Goal: Task Accomplishment & Management: Complete application form

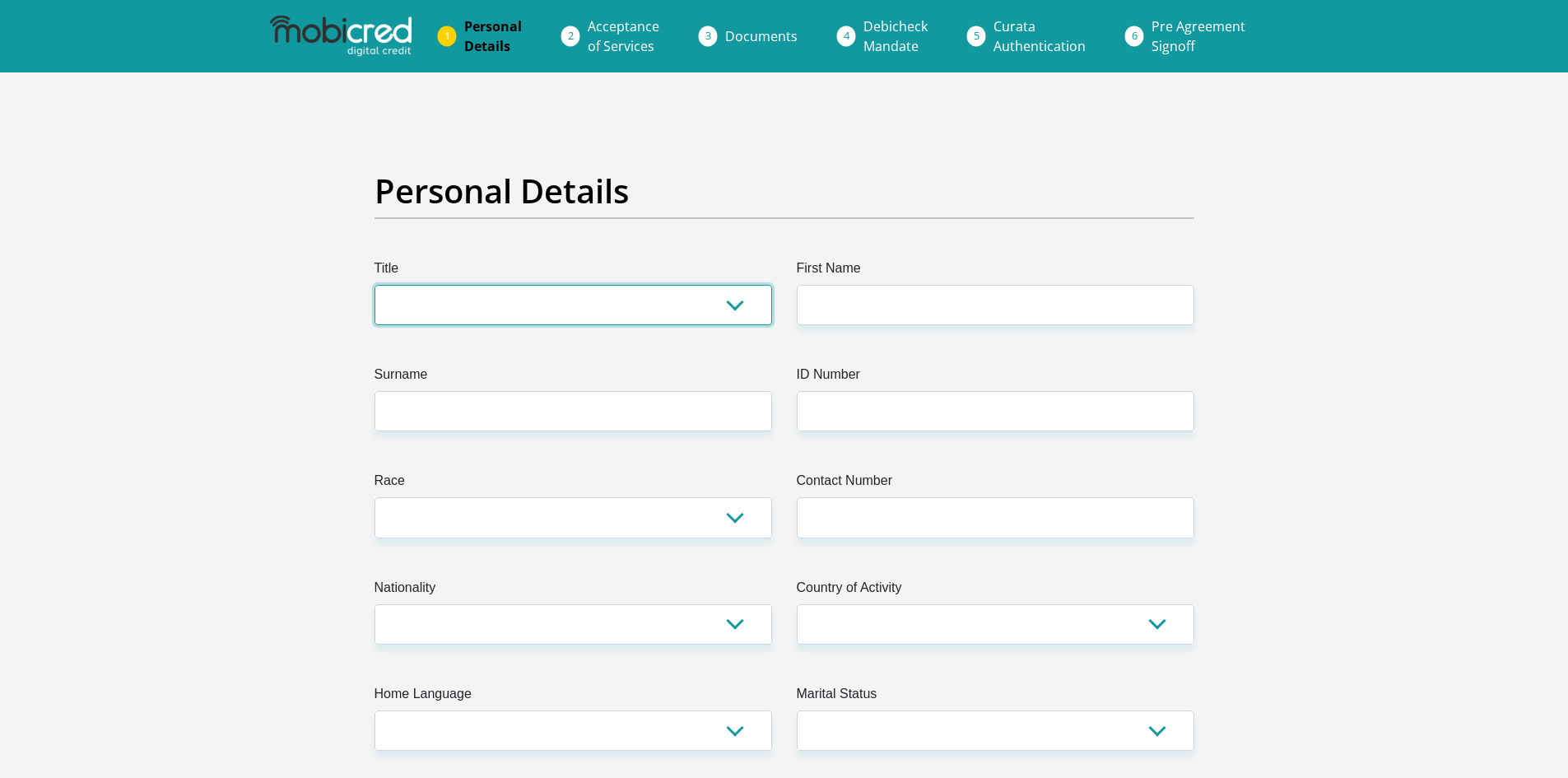
click at [736, 309] on select "Mr Ms Mrs Dr Other" at bounding box center [573, 304] width 398 height 40
select select "Mrs"
click at [374, 284] on select "Mr Ms Mrs Dr Other" at bounding box center [573, 304] width 398 height 40
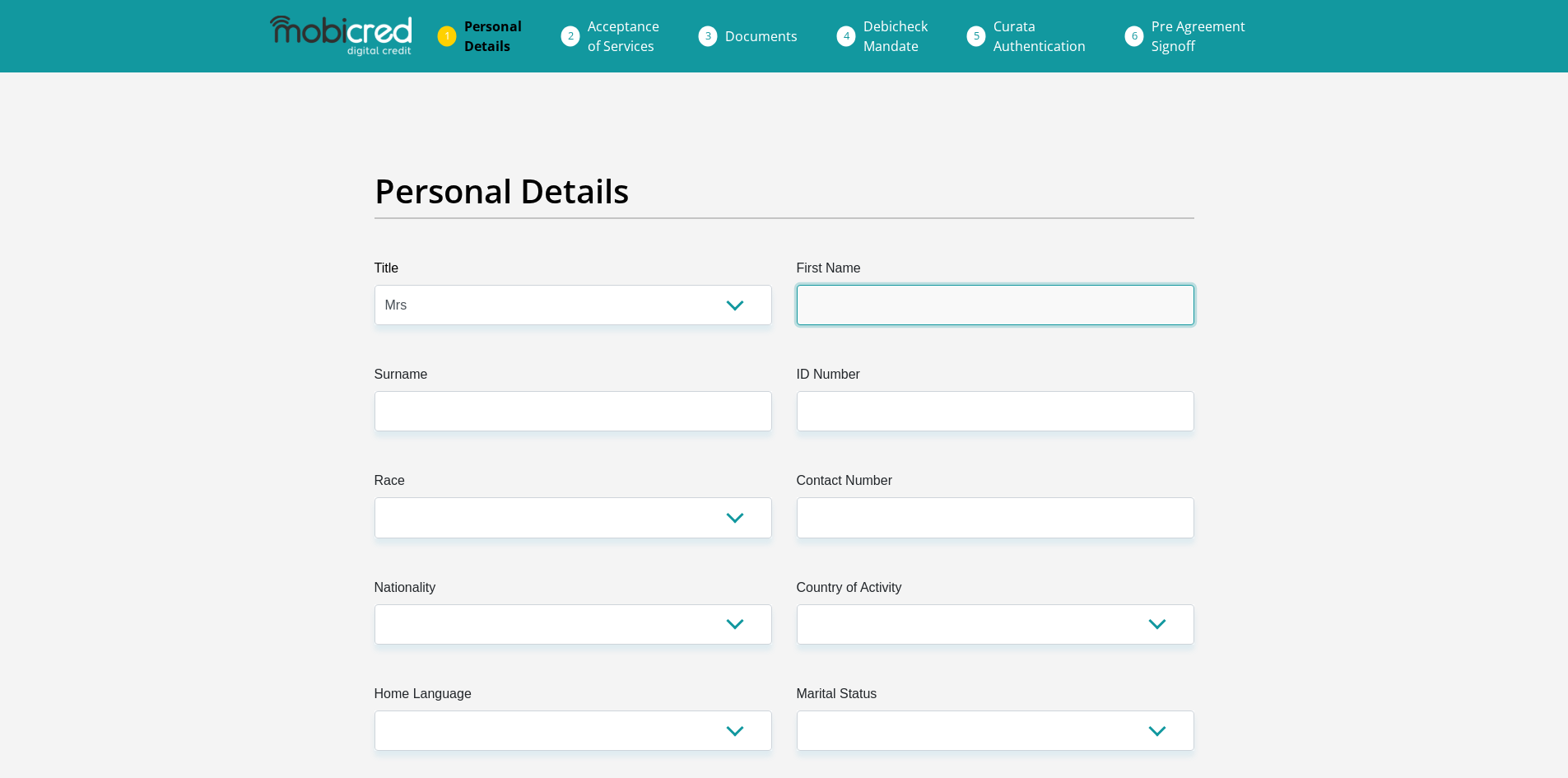
click at [822, 314] on input "First Name" at bounding box center [995, 304] width 398 height 40
click at [813, 301] on input "First Name" at bounding box center [995, 304] width 398 height 40
type input "Gloudina"
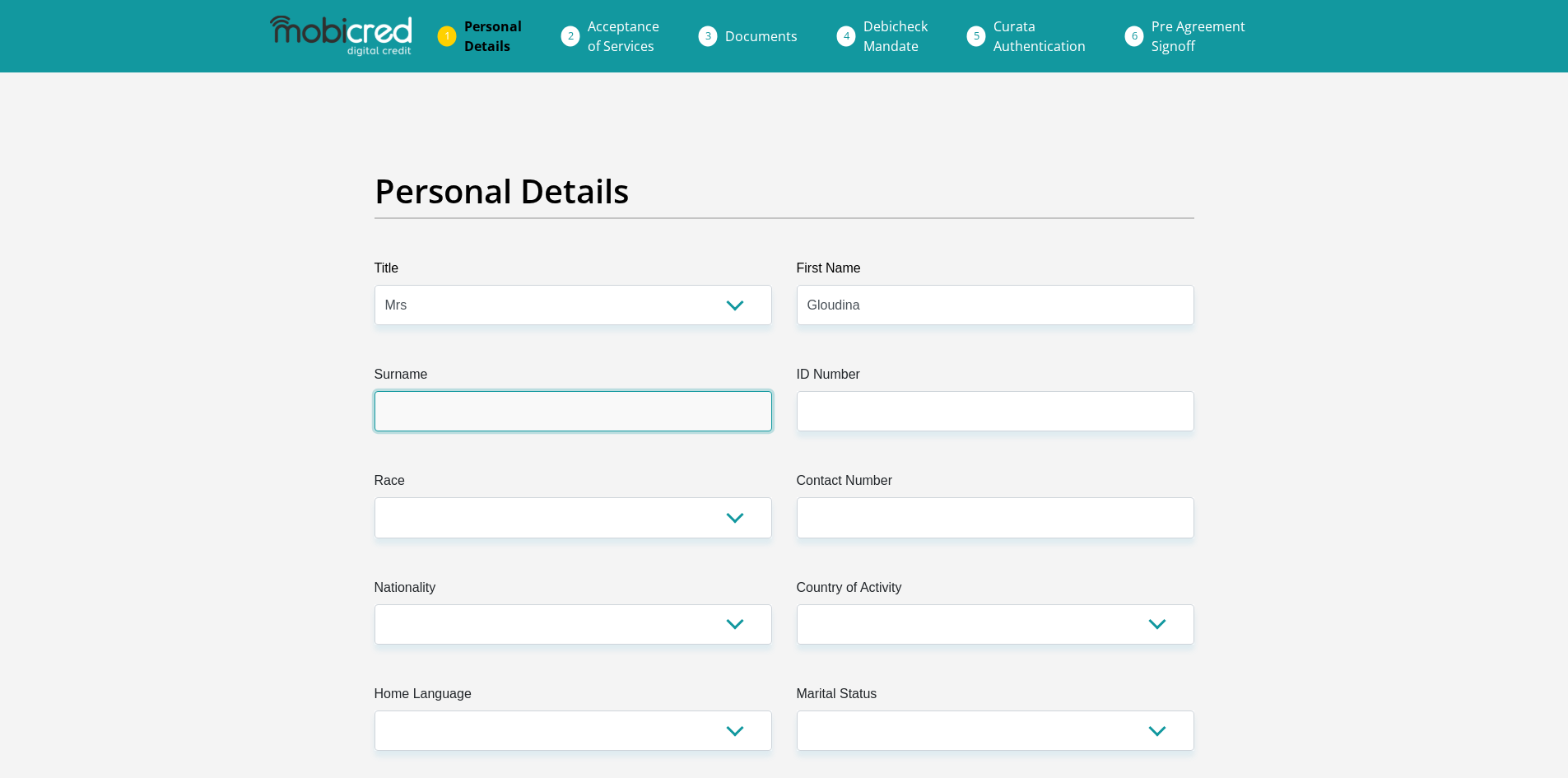
click at [496, 409] on input "Surname" at bounding box center [573, 411] width 398 height 40
type input "Clark"
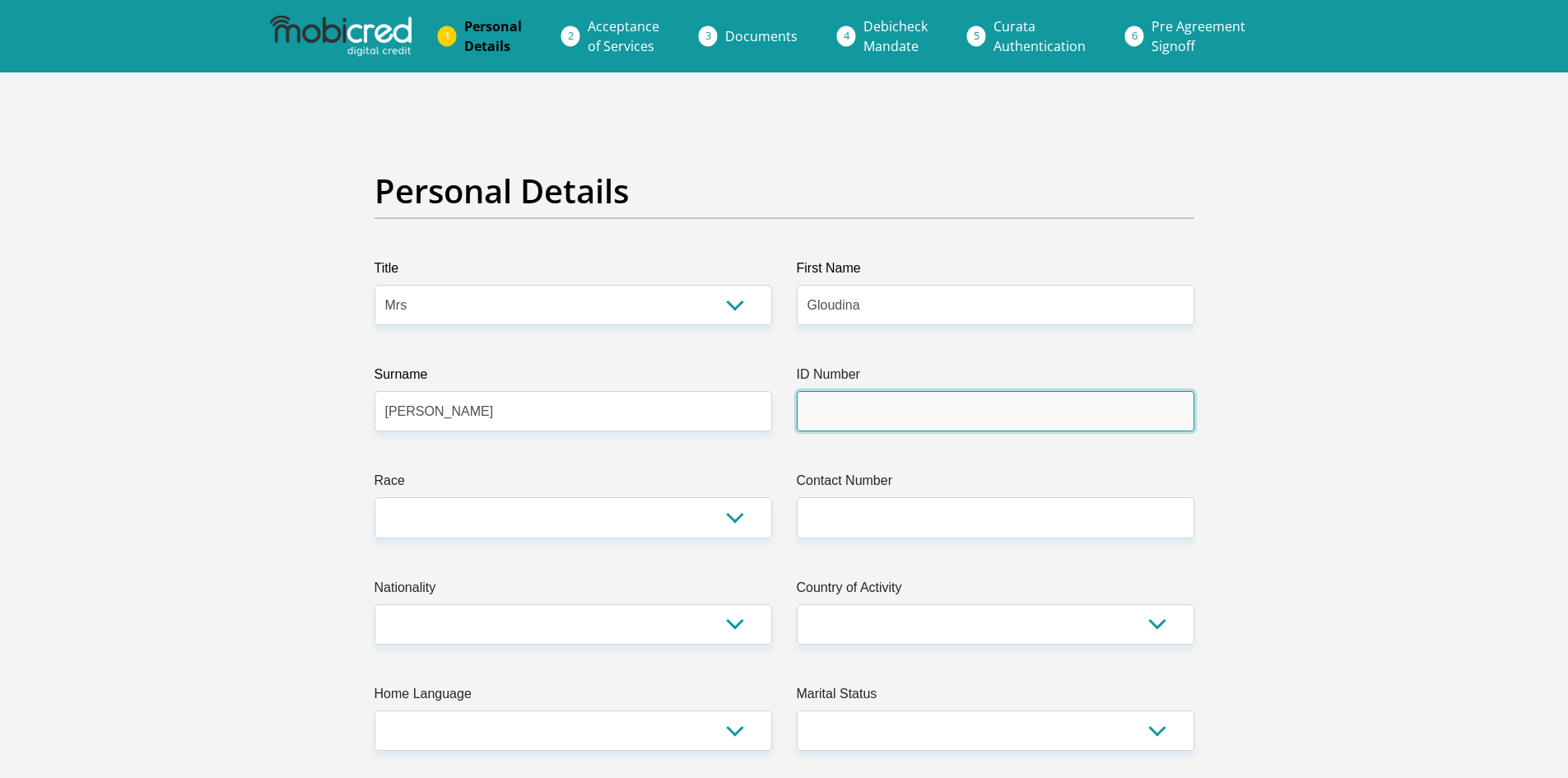
click at [822, 404] on input "ID Number" at bounding box center [995, 411] width 398 height 40
type input "7304150145083"
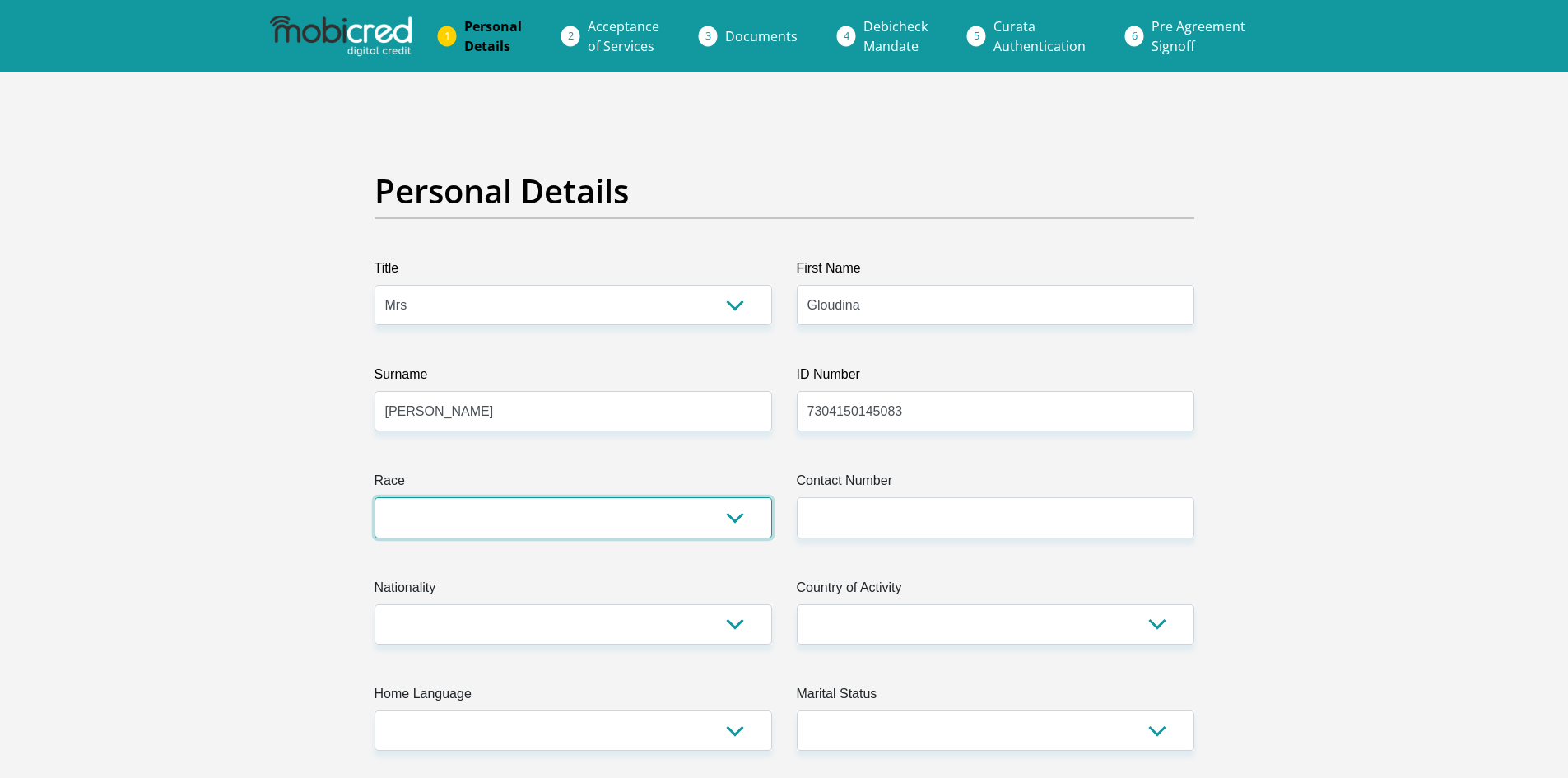
click at [742, 521] on select "Black Coloured Indian White Other" at bounding box center [573, 517] width 398 height 40
select select "4"
click at [374, 497] on select "Black Coloured Indian White Other" at bounding box center [573, 517] width 398 height 40
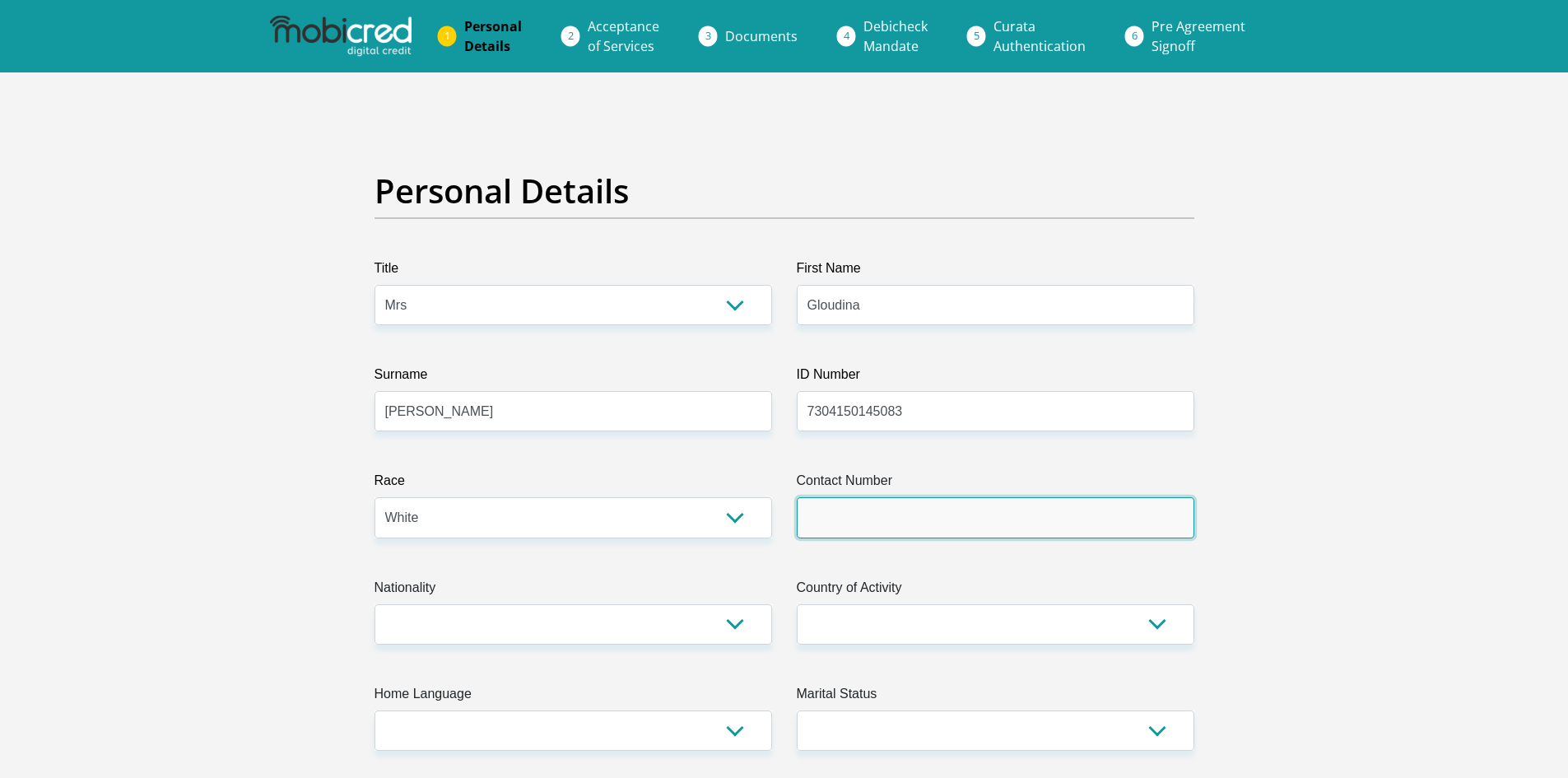
click at [835, 521] on input "Contact Number" at bounding box center [995, 517] width 398 height 40
type input "0849761023"
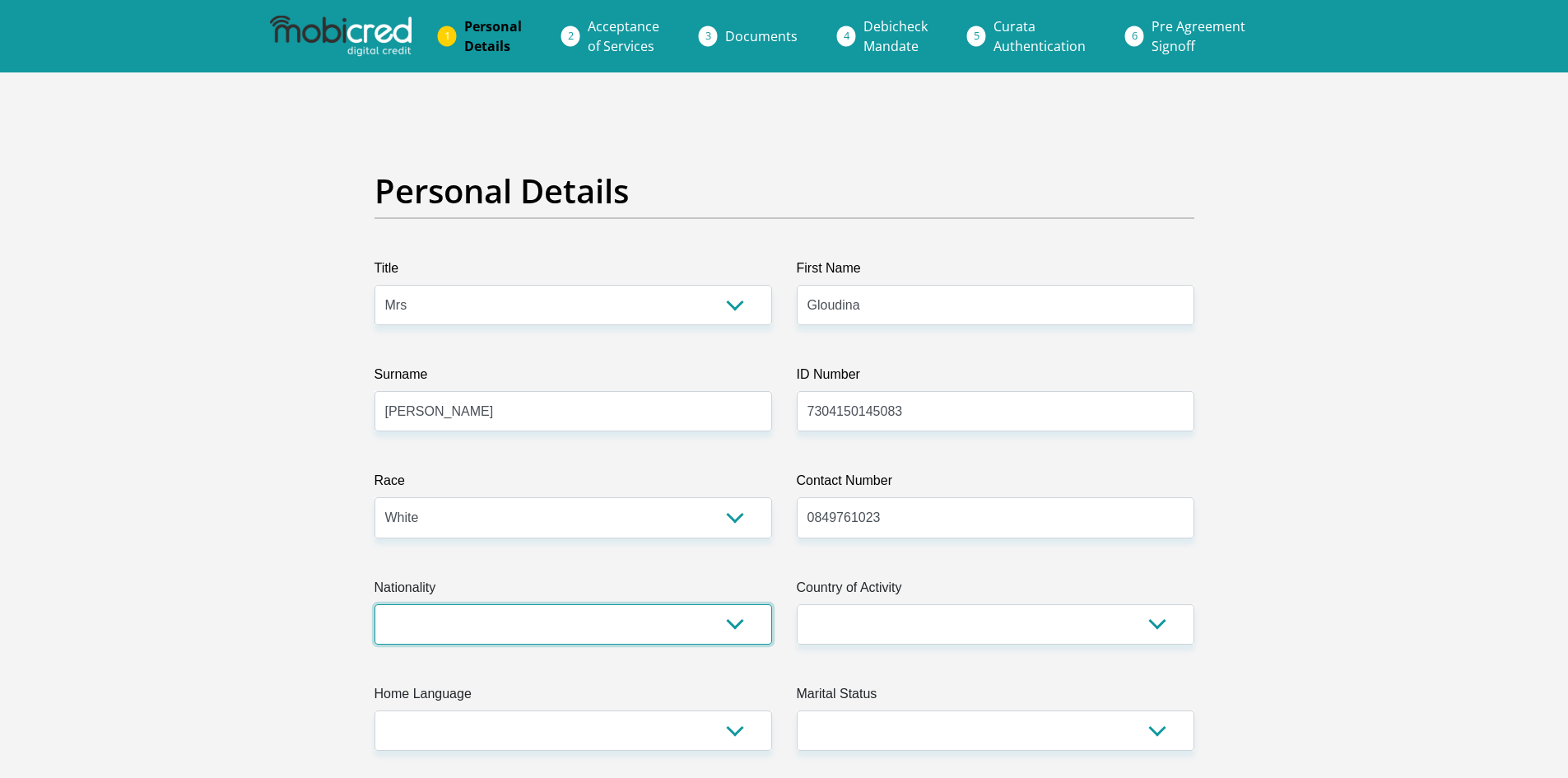
click at [731, 628] on select "South Africa Afghanistan Aland Islands Albania Algeria America Samoa American V…" at bounding box center [573, 624] width 398 height 40
select select "ZAF"
click at [374, 604] on select "South Africa Afghanistan Aland Islands Albania Algeria America Samoa American V…" at bounding box center [573, 624] width 398 height 40
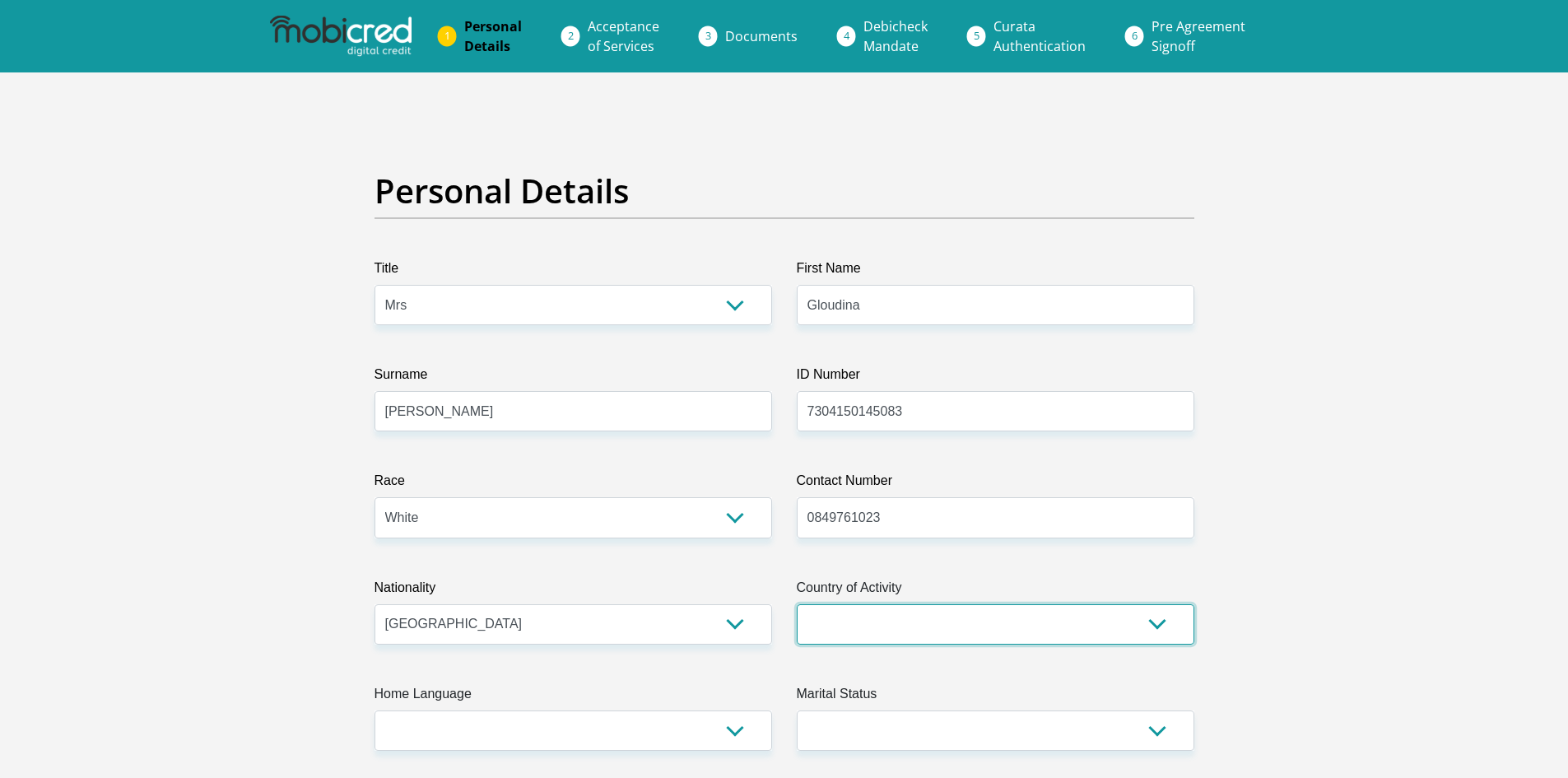
click at [1158, 622] on select "South Africa Afghanistan Aland Islands Albania Algeria America Samoa American V…" at bounding box center [995, 624] width 398 height 40
select select "ZAF"
click at [797, 604] on select "South Africa Afghanistan Aland Islands Albania Algeria America Samoa American V…" at bounding box center [995, 624] width 398 height 40
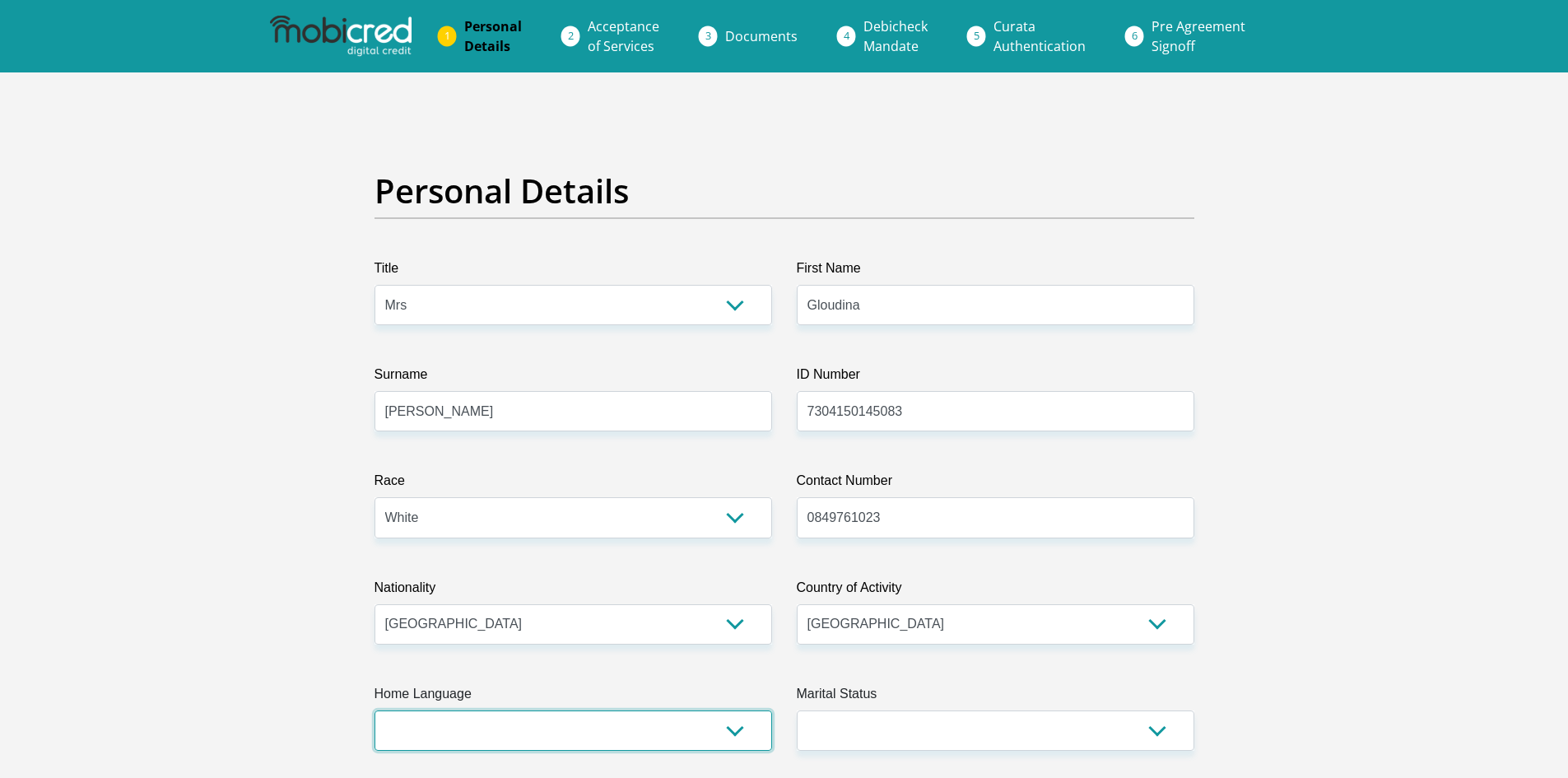
click at [734, 727] on select "Afrikaans English Sepedi South Ndebele Southern Sotho Swati Tsonga Tswana Venda…" at bounding box center [573, 730] width 398 height 40
select select "eng"
click at [374, 710] on select "Afrikaans English Sepedi South Ndebele Southern Sotho Swati Tsonga Tswana Venda…" at bounding box center [573, 730] width 398 height 40
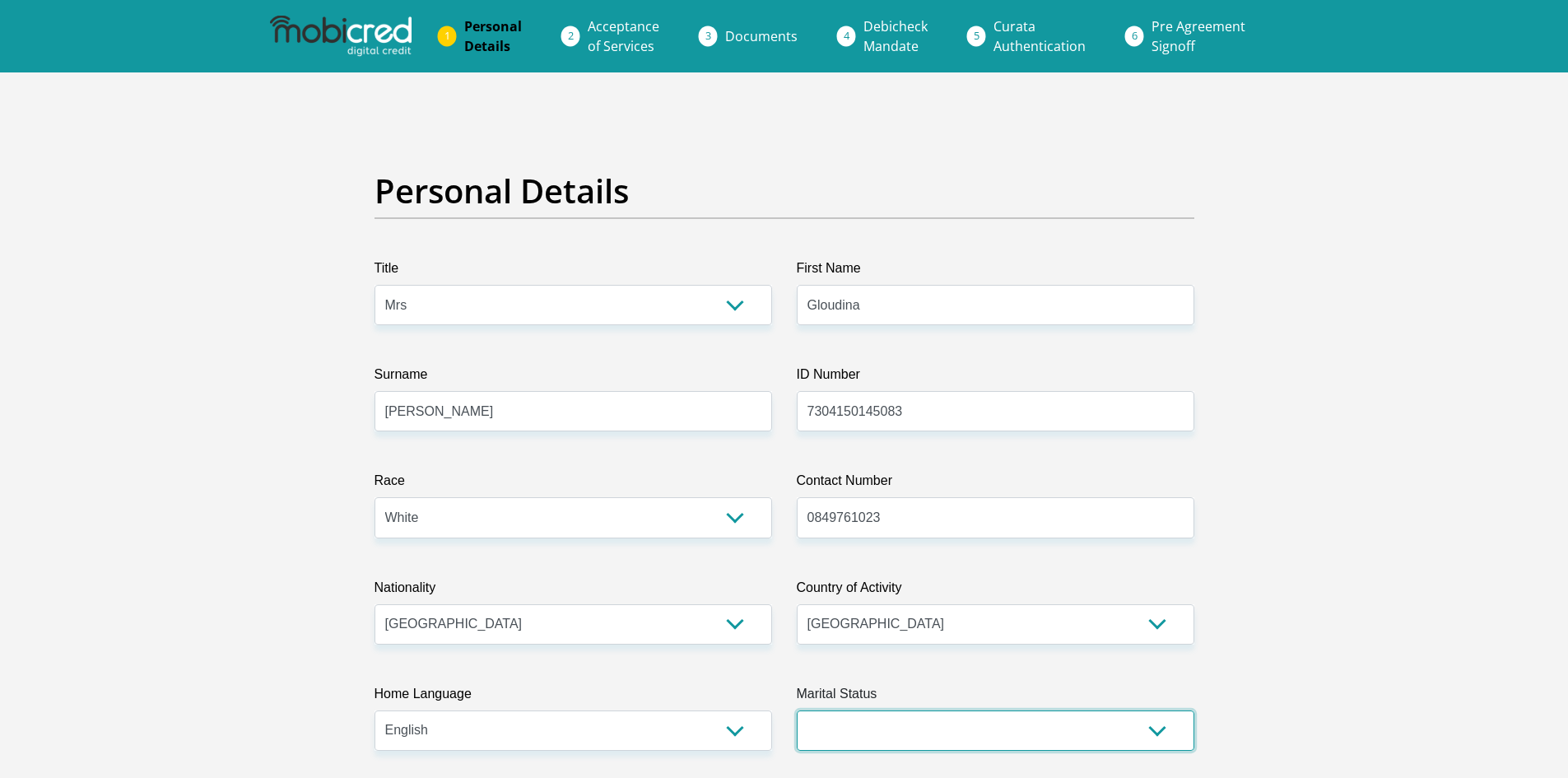
click at [1164, 733] on select "Married ANC Single Divorced Widowed Married COP or Customary Law" at bounding box center [995, 730] width 398 height 40
select select "1"
click at [797, 710] on select "Married ANC Single Divorced Widowed Married COP or Customary Law" at bounding box center [995, 730] width 398 height 40
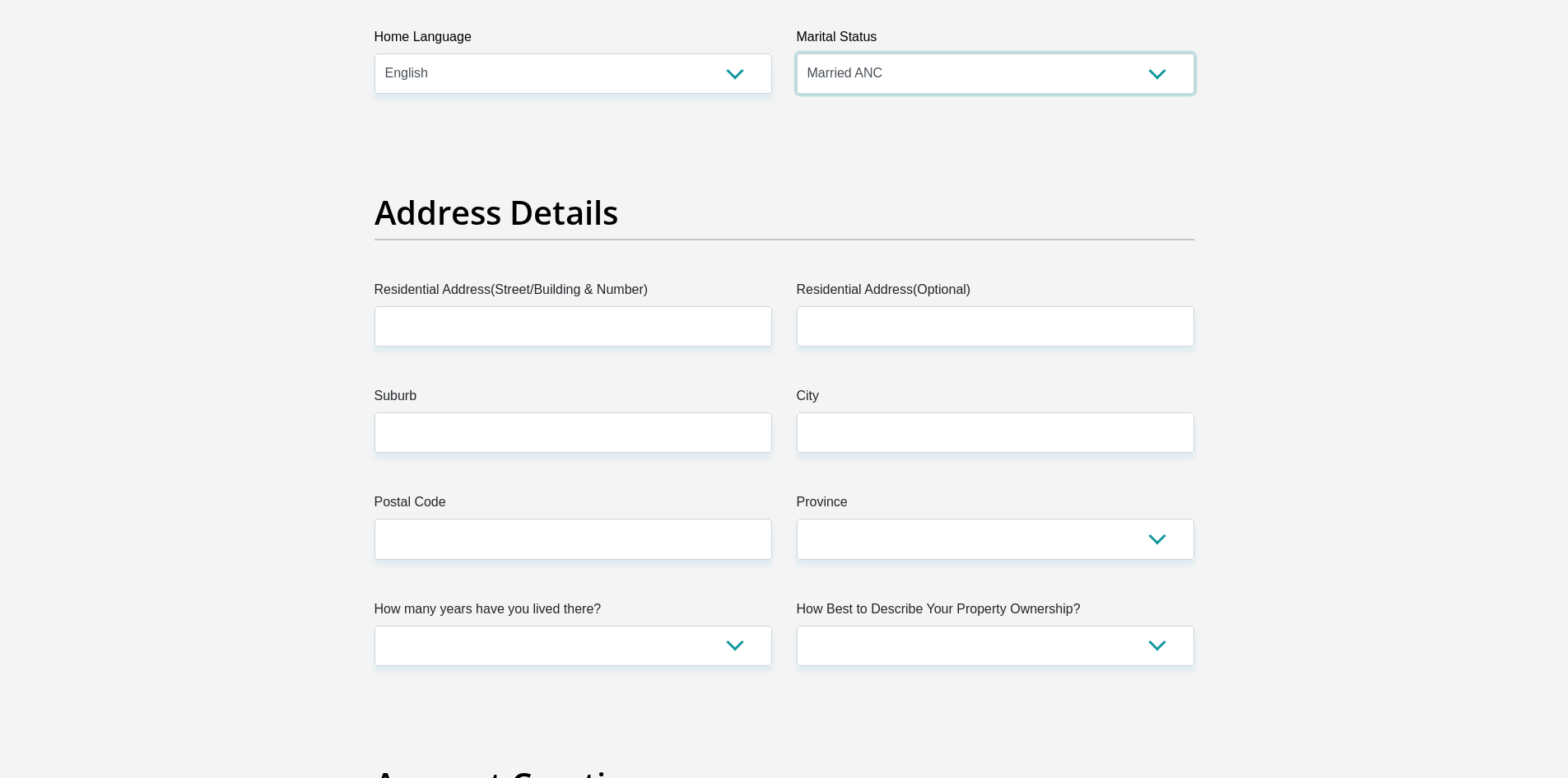
scroll to position [682, 0]
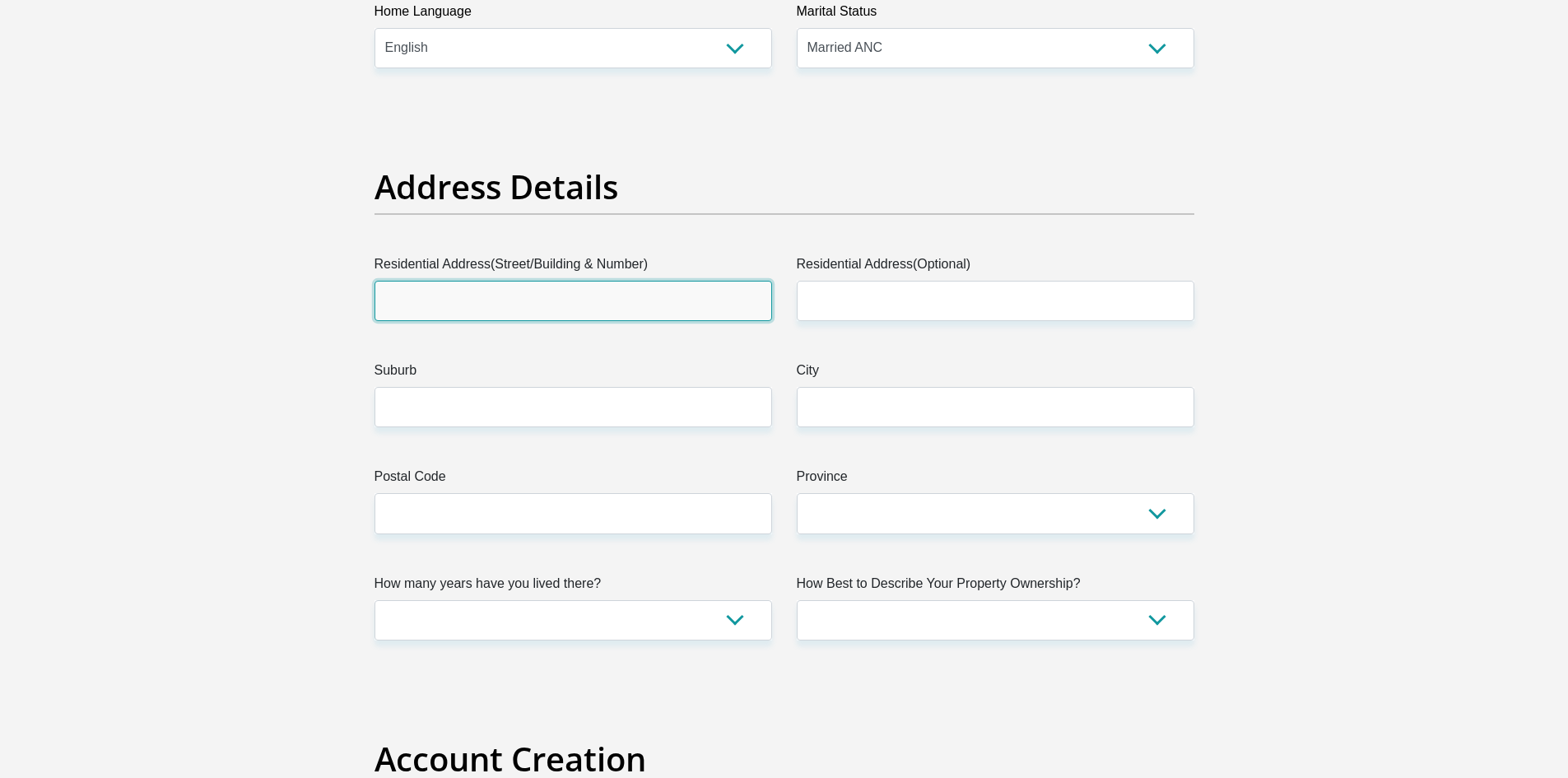
click at [501, 311] on input "Residential Address(Street/Building & Number)" at bounding box center [573, 301] width 398 height 40
type input "93 Clulee Road"
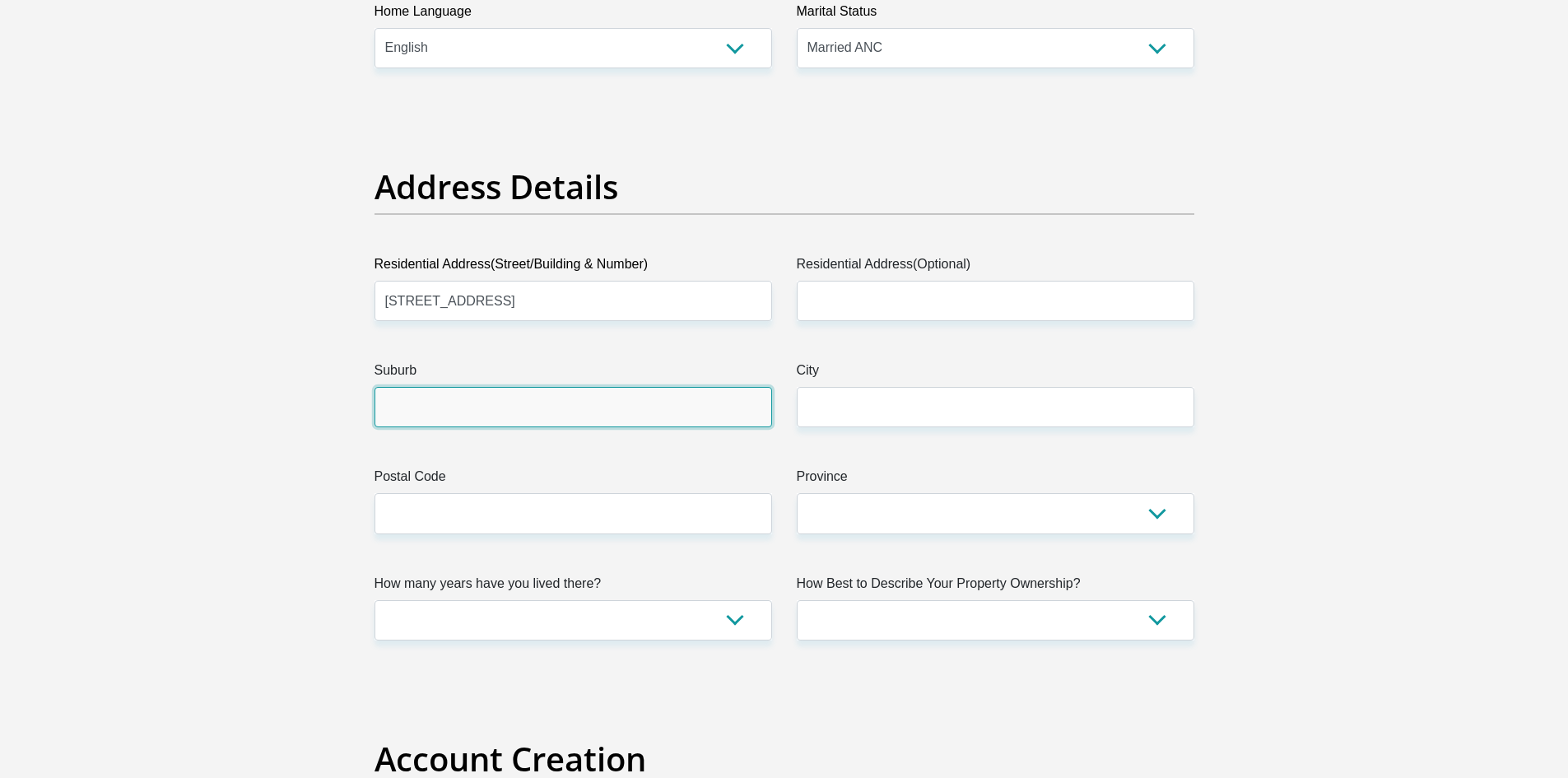
click at [402, 405] on input "Suburb" at bounding box center [573, 407] width 398 height 40
type input "Linbro Park A.H"
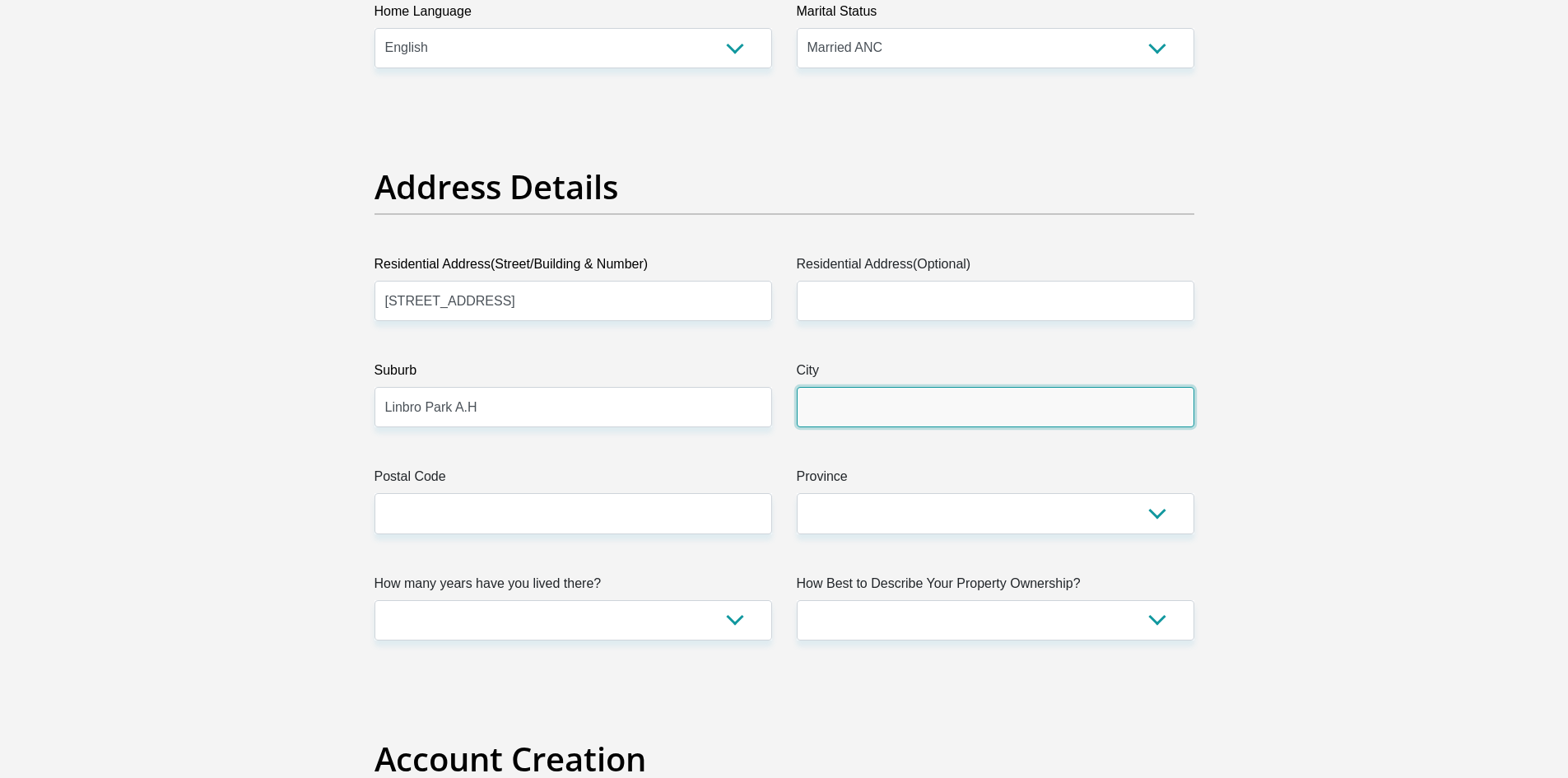
click at [886, 405] on input "City" at bounding box center [995, 407] width 398 height 40
type input "Sandton"
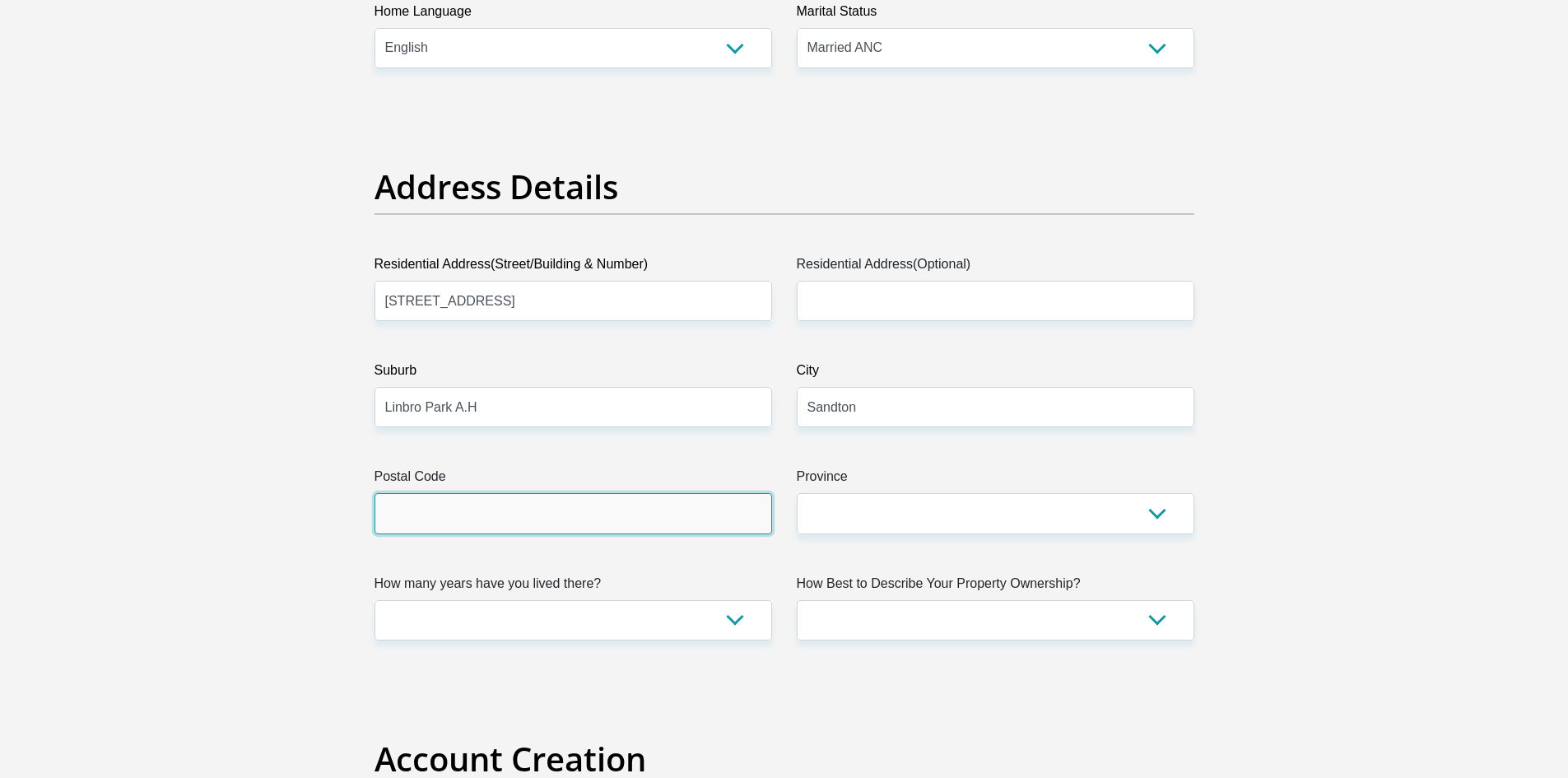
click at [484, 509] on input "Postal Code" at bounding box center [573, 513] width 398 height 40
type input "2090"
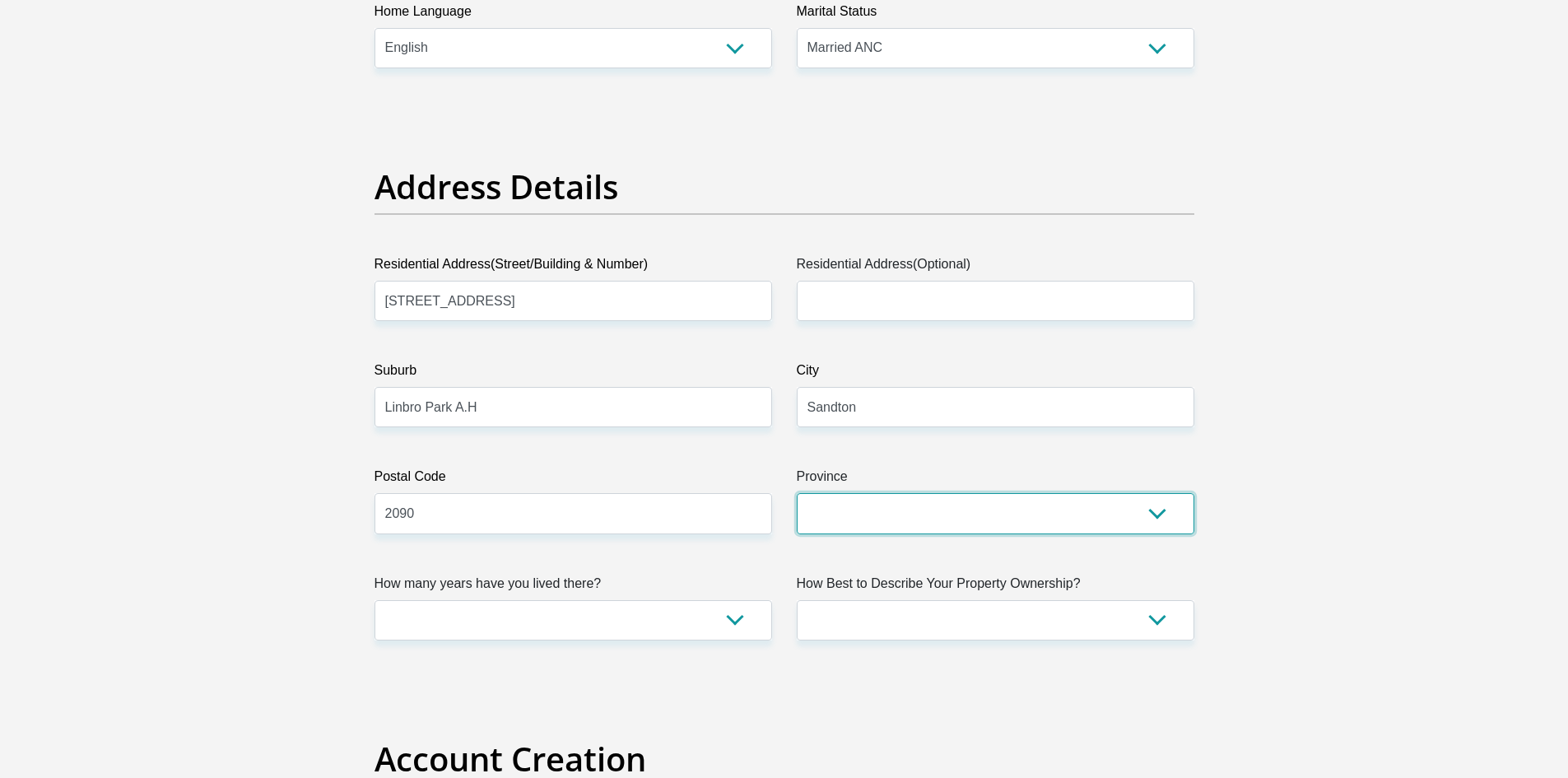
click at [1157, 512] on select "Eastern Cape Free State Gauteng KwaZulu-Natal Limpopo Mpumalanga Northern Cape …" at bounding box center [995, 513] width 398 height 40
select select "Gauteng"
click at [797, 493] on select "Eastern Cape Free State Gauteng KwaZulu-Natal Limpopo Mpumalanga Northern Cape …" at bounding box center [995, 513] width 398 height 40
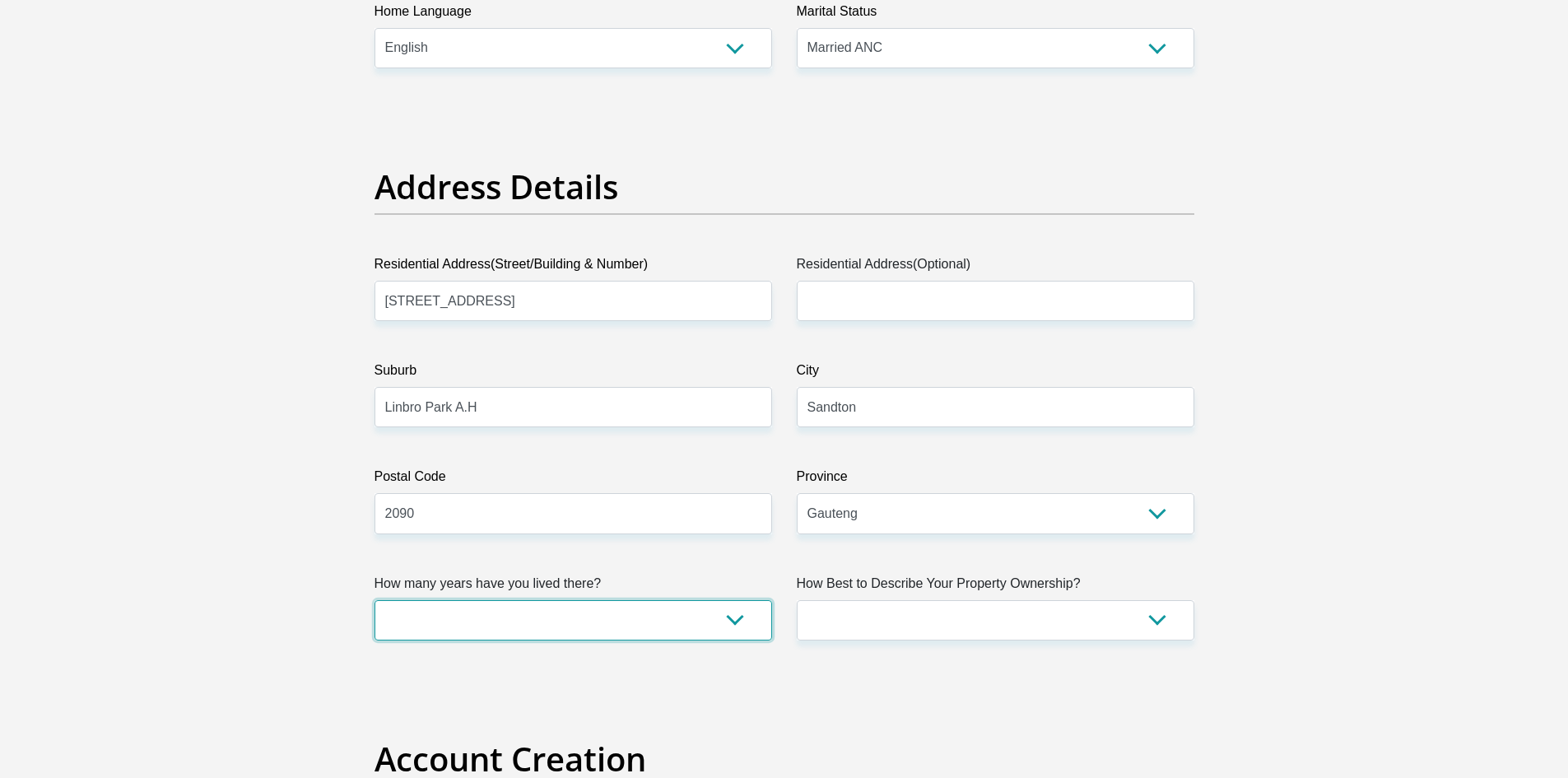
click at [729, 621] on select "less than 1 year 1-3 years 3-5 years 5+ years" at bounding box center [573, 620] width 398 height 40
select select "5"
click at [374, 600] on select "less than 1 year 1-3 years 3-5 years 5+ years" at bounding box center [573, 620] width 398 height 40
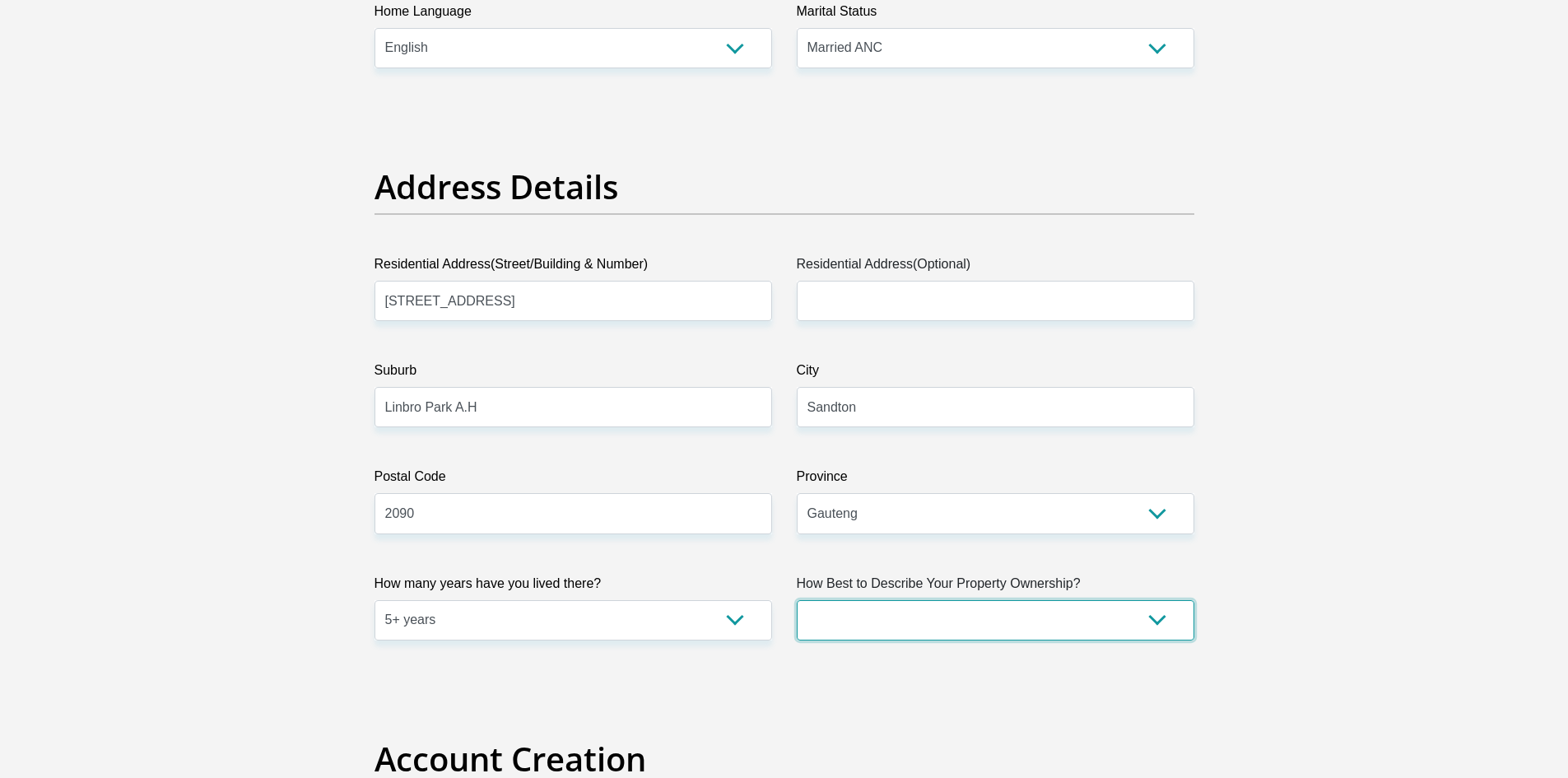
click at [1160, 615] on select "Owned Rented Family Owned Company Dwelling" at bounding box center [995, 620] width 398 height 40
select select "Rented"
click at [797, 600] on select "Owned Rented Family Owned Company Dwelling" at bounding box center [995, 620] width 398 height 40
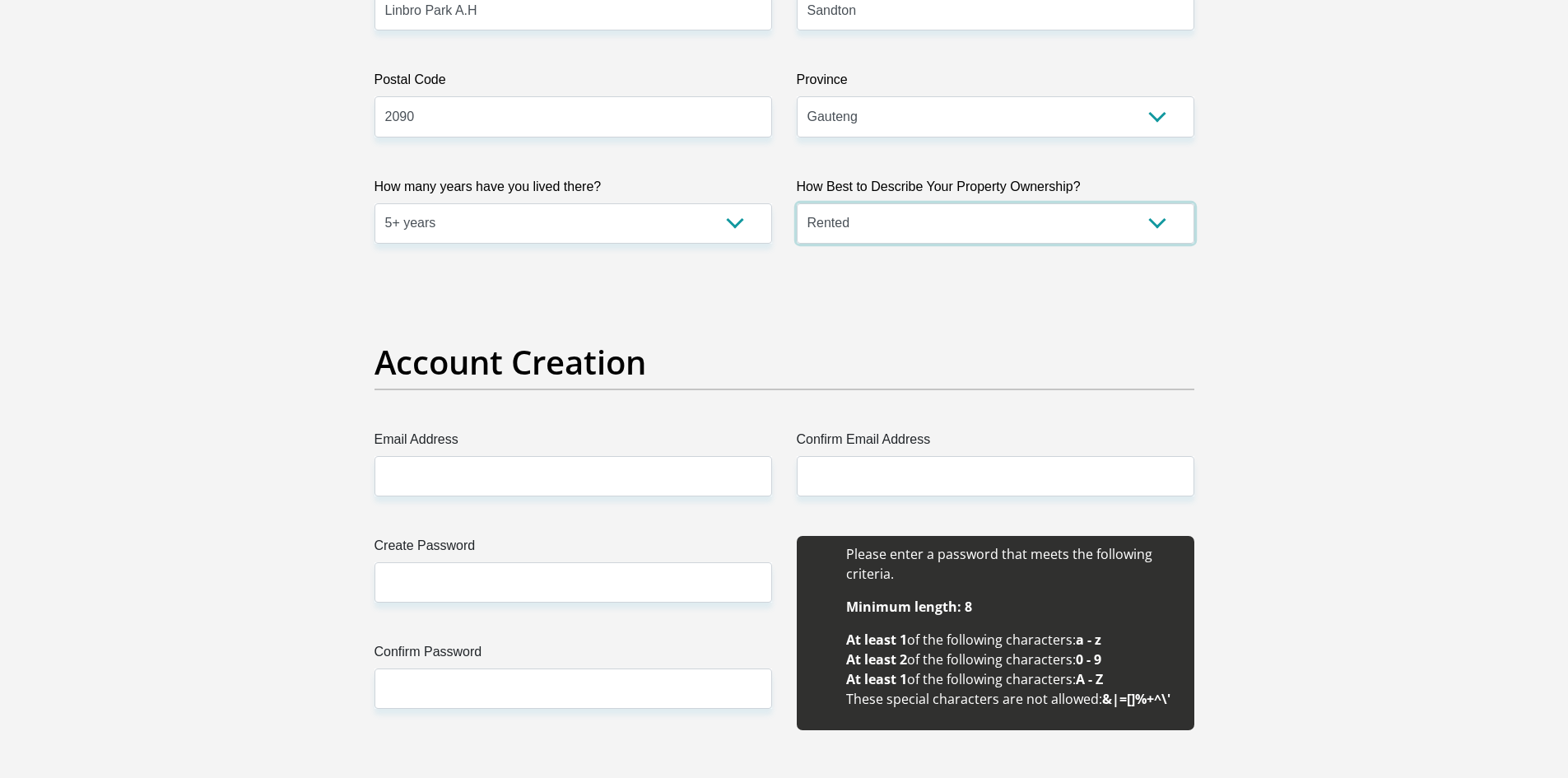
scroll to position [1227, 0]
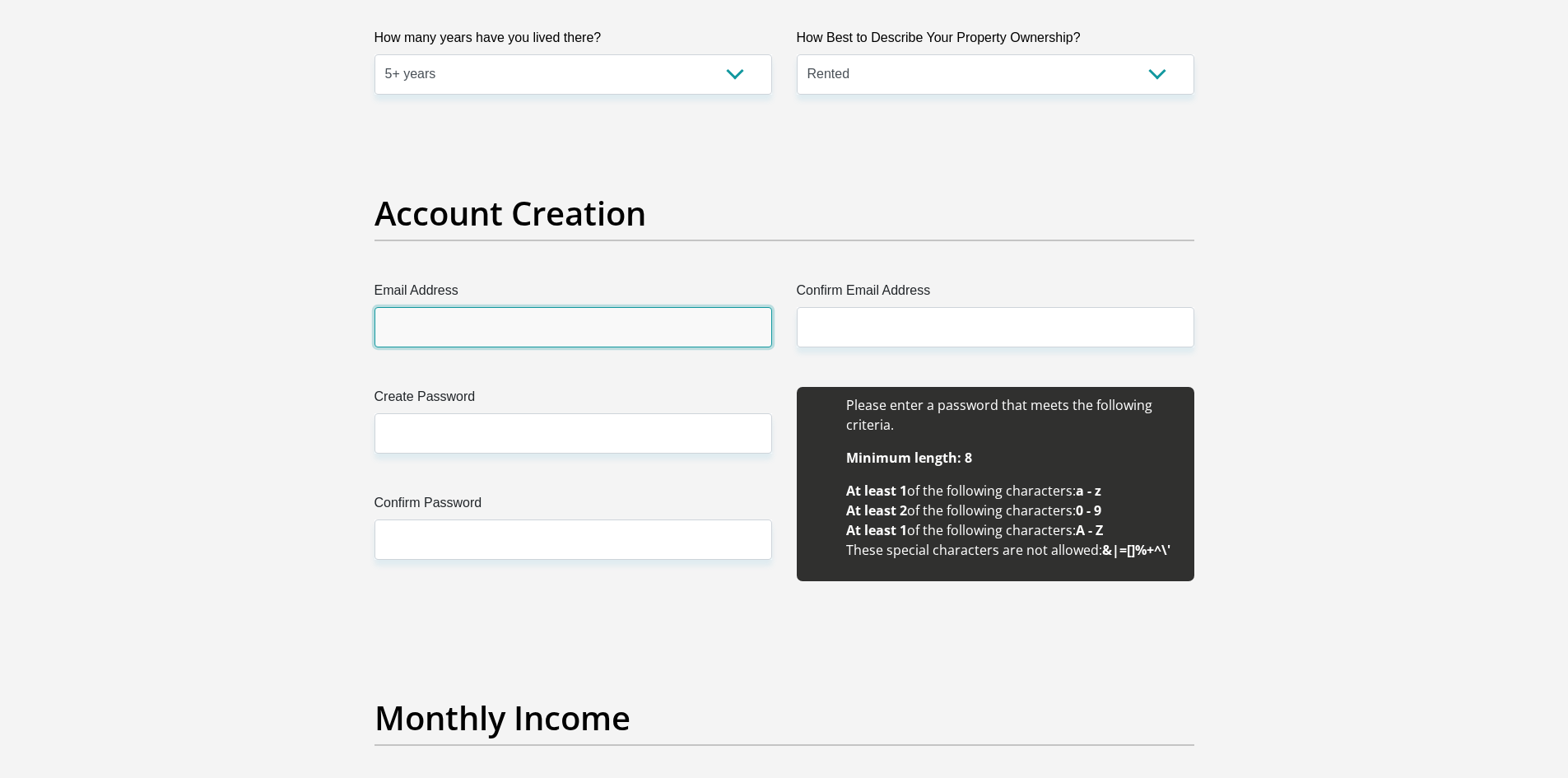
click at [581, 329] on input "Email Address" at bounding box center [573, 327] width 398 height 40
type input "[PERSON_NAME][EMAIL_ADDRESS][DOMAIN_NAME]"
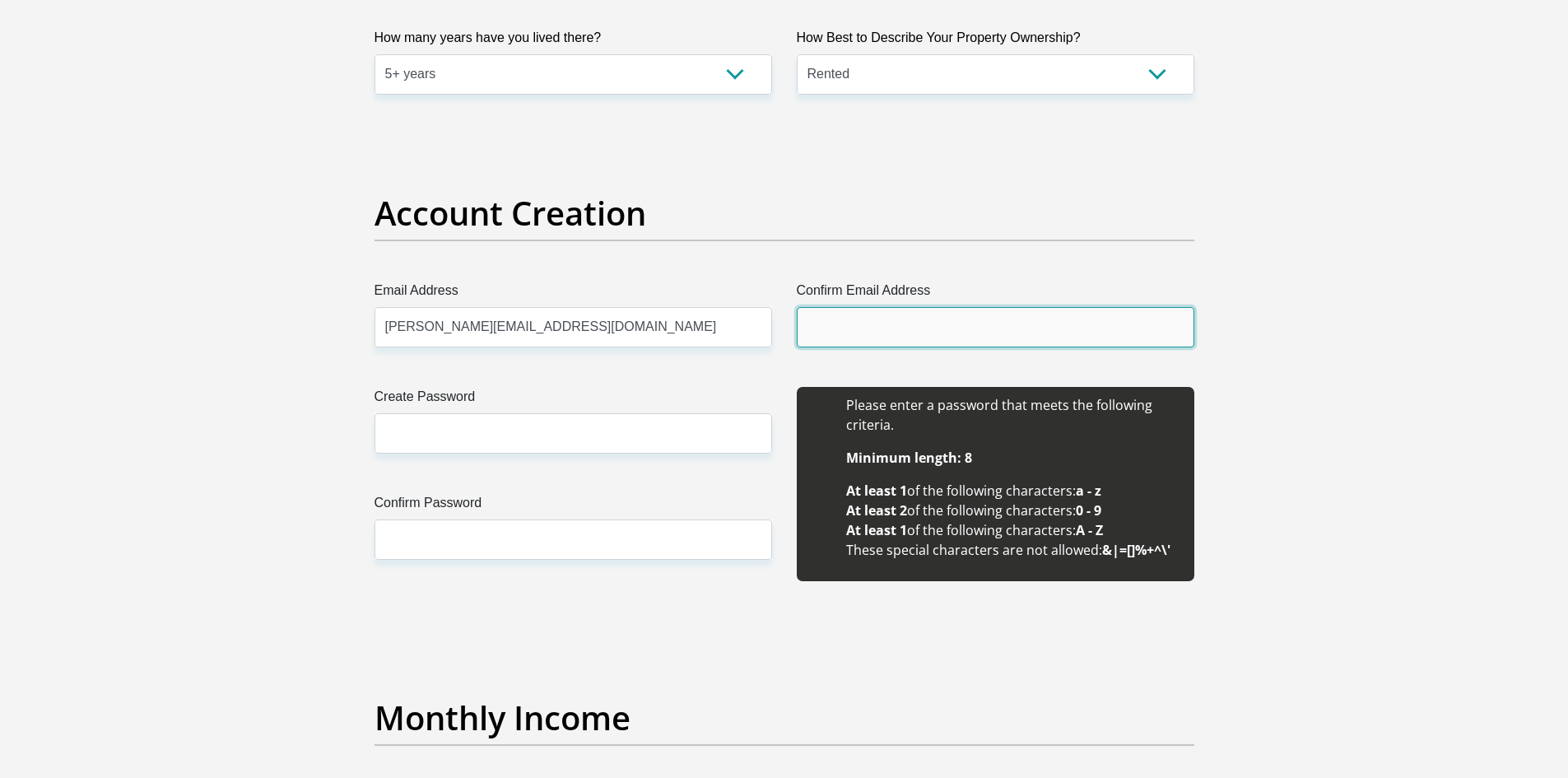
type input "[PERSON_NAME][EMAIL_ADDRESS][DOMAIN_NAME]"
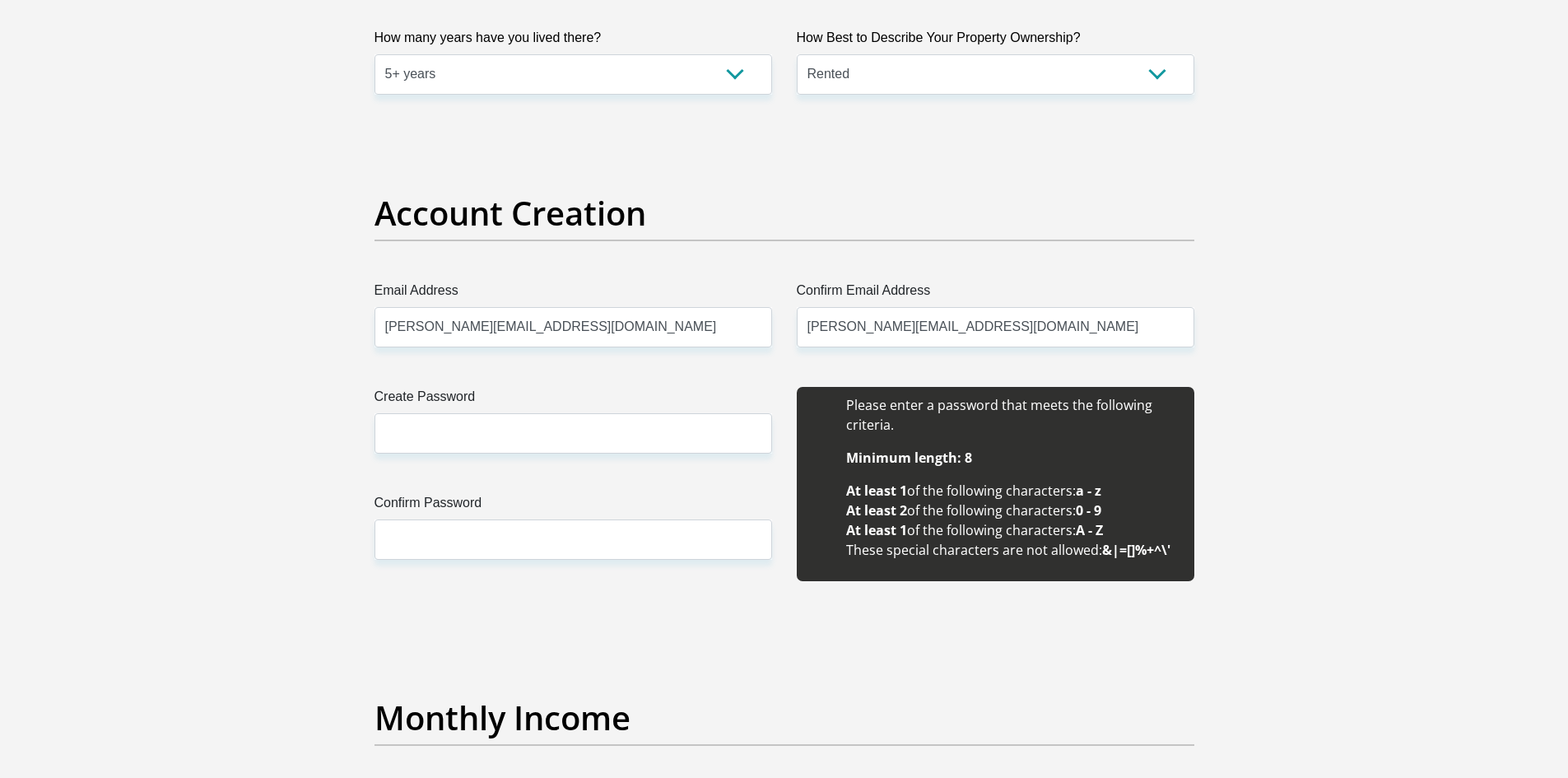
type input "GSC"
type input "Clark"
type input "0849761023"
click at [471, 424] on input "Create Password" at bounding box center [573, 433] width 398 height 40
type input "D"
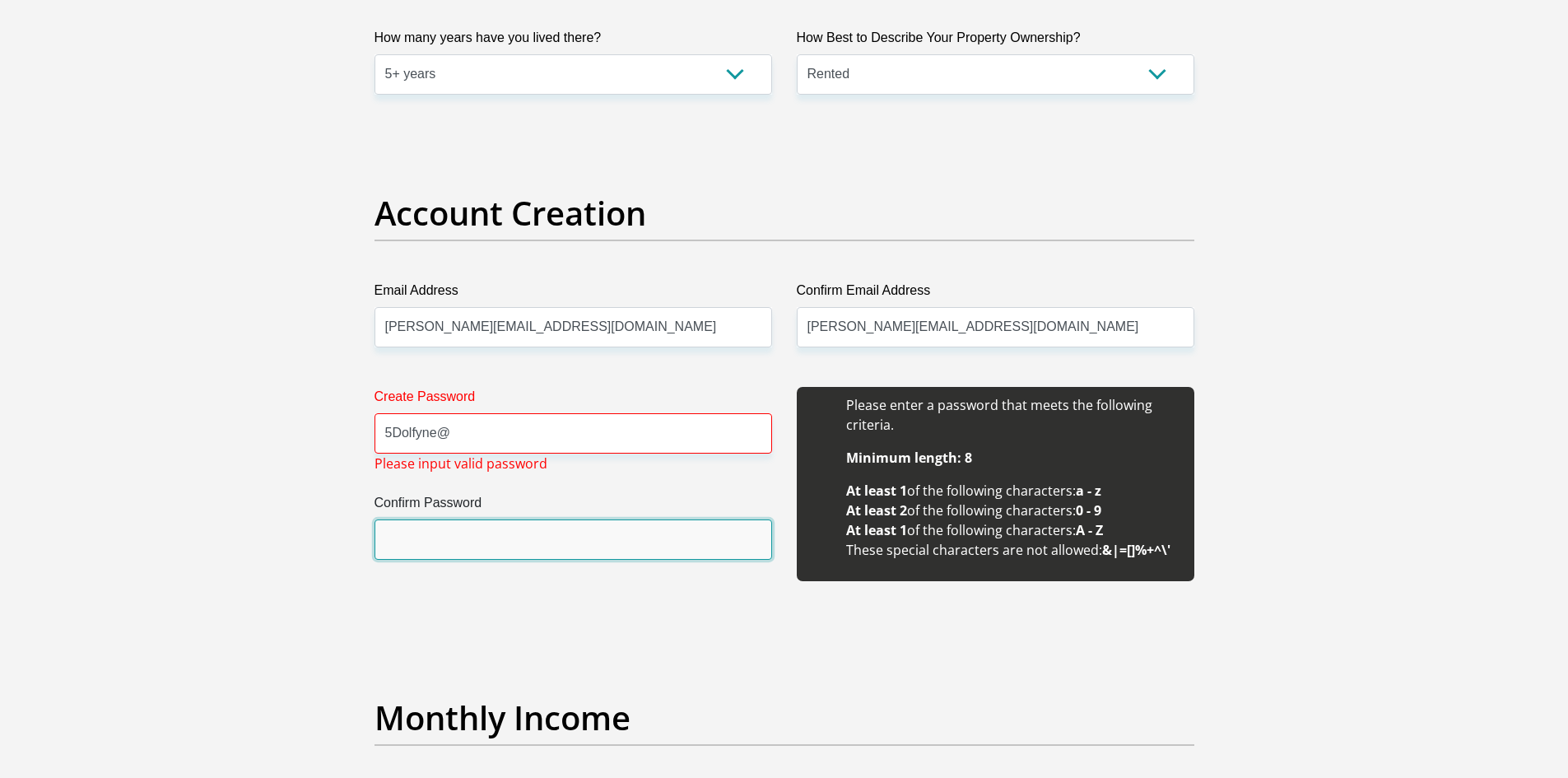
click at [468, 548] on input "Confirm Password" at bounding box center [573, 540] width 398 height 40
click at [459, 434] on input "5Dolfyne@" at bounding box center [573, 433] width 398 height 40
click at [425, 531] on input "Confirm Password" at bounding box center [573, 540] width 398 height 40
click at [466, 432] on input "5Dolfyne" at bounding box center [573, 433] width 398 height 40
type input "5"
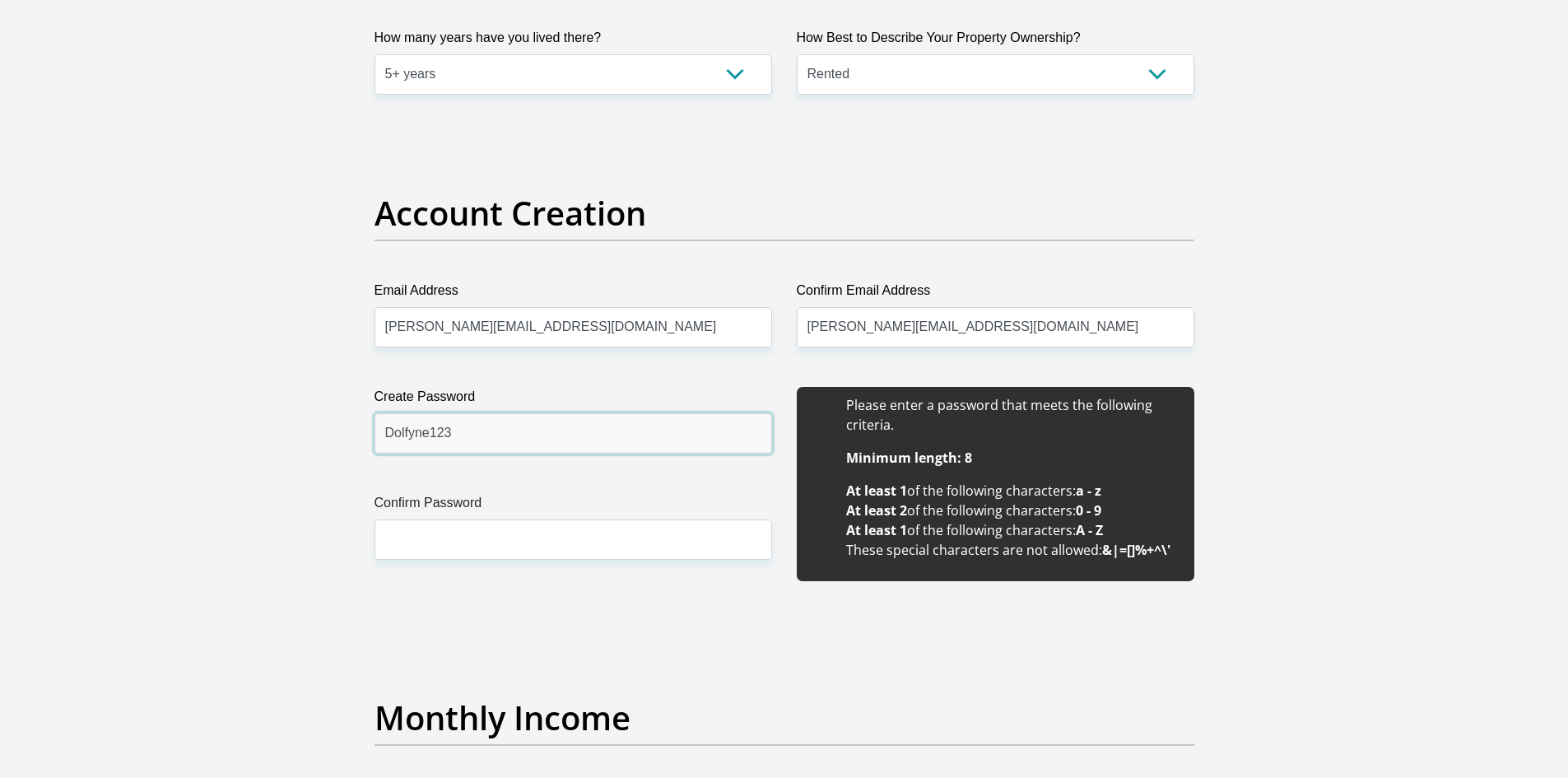
type input "Dolfyne123"
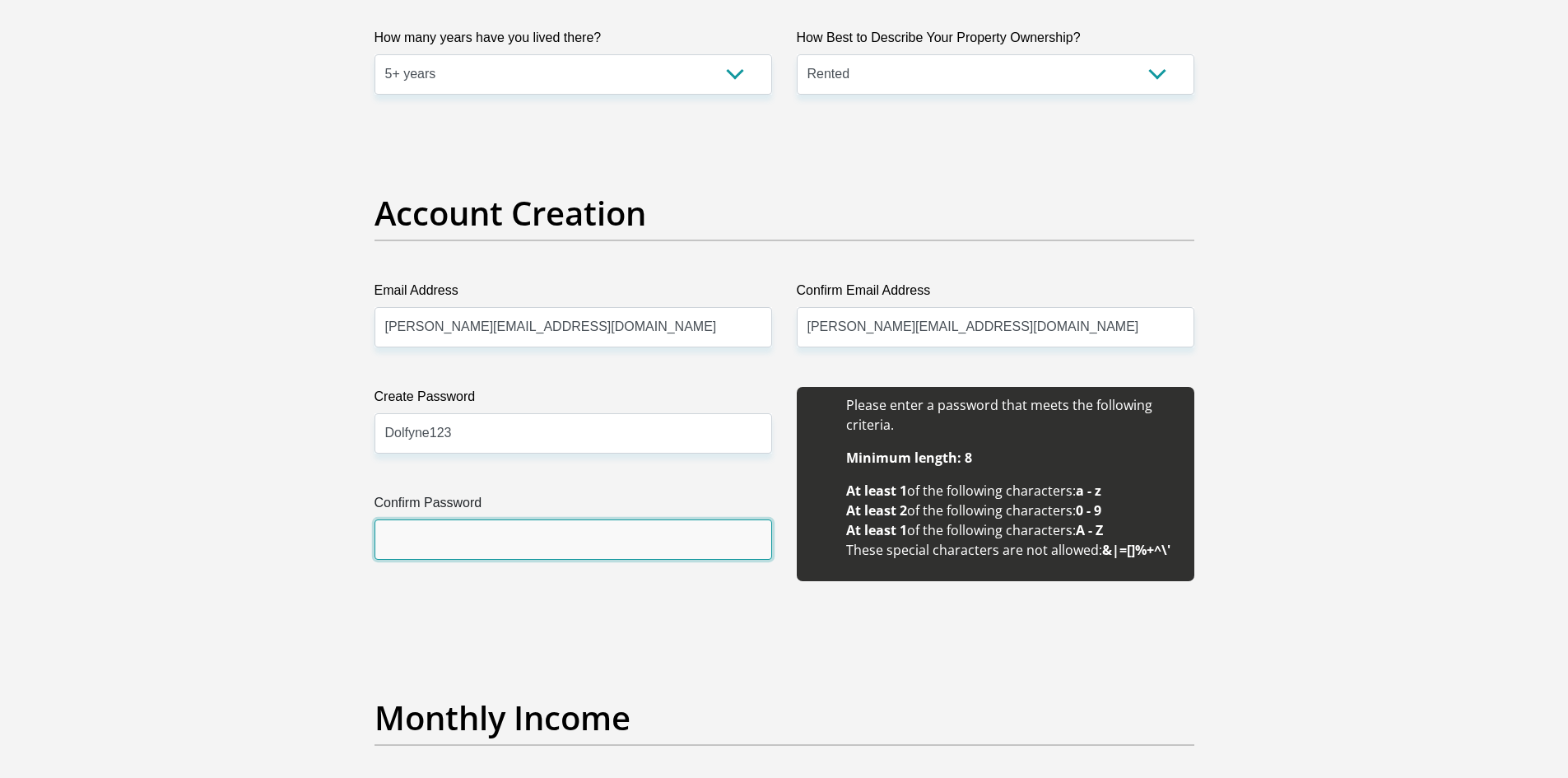
click at [414, 539] on input "Confirm Password" at bounding box center [573, 540] width 398 height 40
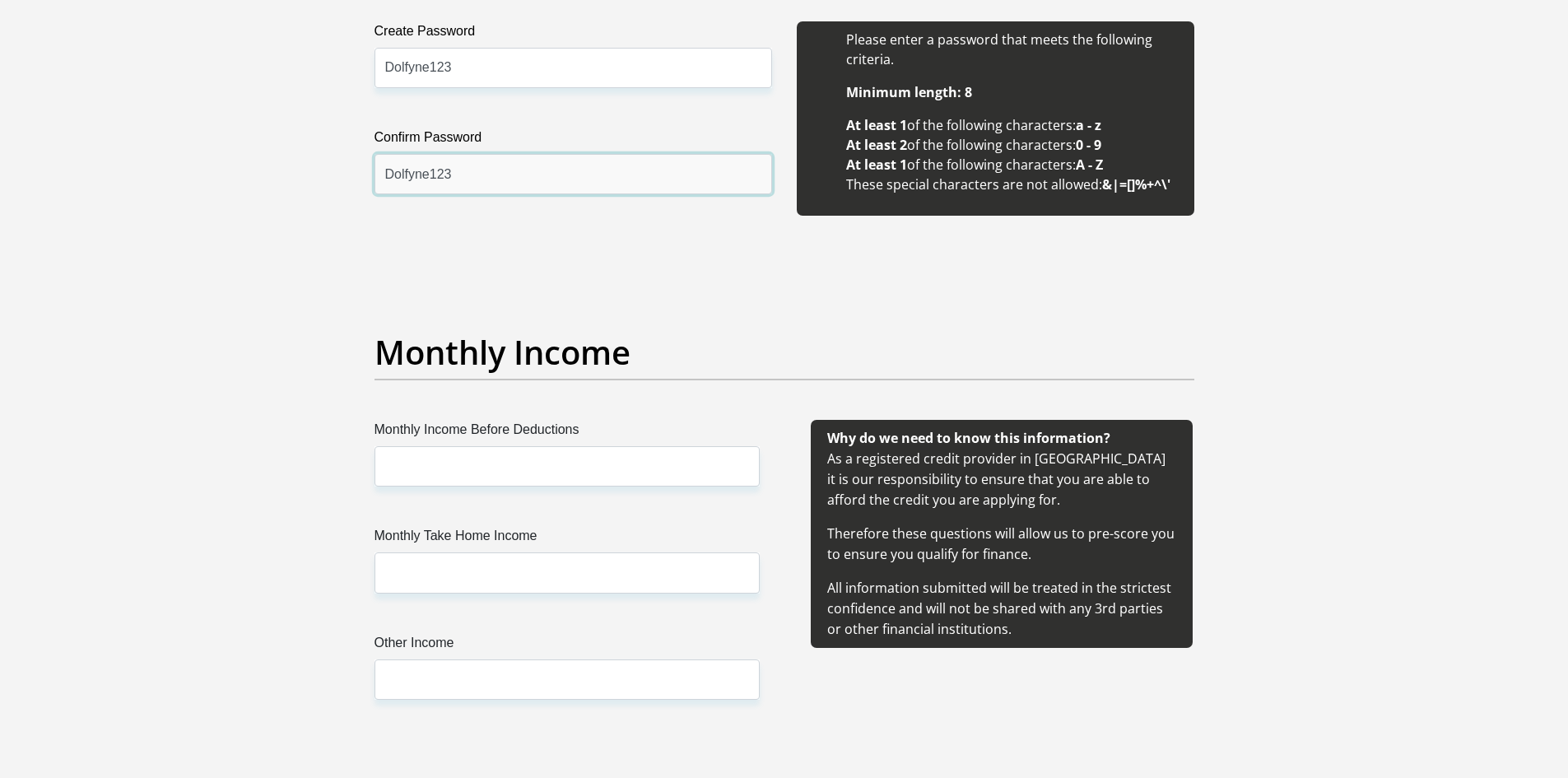
scroll to position [1801, 0]
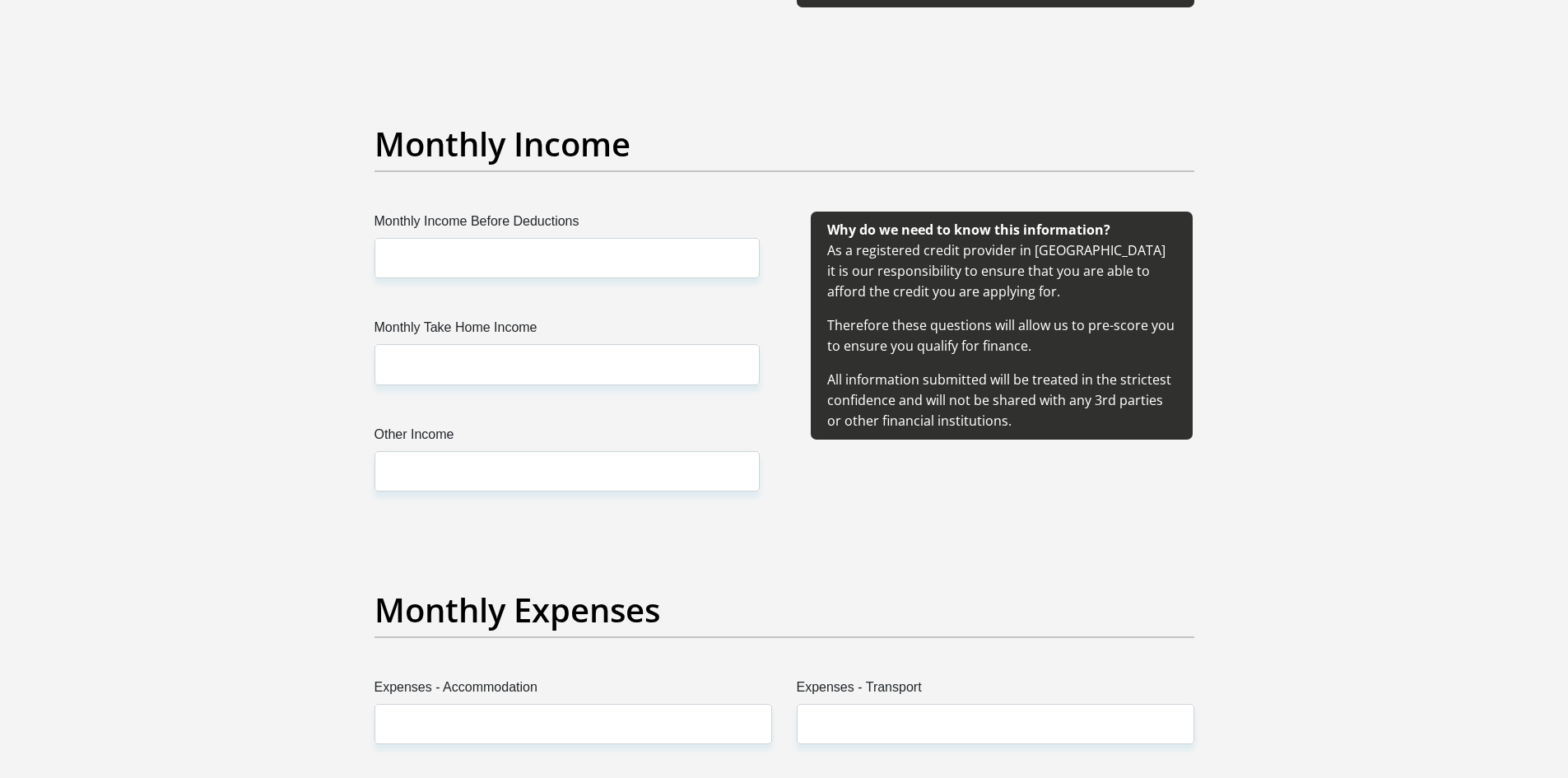
type input "Dolfyne123"
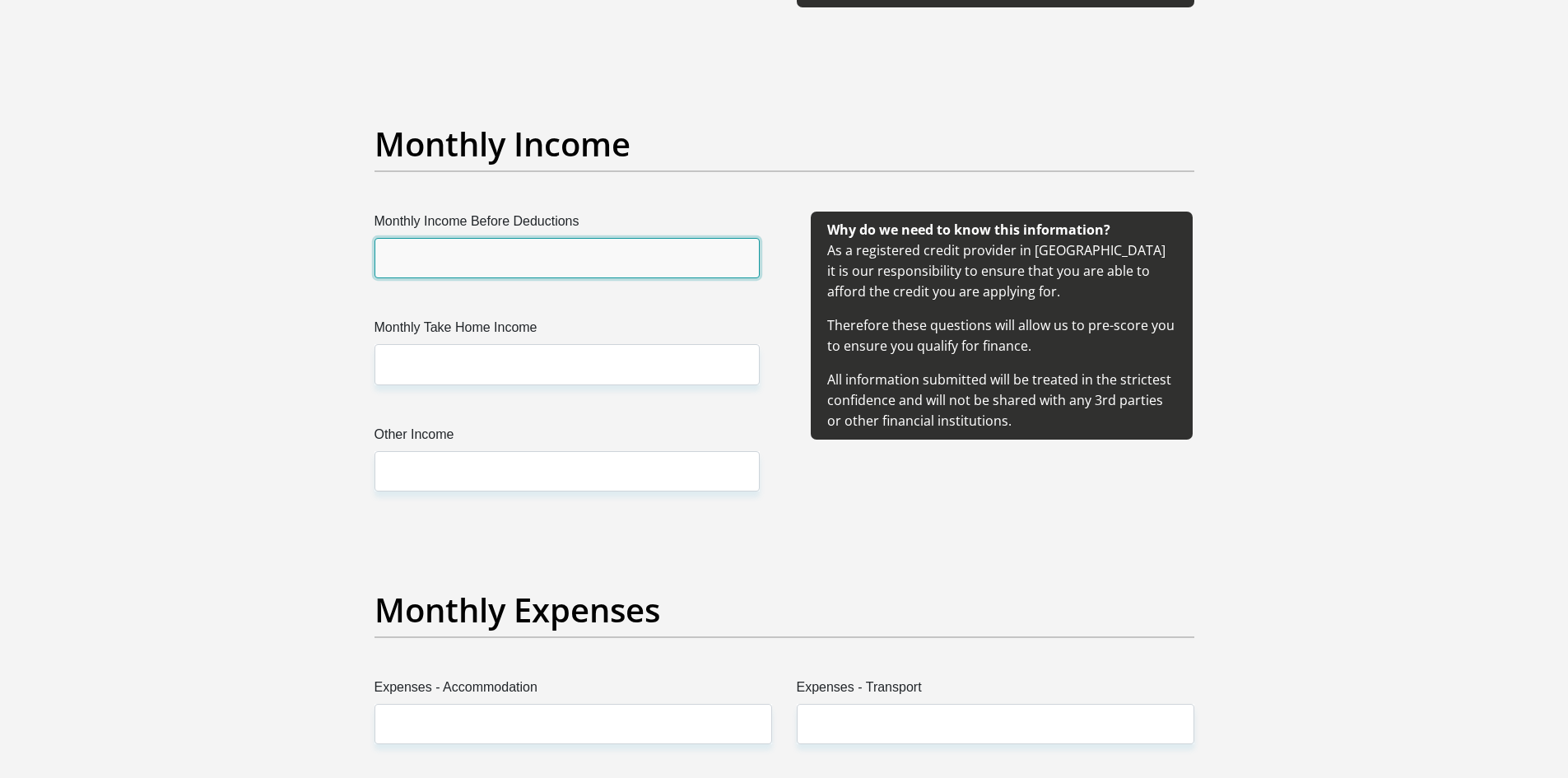
click at [398, 260] on input "Monthly Income Before Deductions" at bounding box center [567, 258] width 385 height 40
type input "13000"
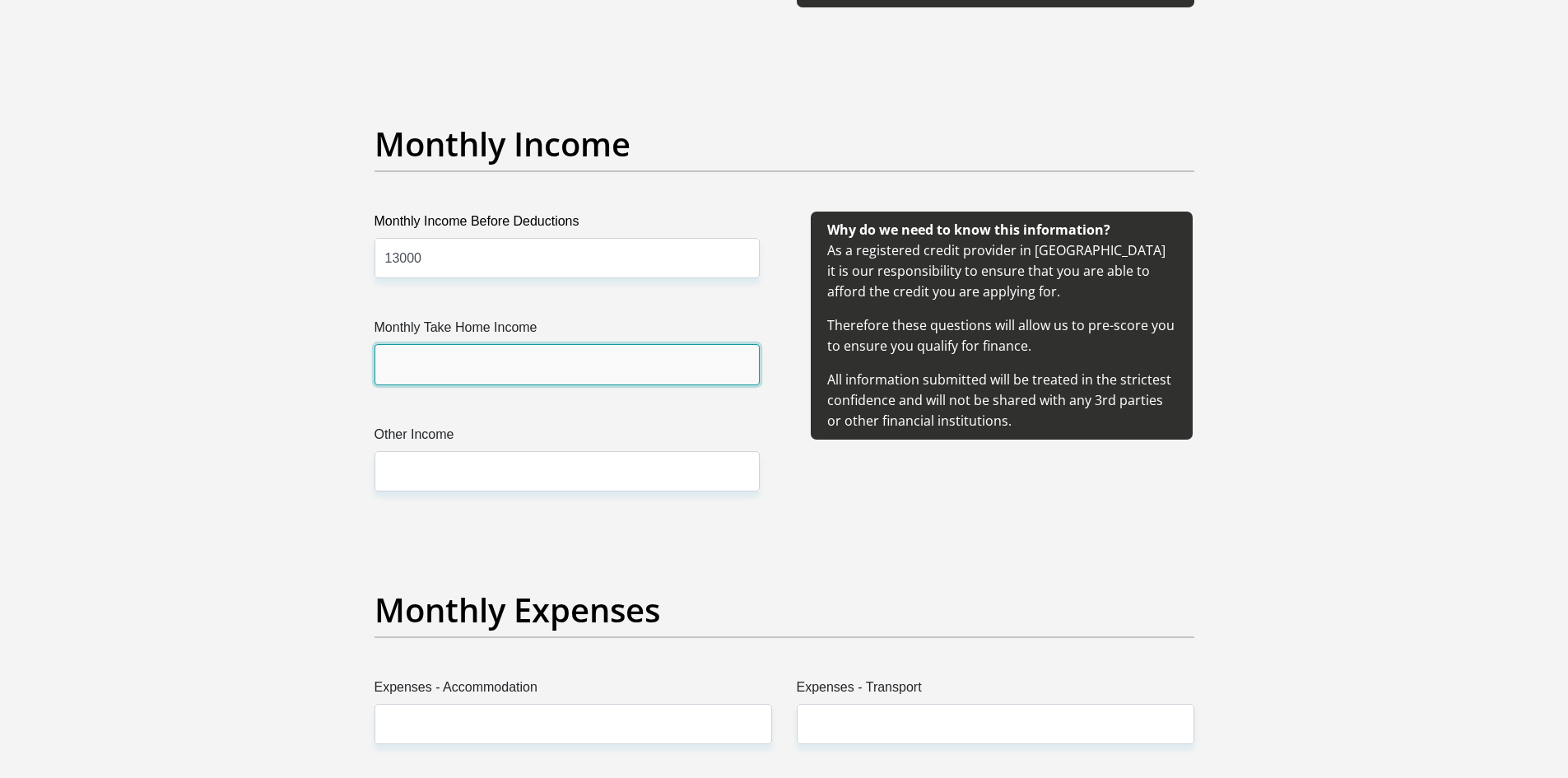
click at [507, 370] on input "Monthly Take Home Income" at bounding box center [567, 364] width 385 height 40
type input "11000"
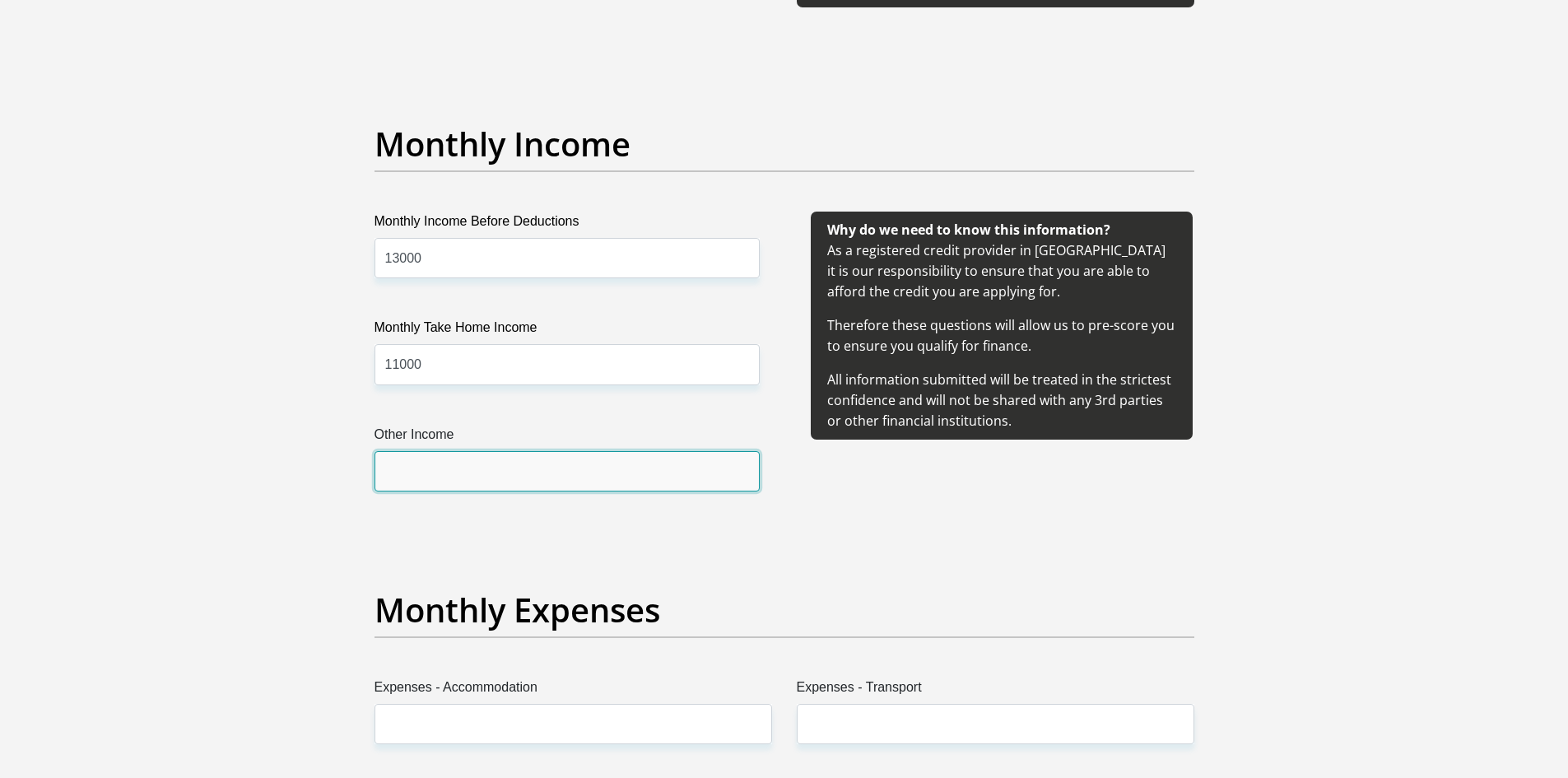
click at [474, 468] on input "Other Income" at bounding box center [567, 471] width 385 height 40
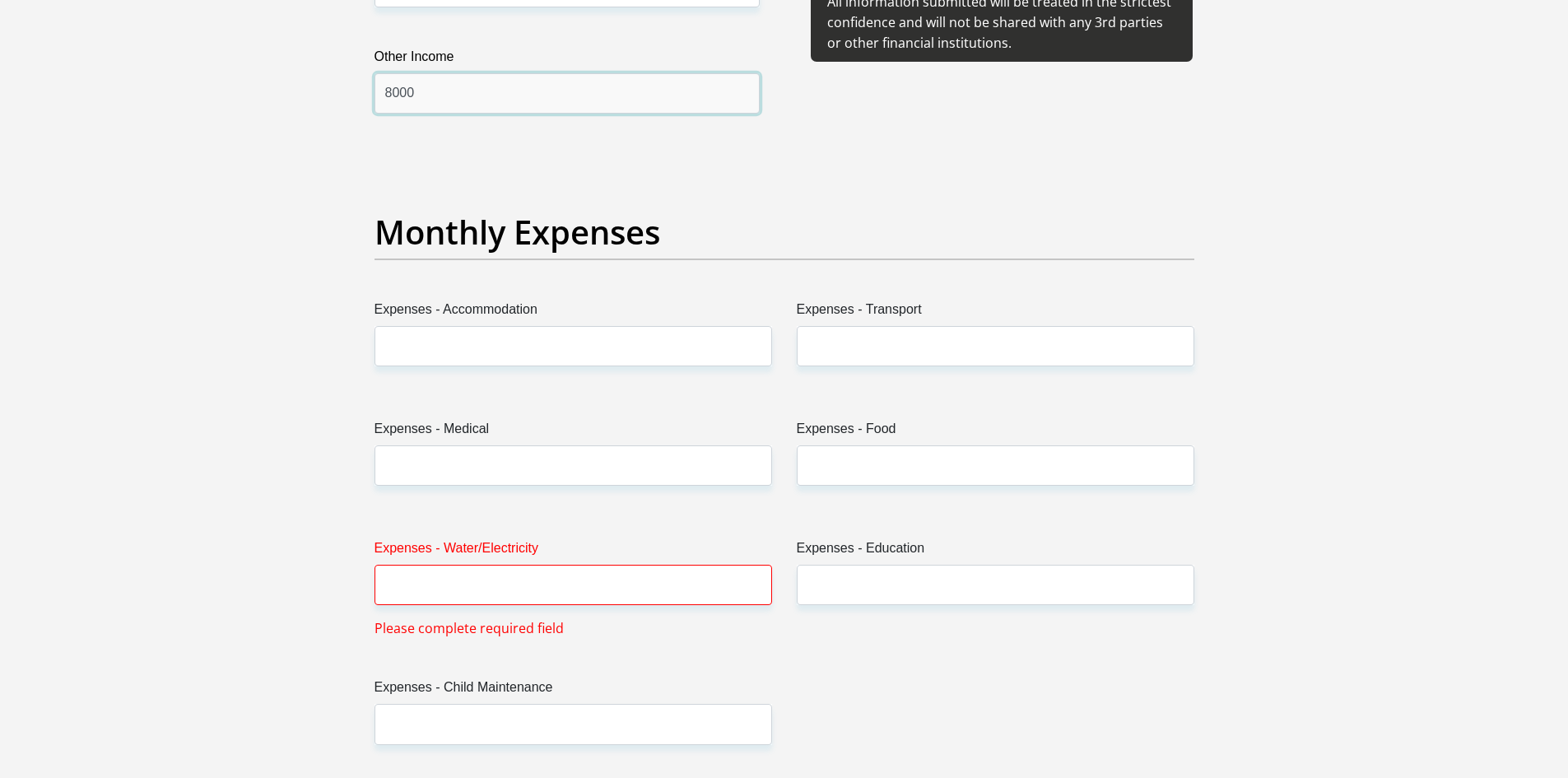
scroll to position [2231, 0]
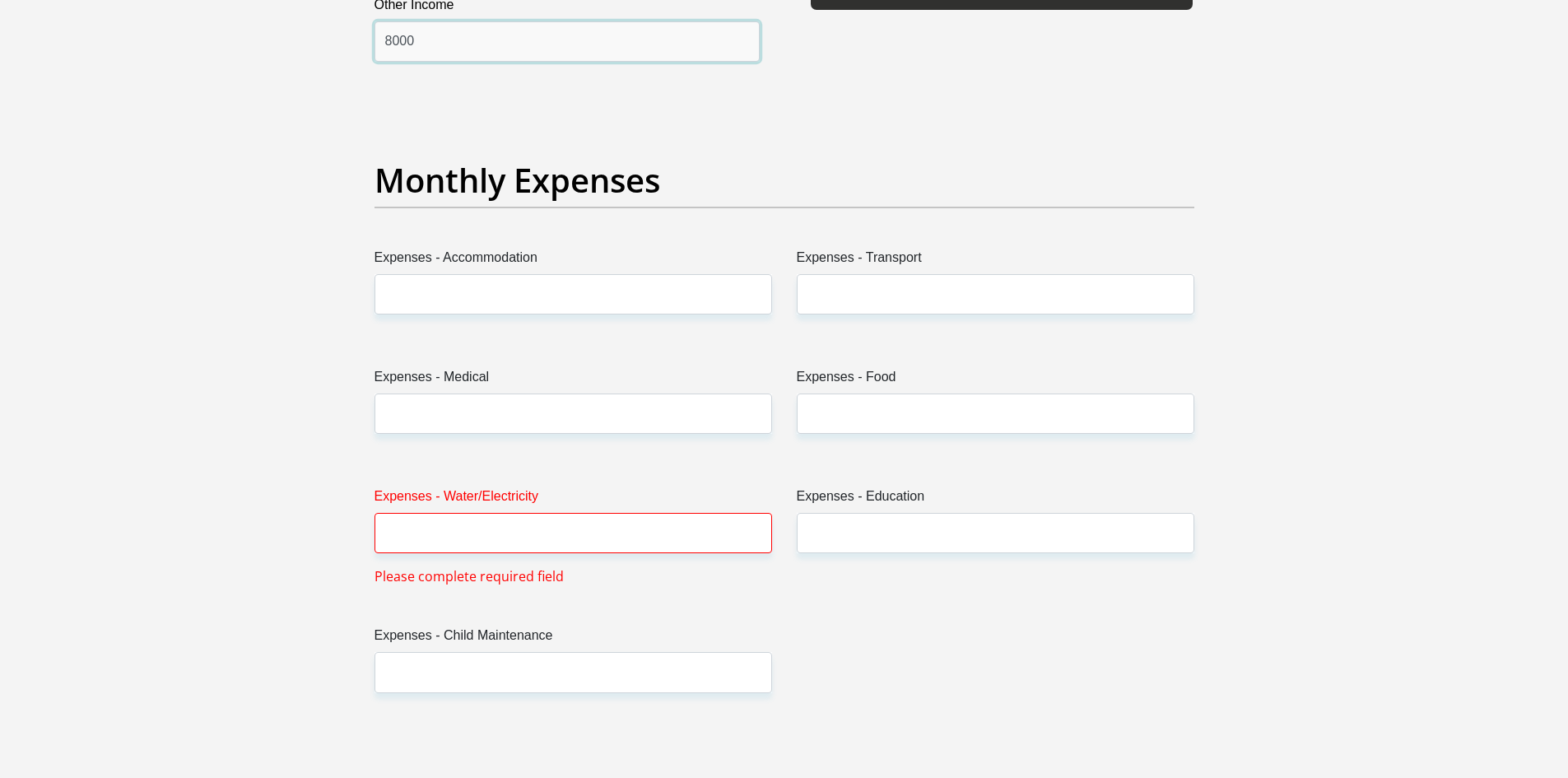
type input "8000"
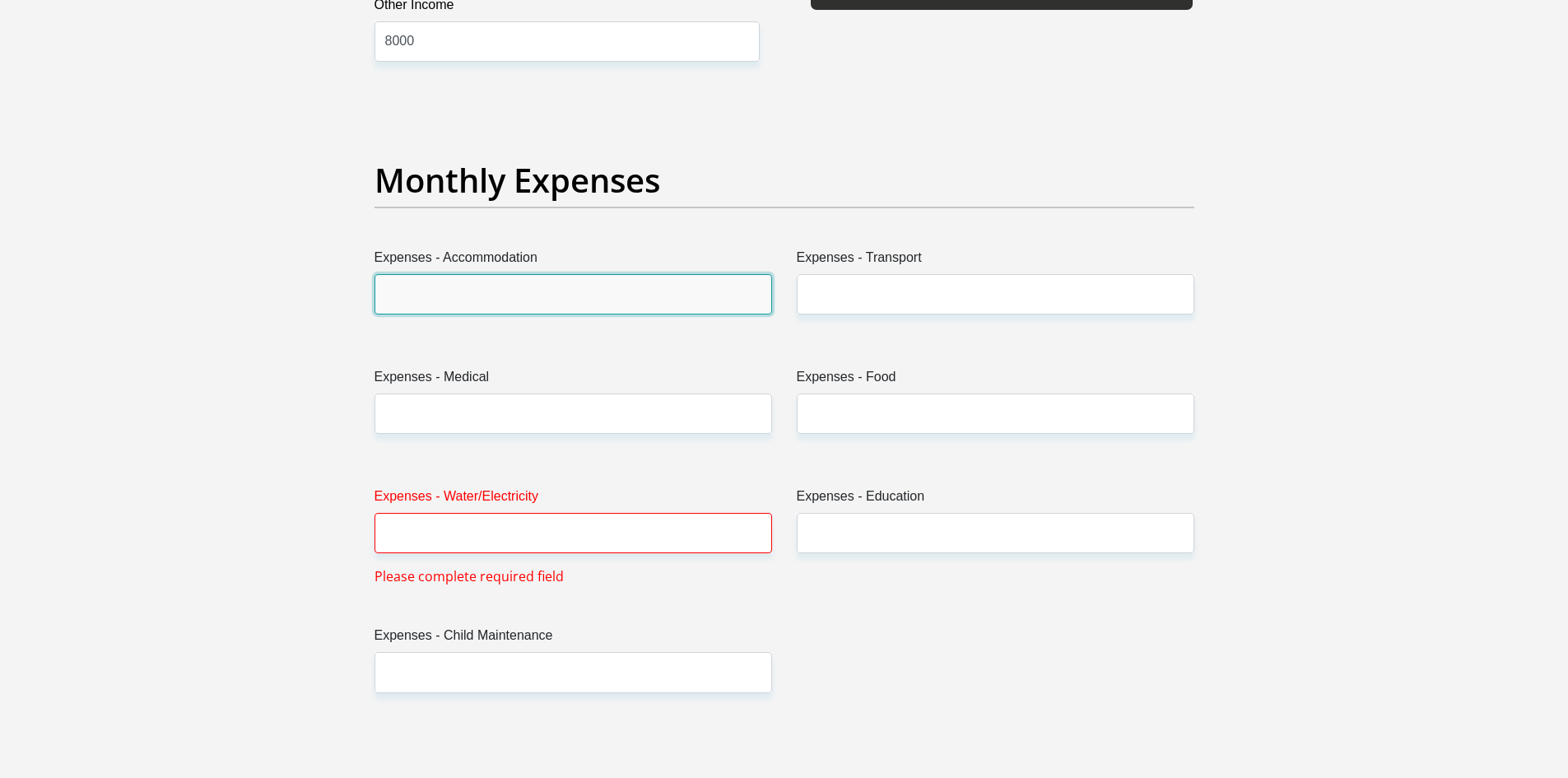
click at [592, 299] on input "Expenses - Accommodation" at bounding box center [573, 294] width 398 height 40
type input "0"
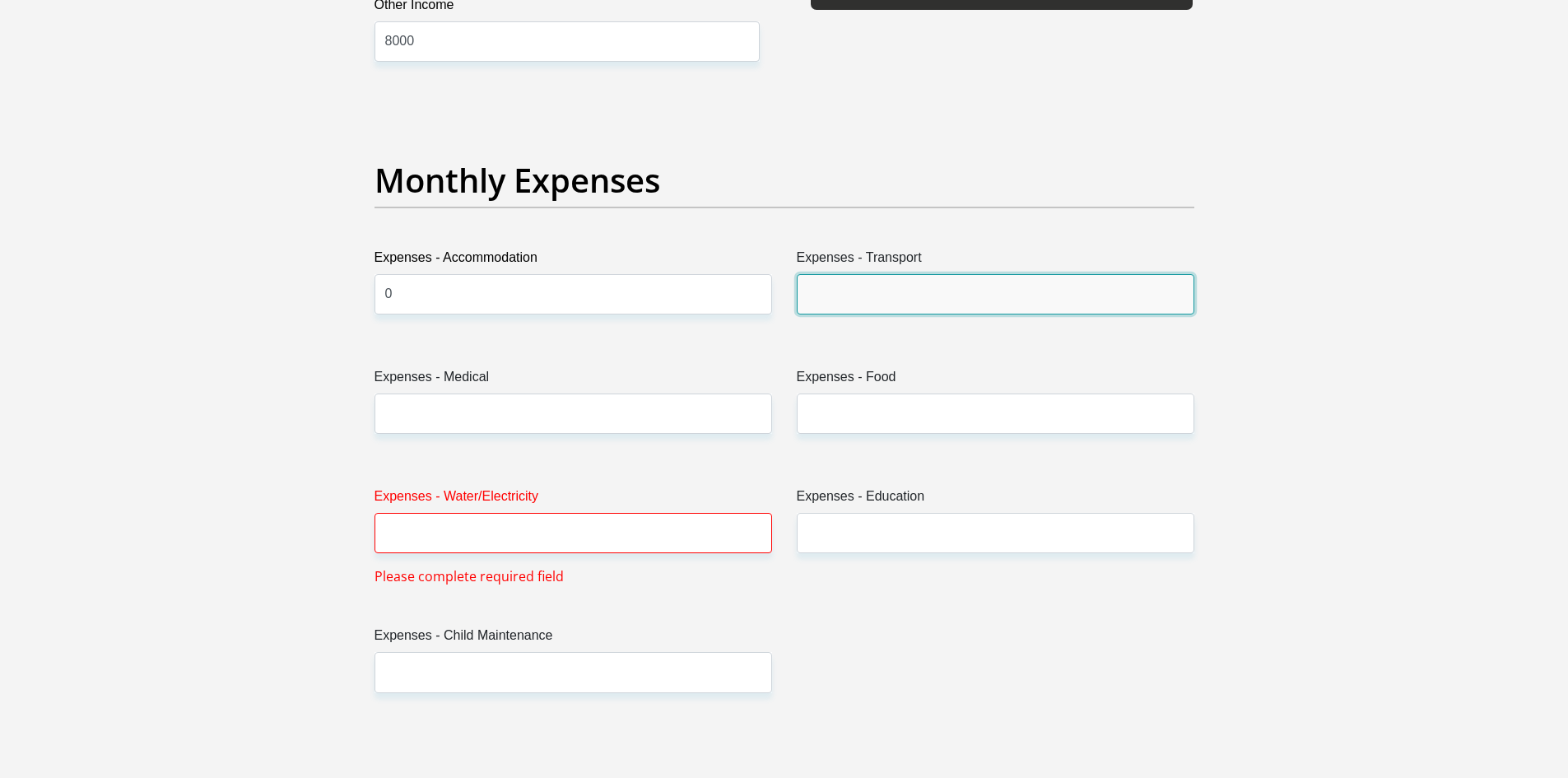
click at [875, 300] on input "Expenses - Transport" at bounding box center [995, 294] width 398 height 40
type input "0"
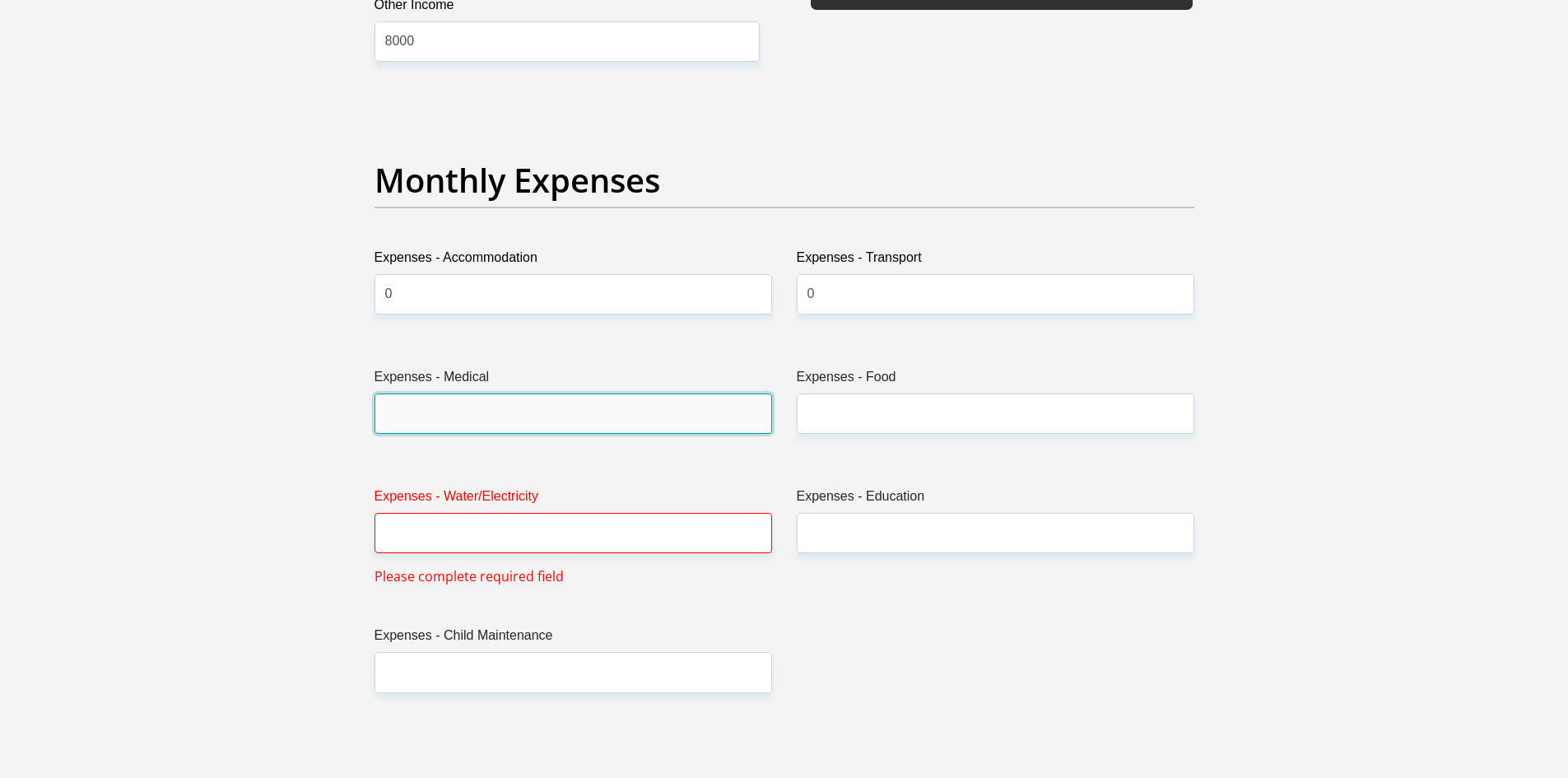
click at [420, 408] on input "Expenses - Medical" at bounding box center [573, 414] width 398 height 40
type input "0"
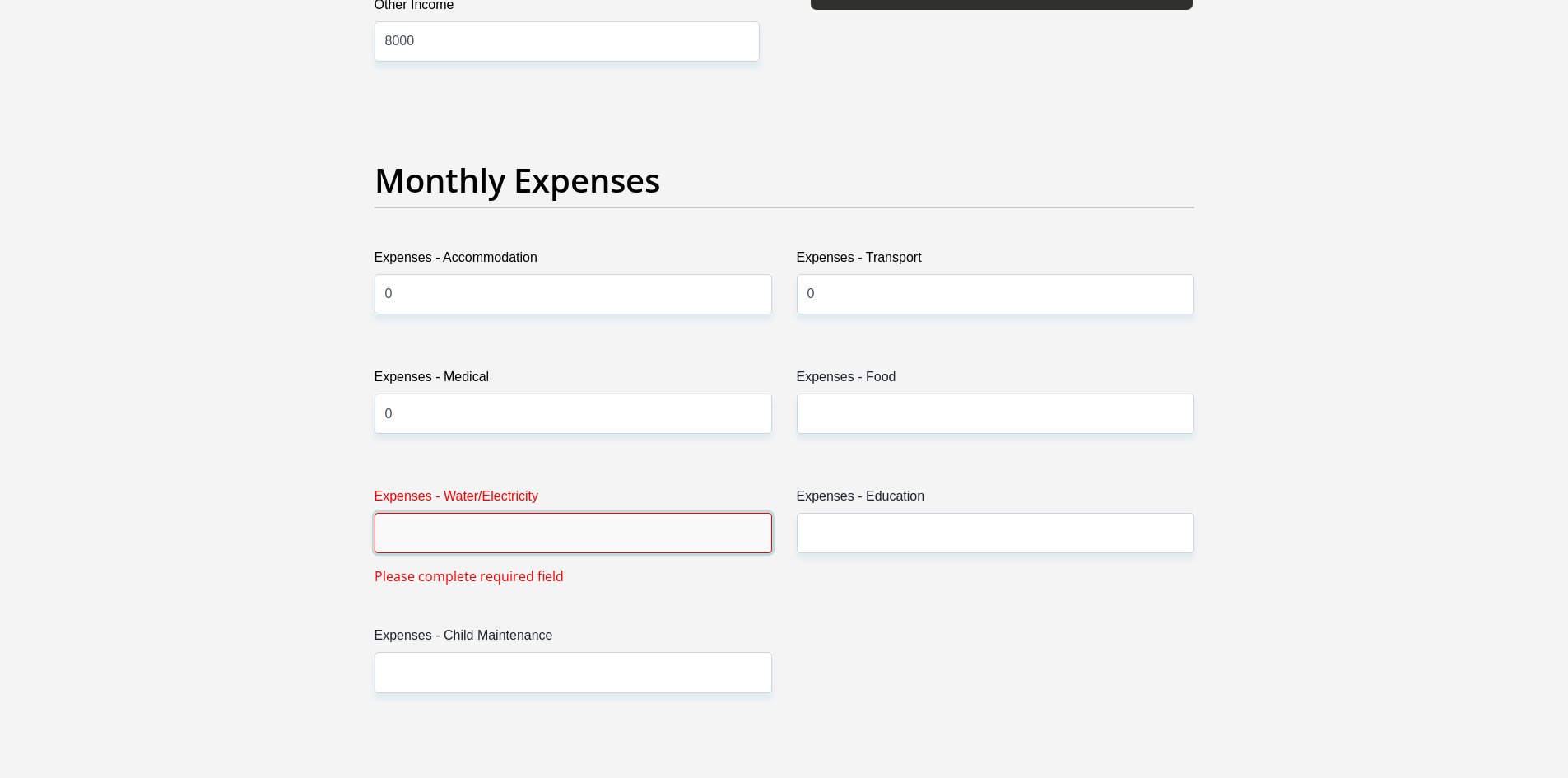
click at [450, 534] on input "Expenses - Water/Electricity" at bounding box center [573, 533] width 398 height 40
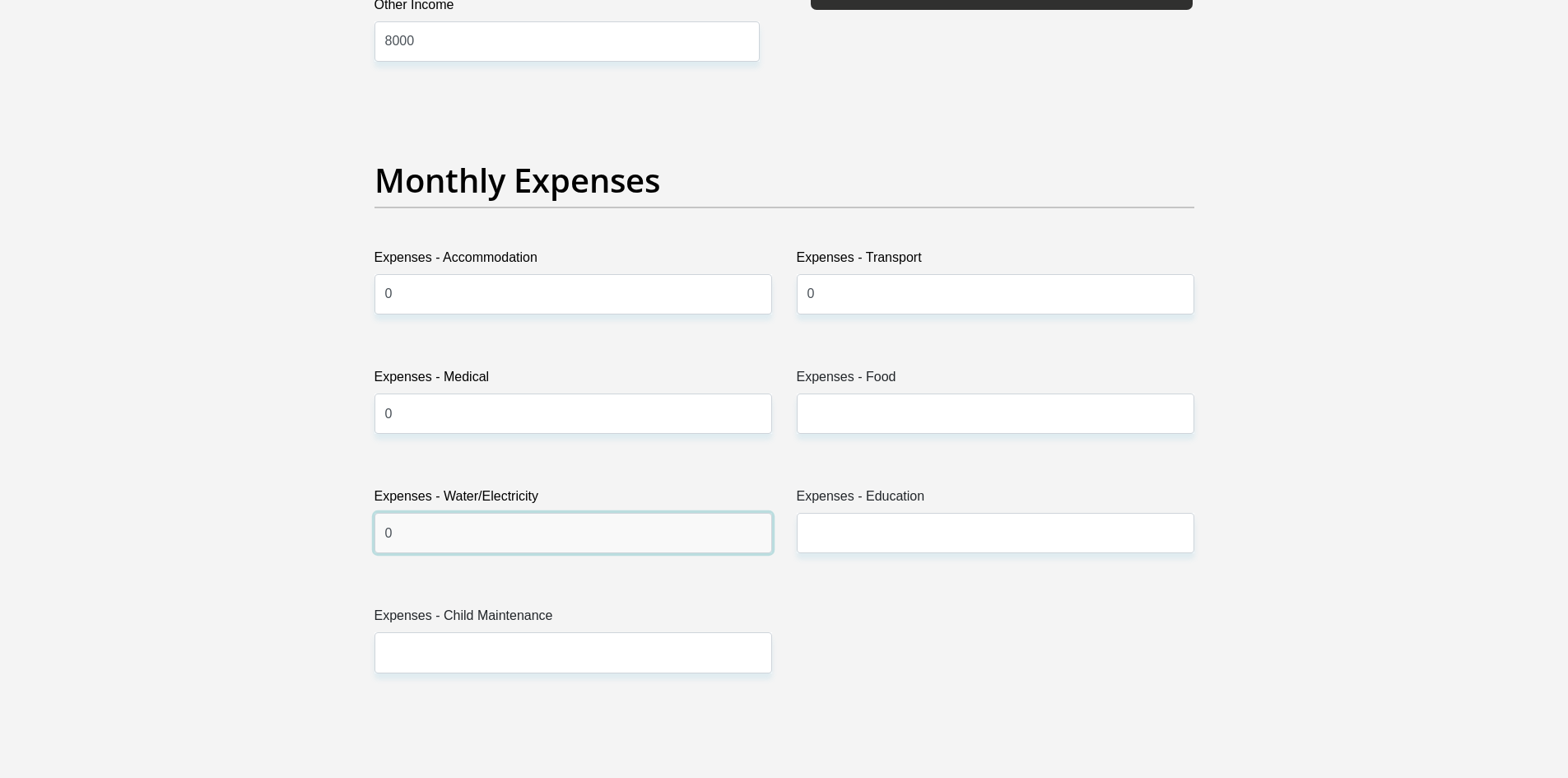
type input "0"
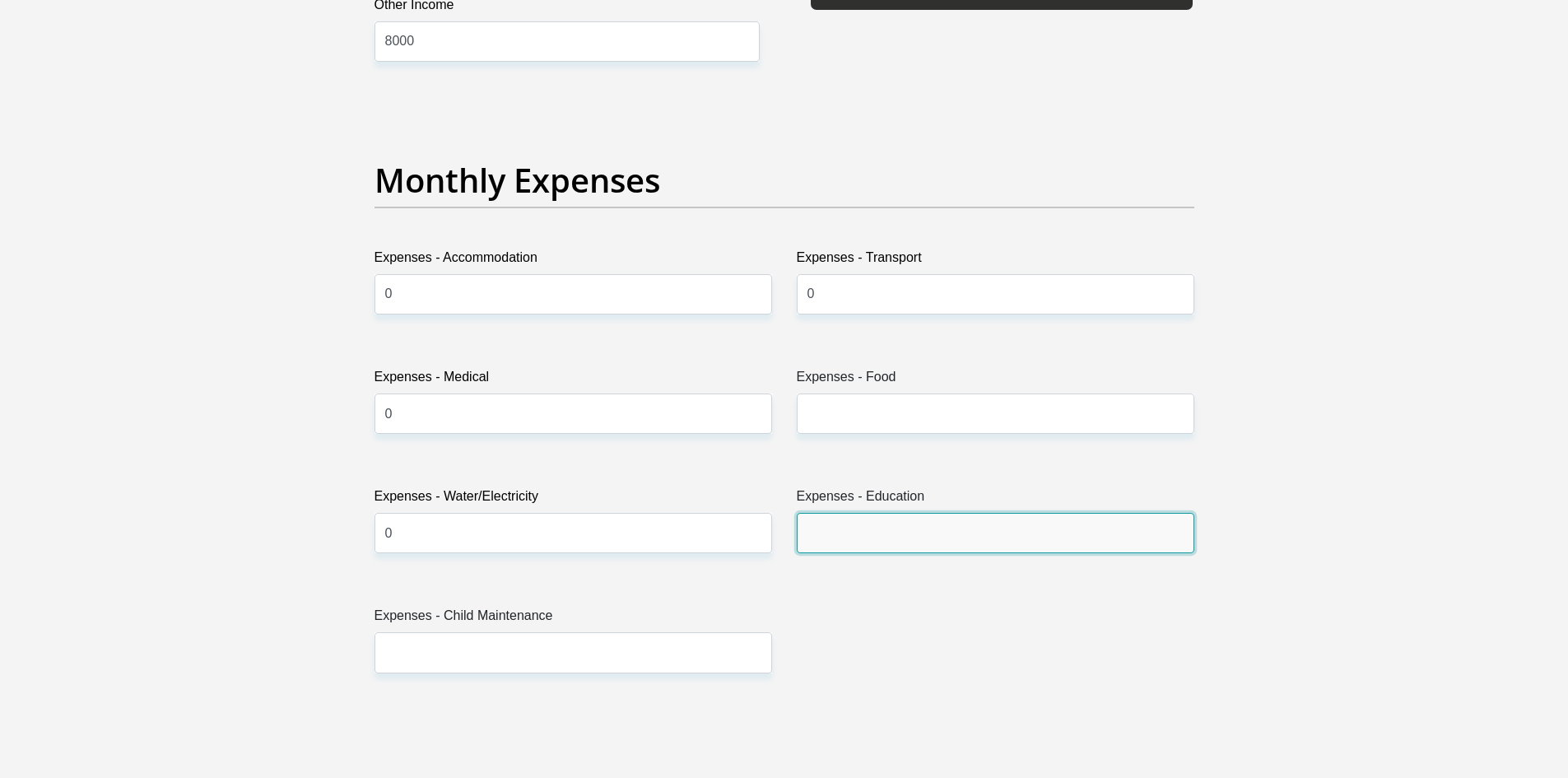
click at [834, 540] on input "Expenses - Education" at bounding box center [995, 533] width 398 height 40
type input "2"
type input "3000"
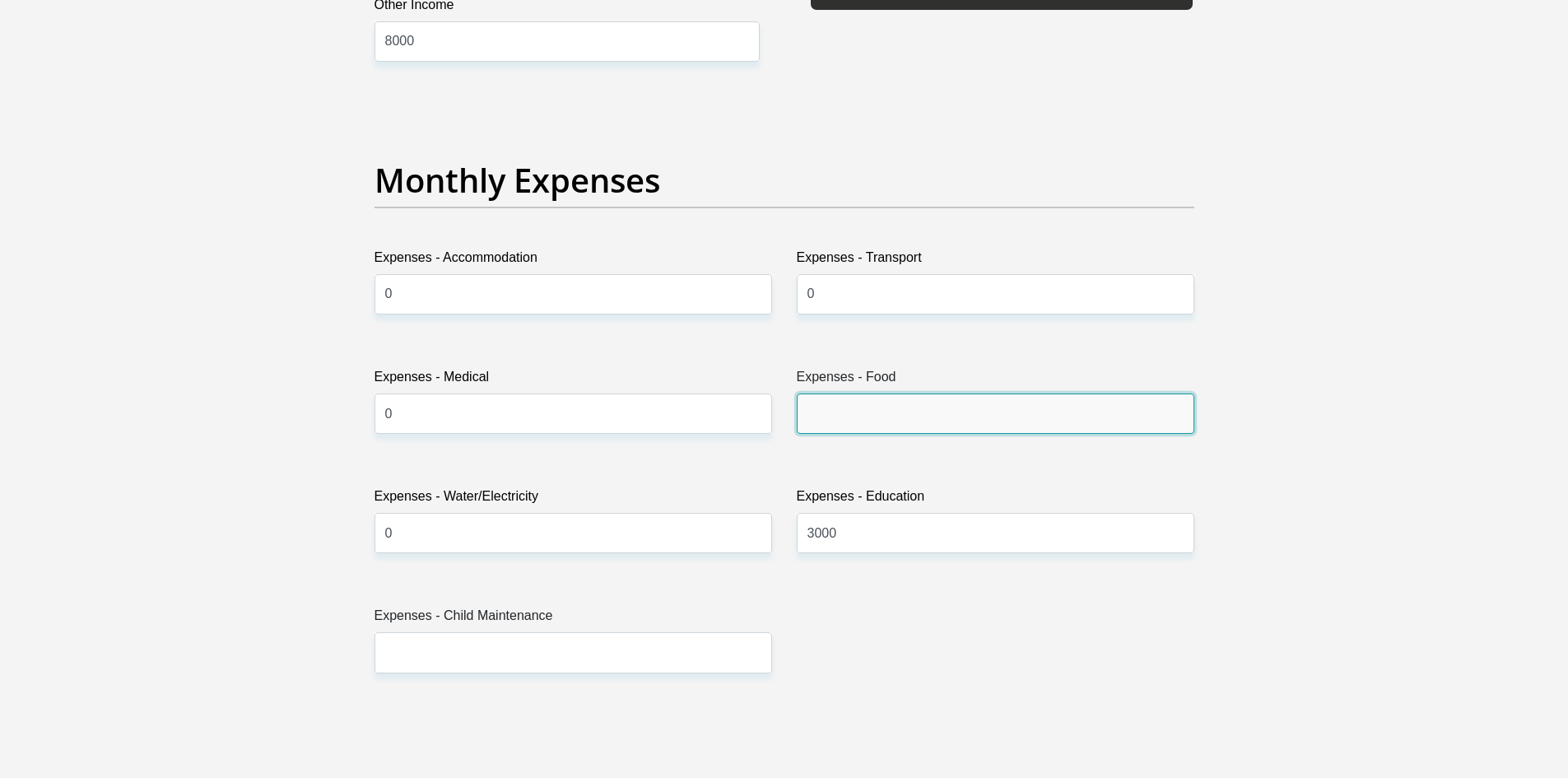
click at [870, 399] on input "Expenses - Food" at bounding box center [995, 414] width 398 height 40
type input "3000"
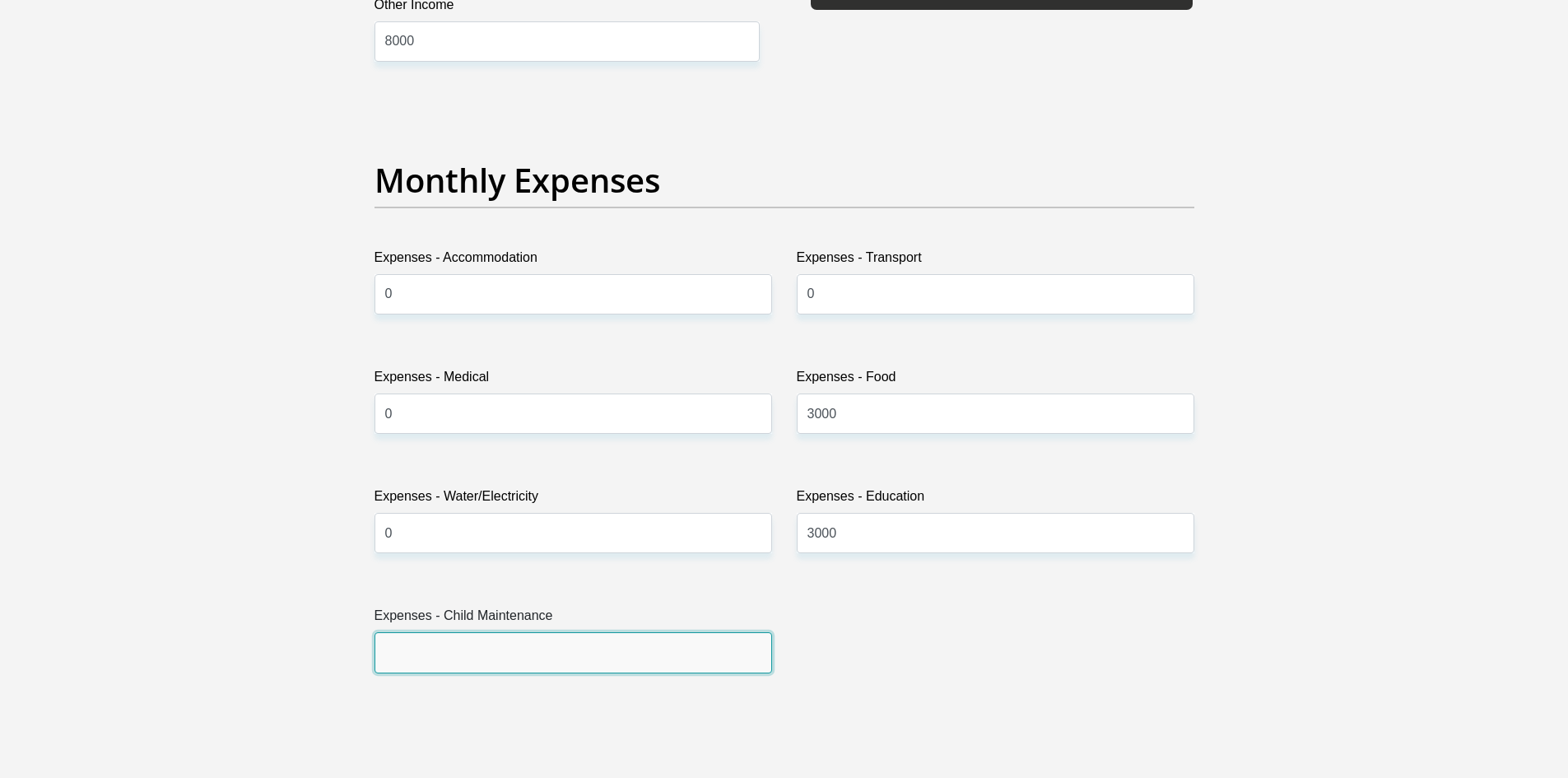
click at [606, 655] on input "Expenses - Child Maintenance" at bounding box center [573, 652] width 398 height 40
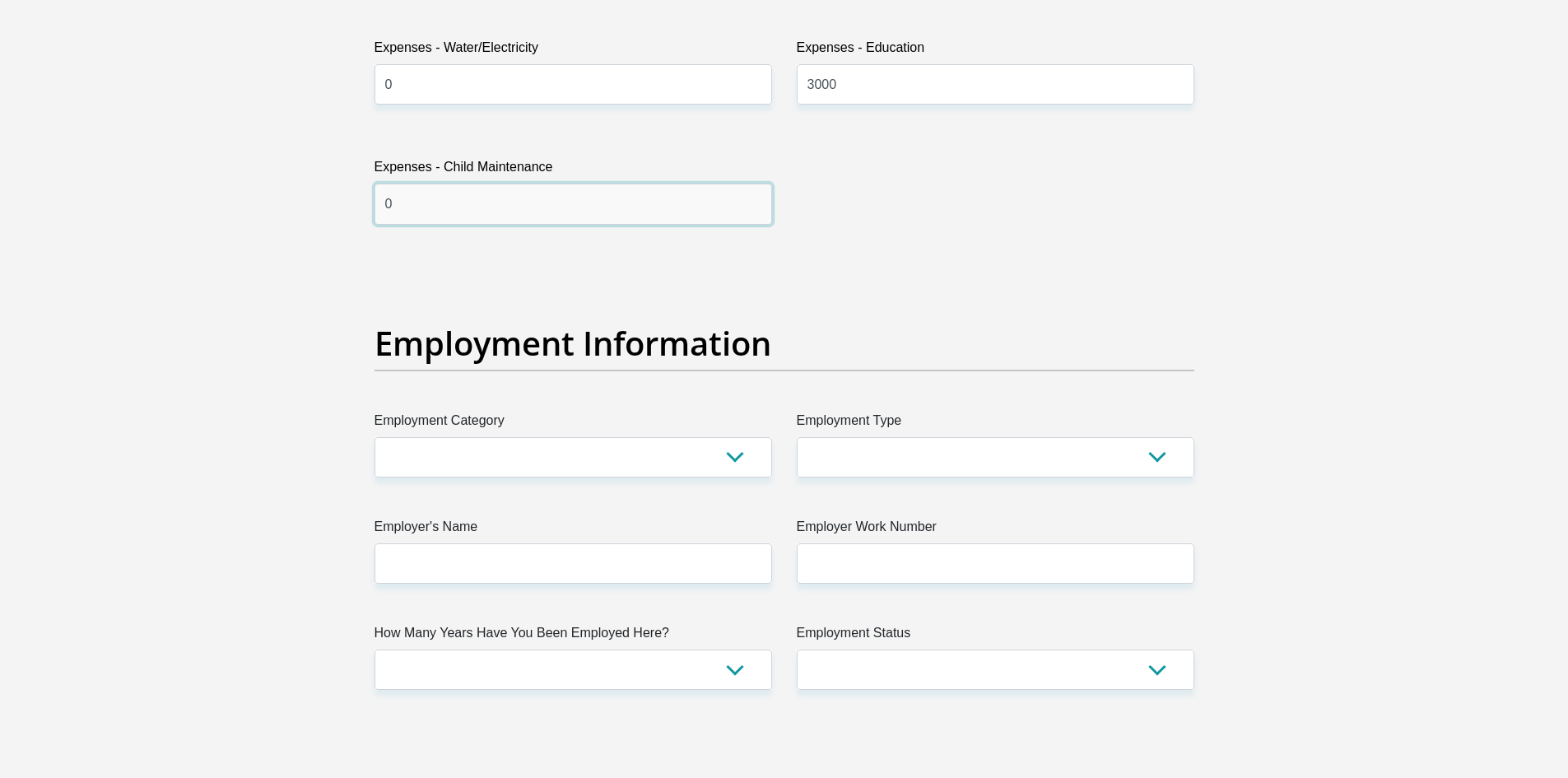
scroll to position [2796, 0]
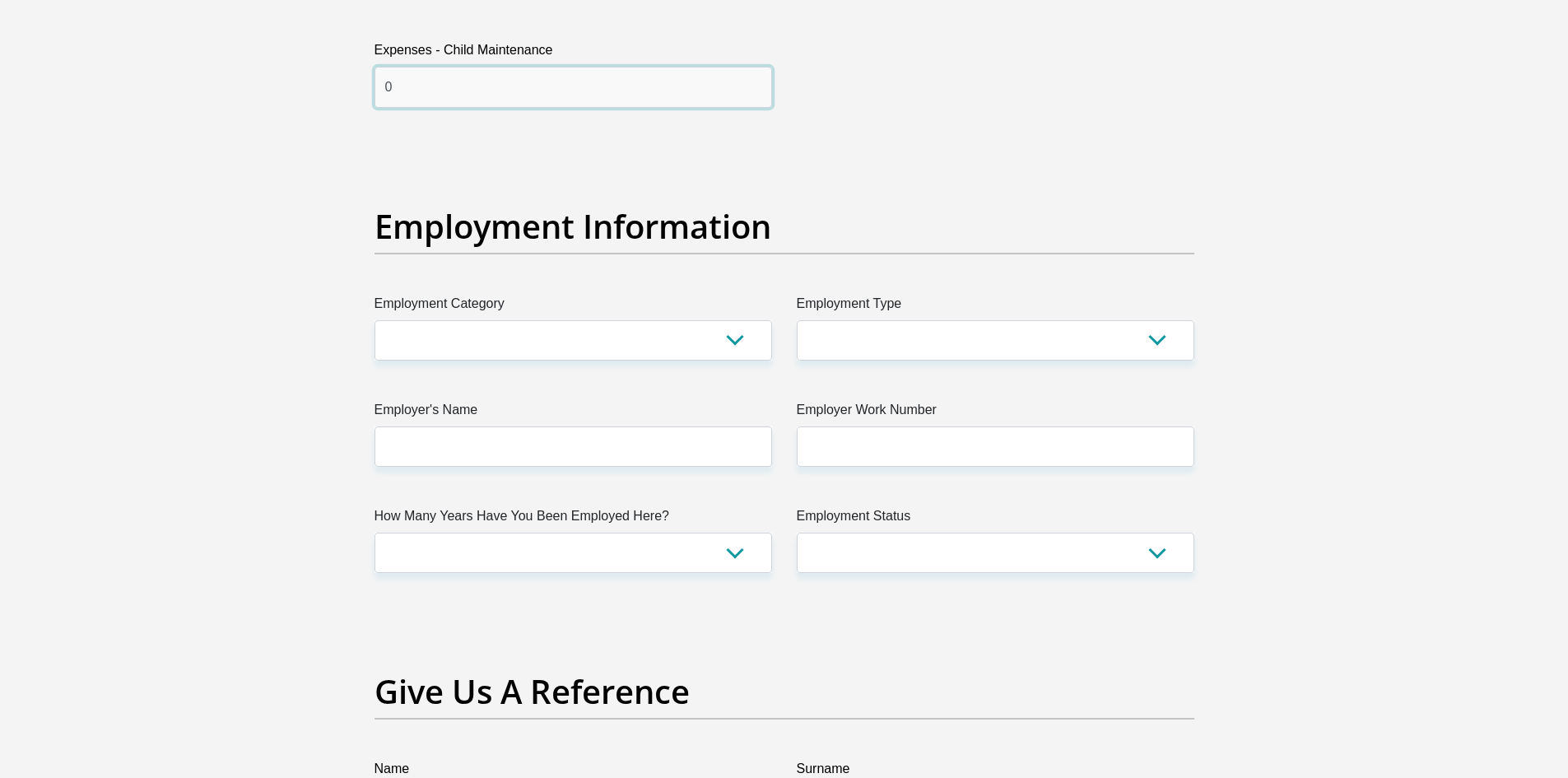
type input "0"
click at [739, 334] on select "AGRICULTURE ALCOHOL & TOBACCO CONSTRUCTION MATERIALS METALLURGY EQUIPMENT FOR R…" at bounding box center [573, 340] width 398 height 40
select select "53"
click at [374, 320] on select "AGRICULTURE ALCOHOL & TOBACCO CONSTRUCTION MATERIALS METALLURGY EQUIPMENT FOR R…" at bounding box center [573, 340] width 398 height 40
click at [1153, 345] on select "College/Lecturer Craft Seller Creative Driver Executive Farmer Forces - Non Com…" at bounding box center [995, 340] width 398 height 40
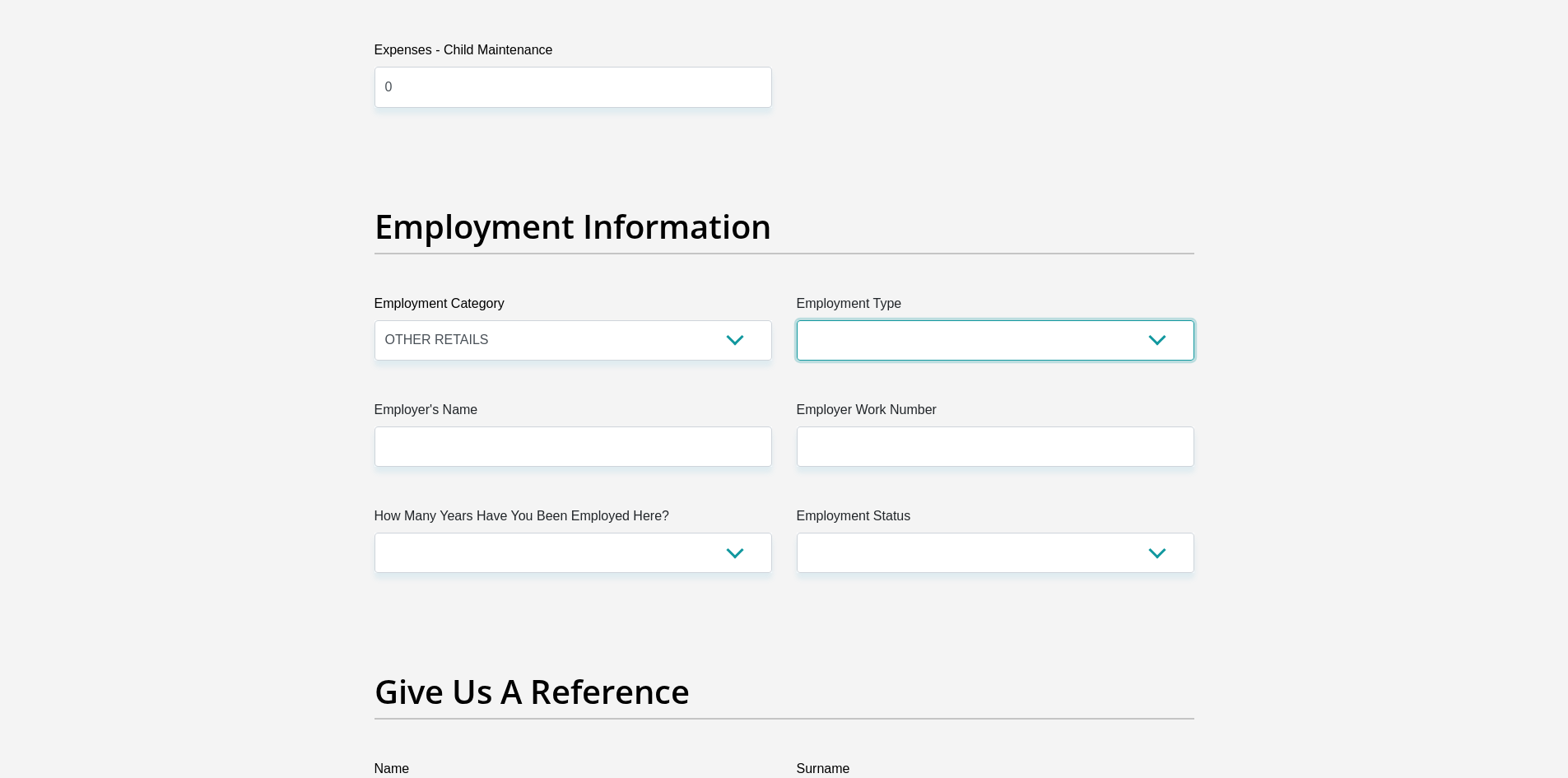
select select "Manager"
click at [797, 320] on select "College/Lecturer Craft Seller Creative Driver Executive Farmer Forces - Non Com…" at bounding box center [995, 340] width 398 height 40
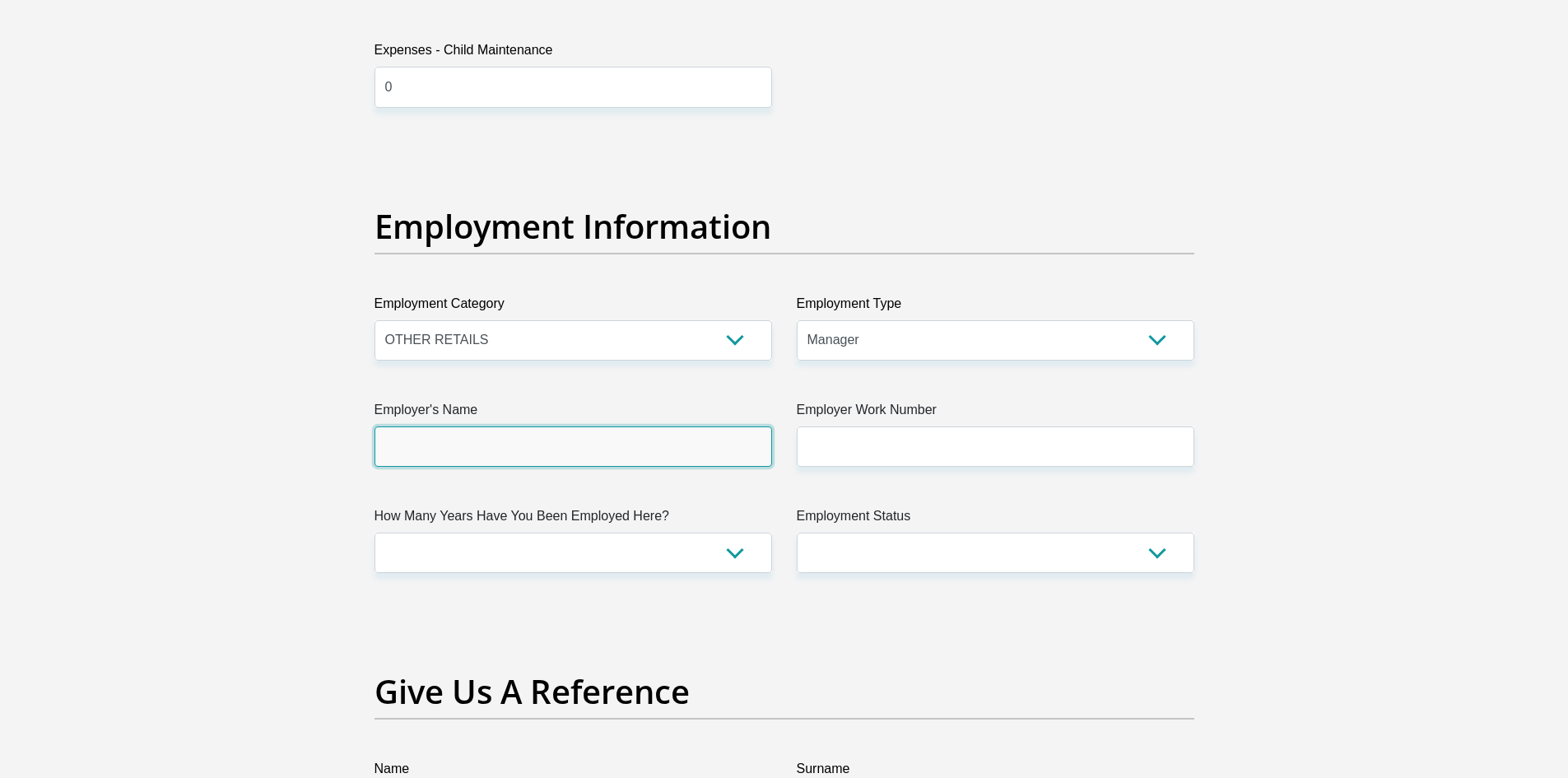
click at [642, 451] on input "Employer's Name" at bounding box center [573, 446] width 398 height 40
type input "e"
type input "Evermoreproductscc"
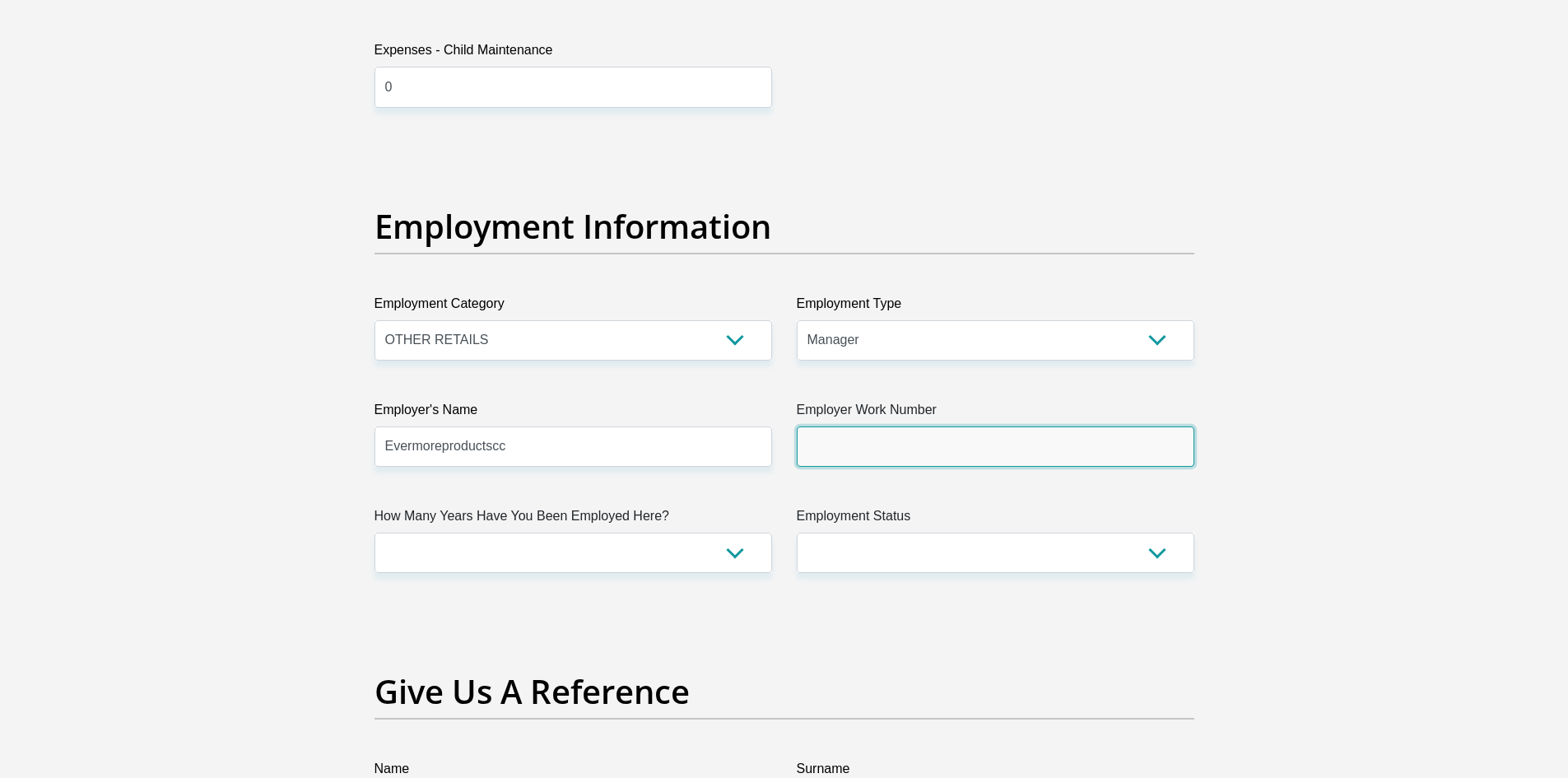
click at [872, 452] on input "Employer Work Number" at bounding box center [995, 446] width 398 height 40
type input "0116081224"
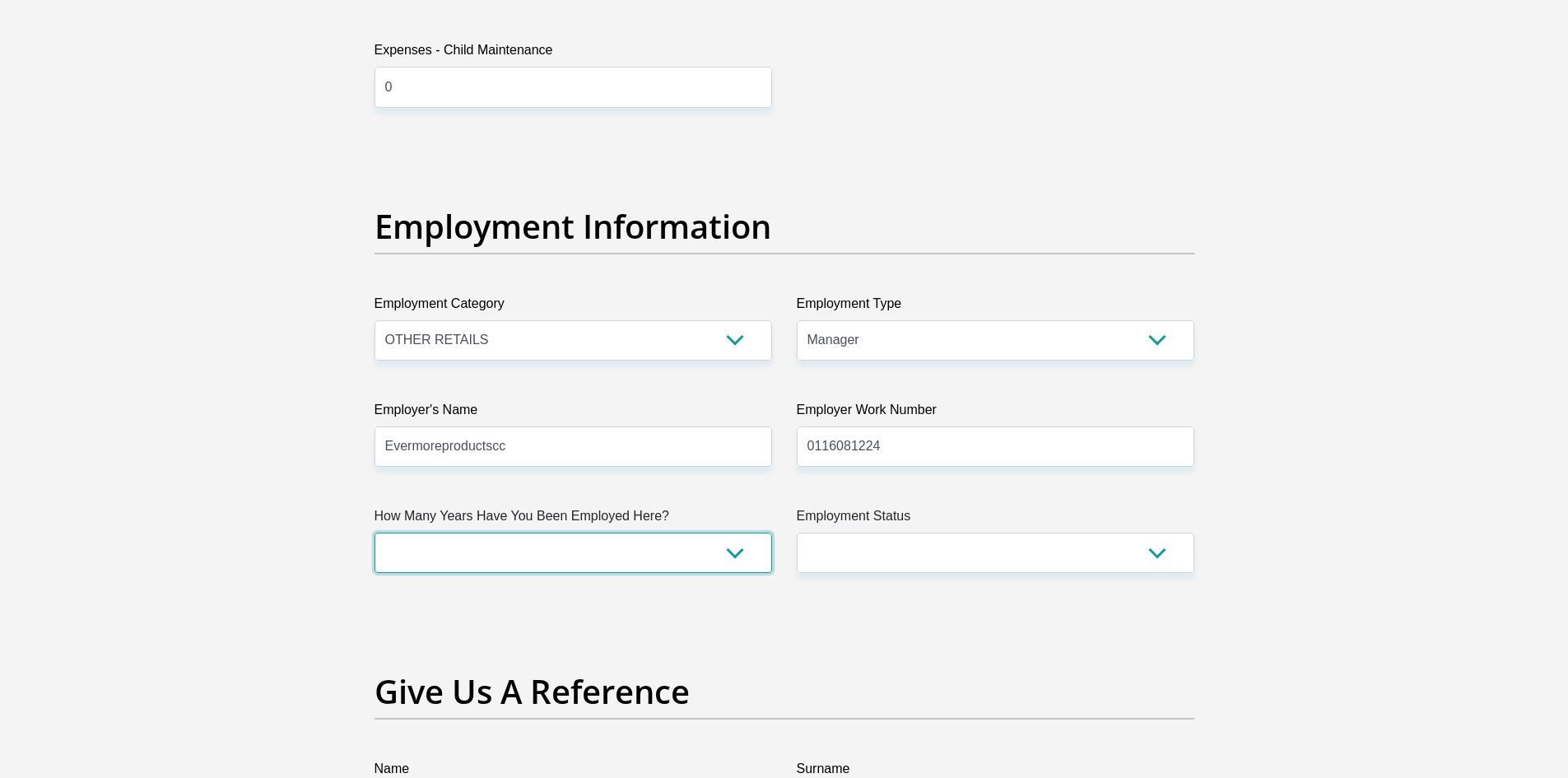
click at [736, 549] on select "less than 1 year 1-3 years 3-5 years 5+ years" at bounding box center [573, 552] width 398 height 40
select select "60"
click at [374, 532] on select "less than 1 year 1-3 years 3-5 years 5+ years" at bounding box center [573, 552] width 398 height 40
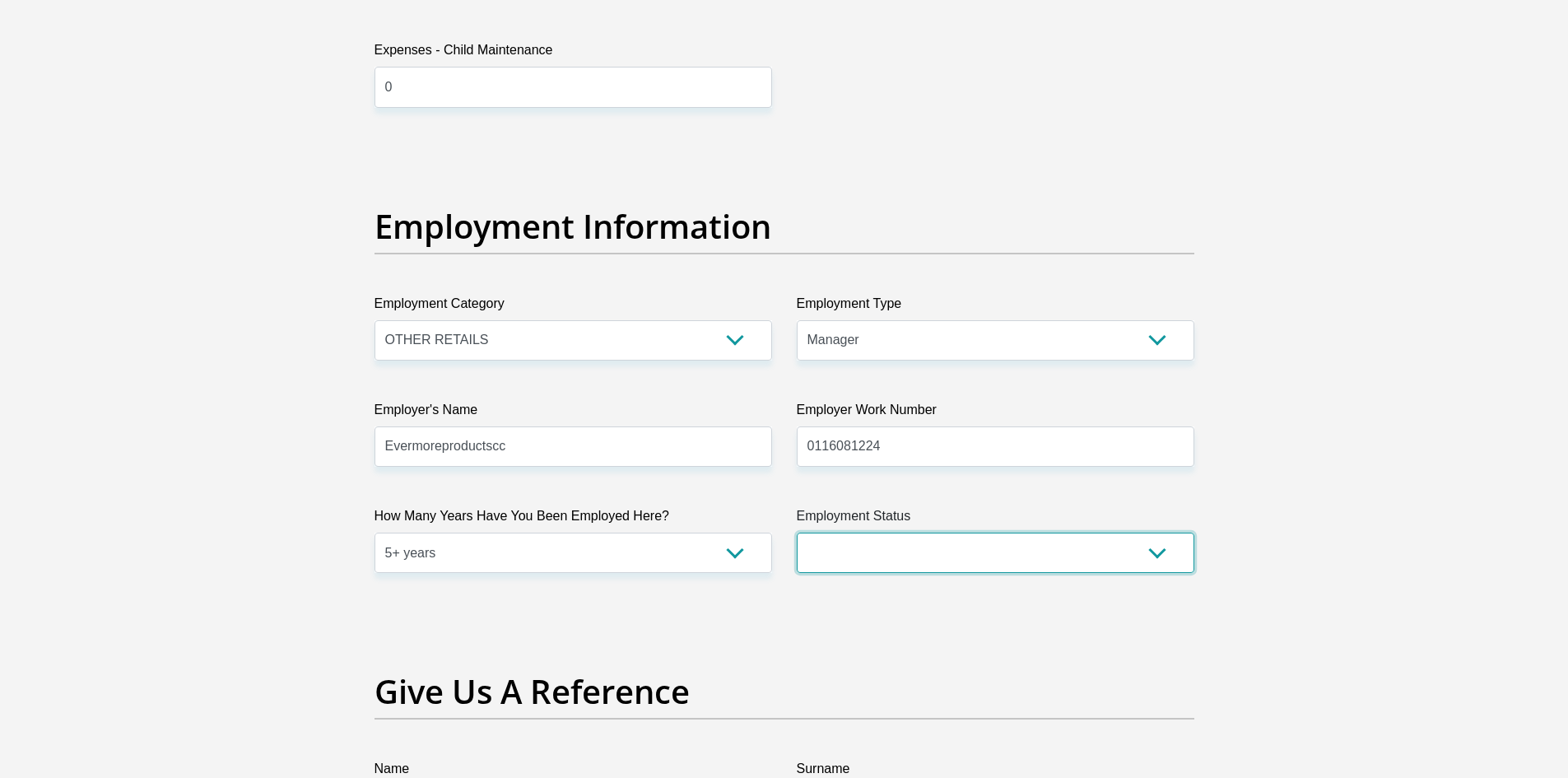
click at [1157, 548] on select "Permanent/Full-time Part-time/Casual Contract Worker Self-Employed Housewife Re…" at bounding box center [995, 552] width 398 height 40
select select "1"
click at [797, 532] on select "Permanent/Full-time Part-time/Casual Contract Worker Self-Employed Housewife Re…" at bounding box center [995, 552] width 398 height 40
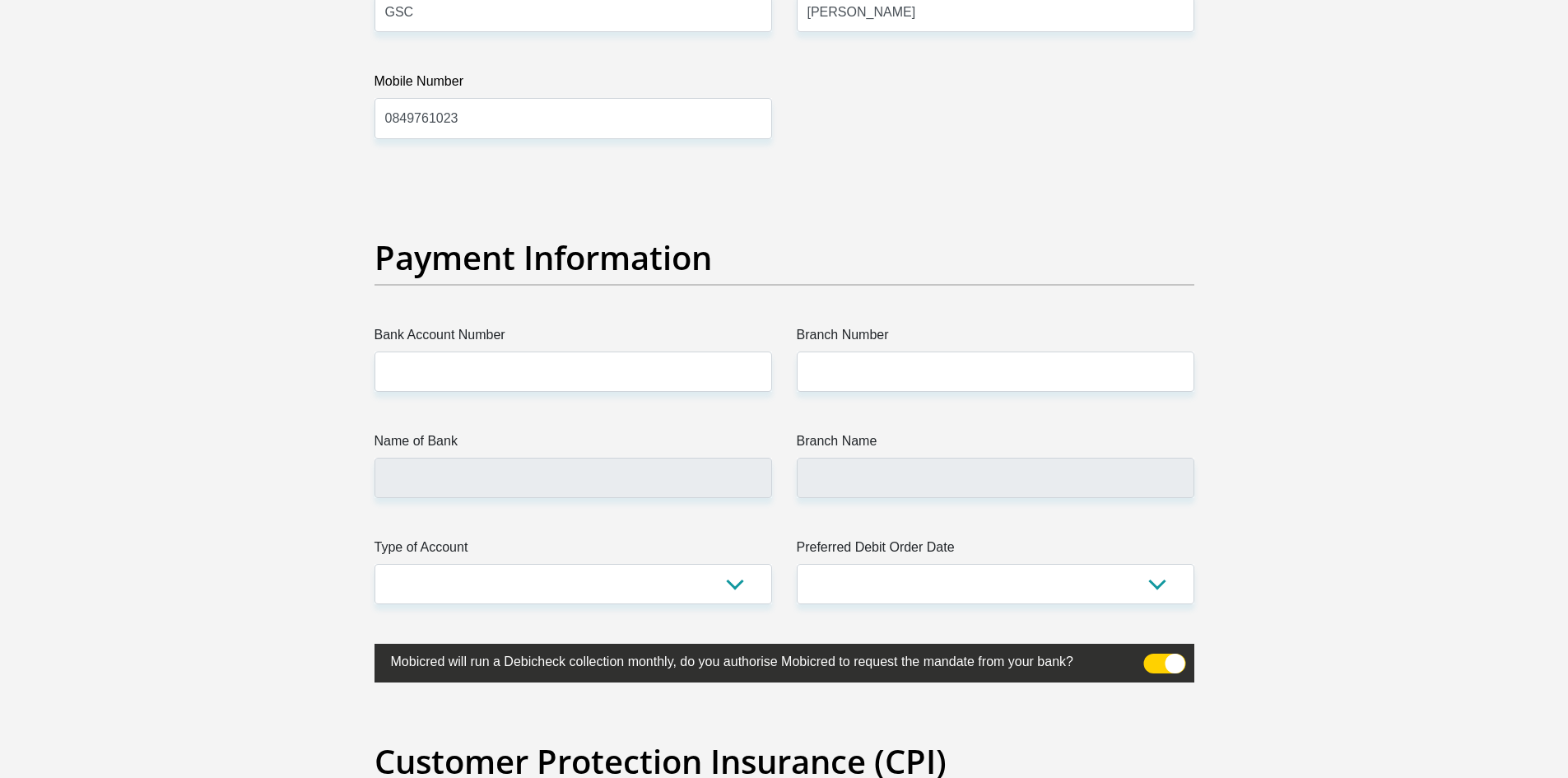
scroll to position [3602, 0]
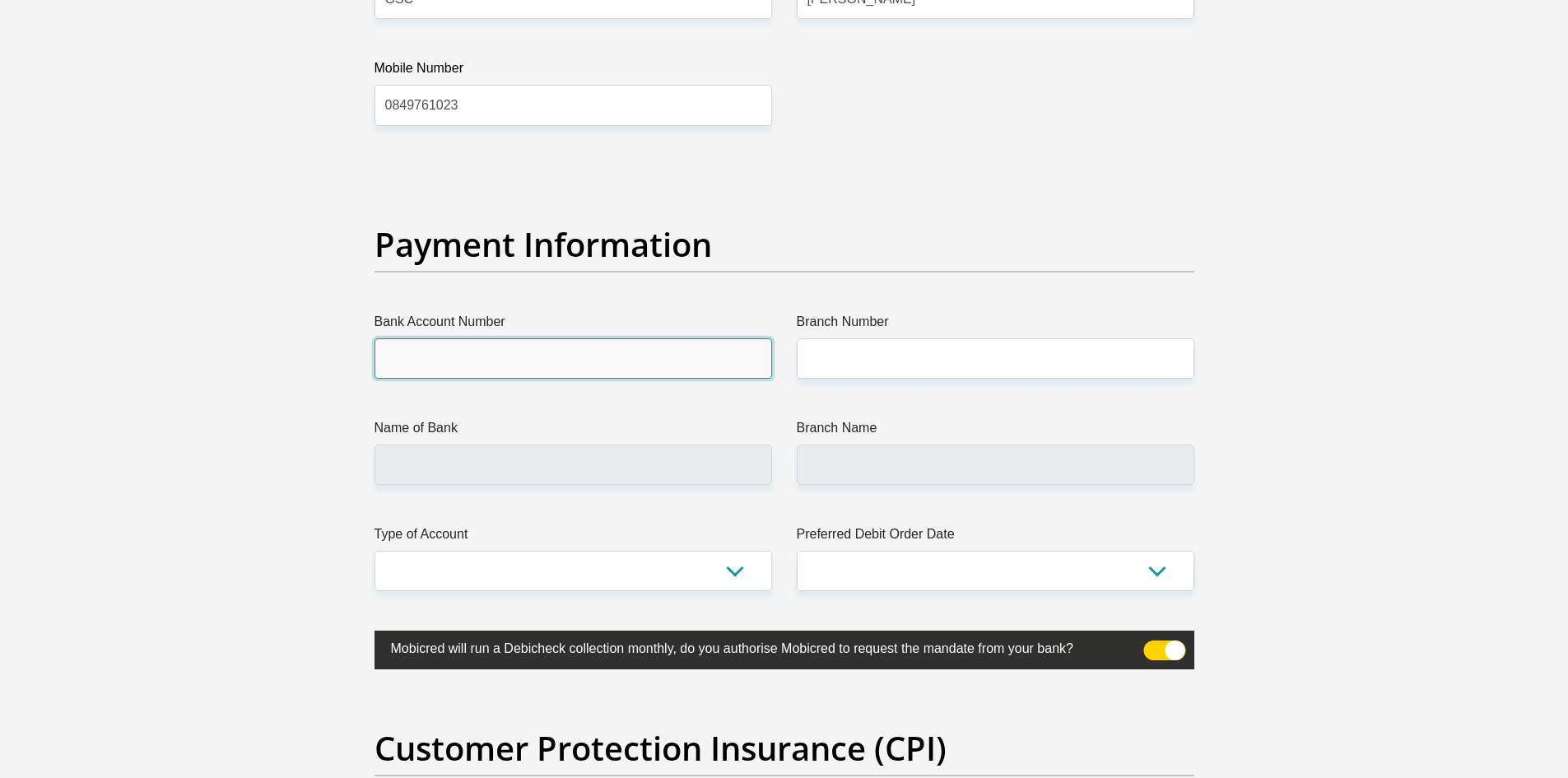
click at [397, 365] on input "Bank Account Number" at bounding box center [573, 359] width 398 height 40
type input "62369475572"
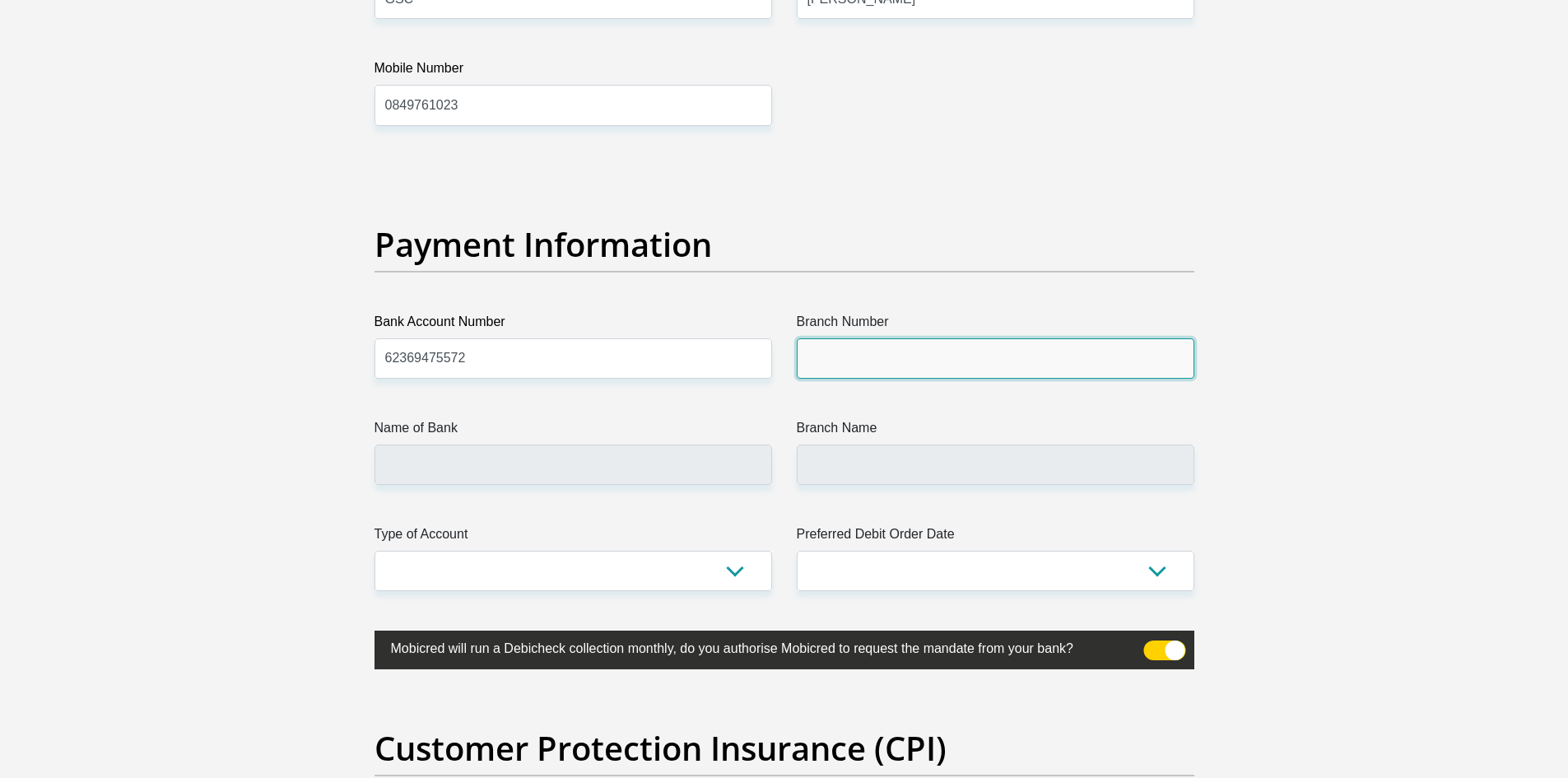
click at [812, 365] on input "Branch Number" at bounding box center [995, 359] width 398 height 40
type input "250655"
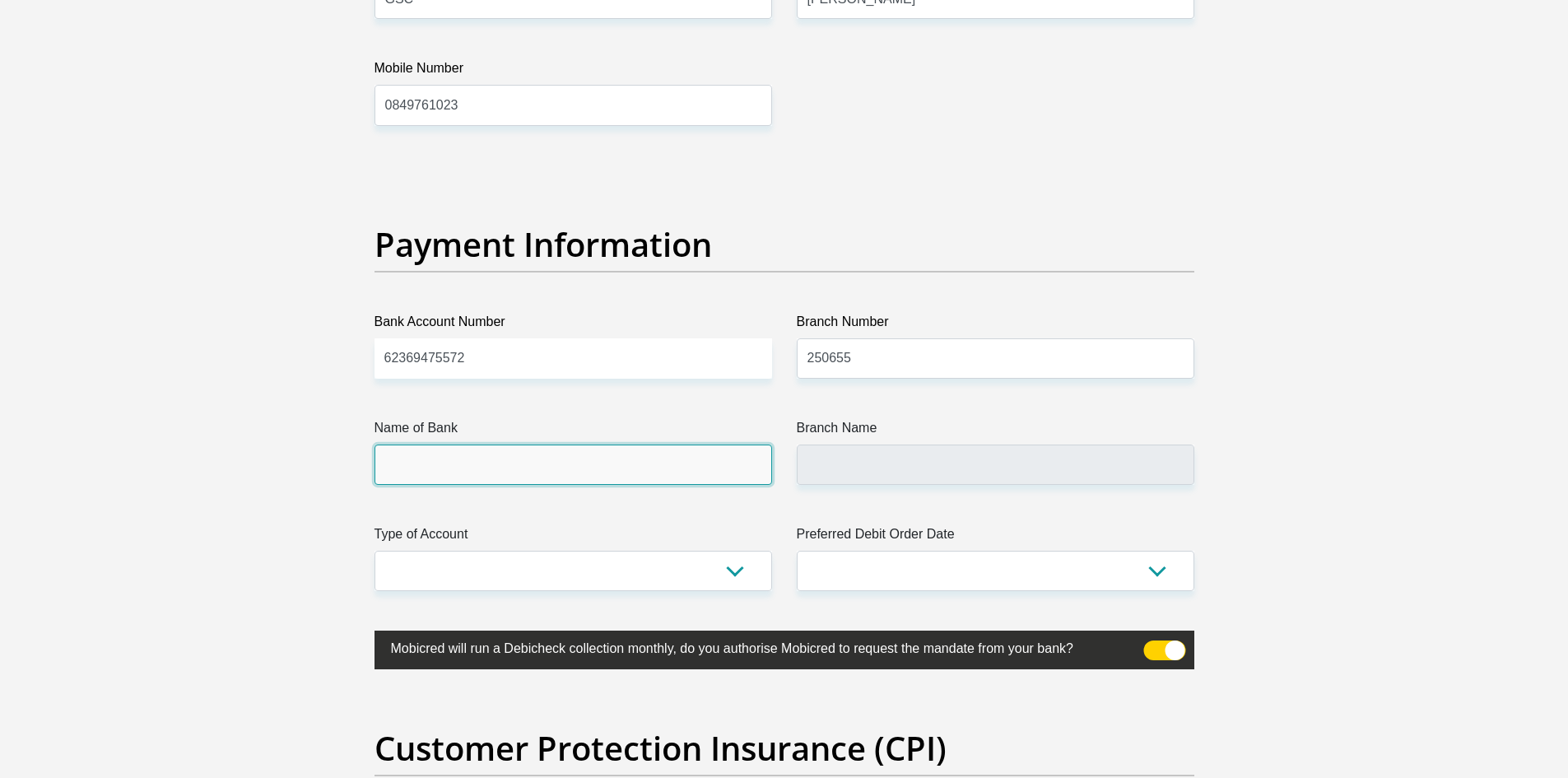
click at [487, 461] on input "Name of Bank" at bounding box center [573, 464] width 398 height 40
type input "FIRSTRAND BANK"
type input "BRANCH 560"
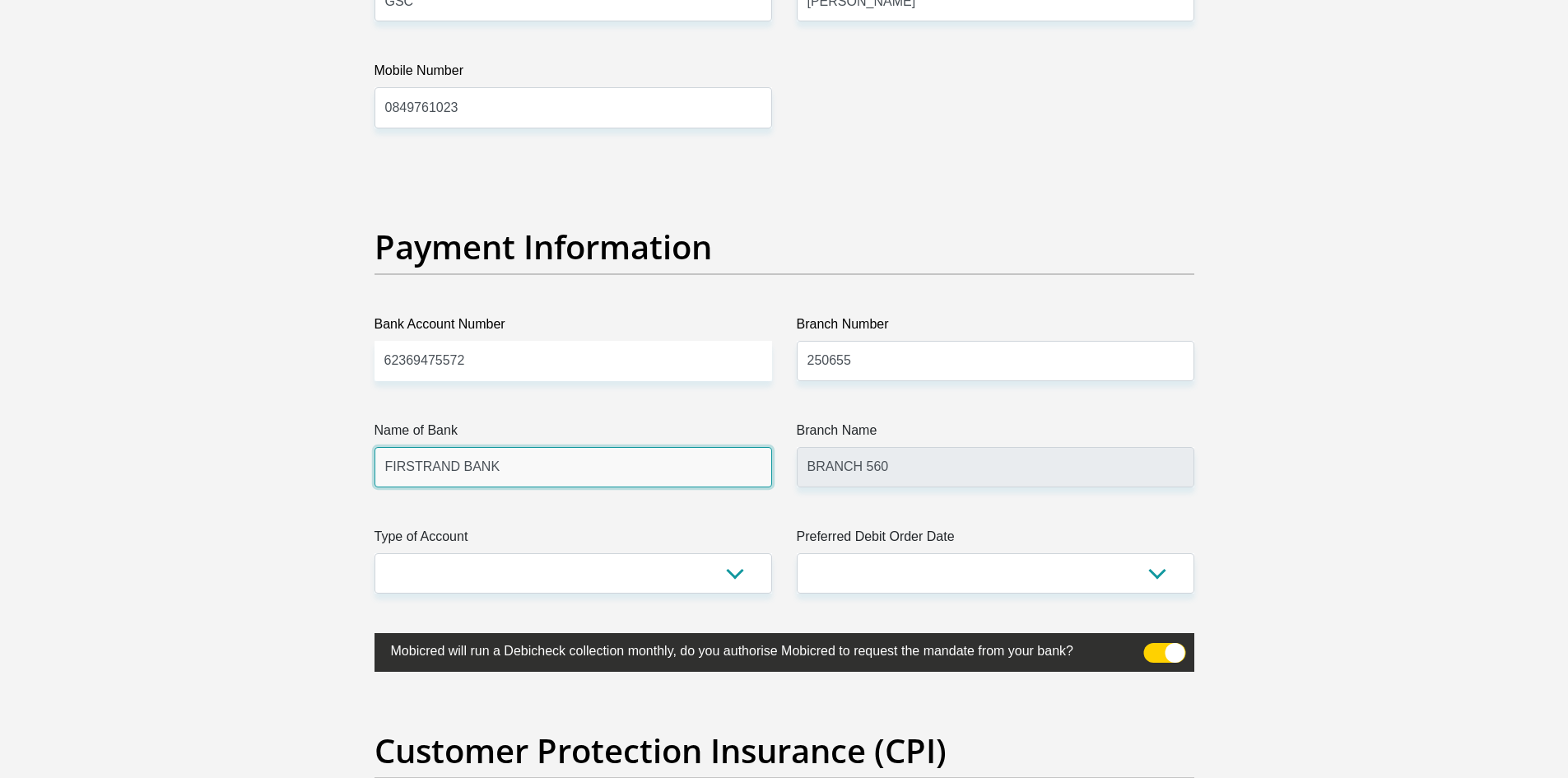
scroll to position [3620, 0]
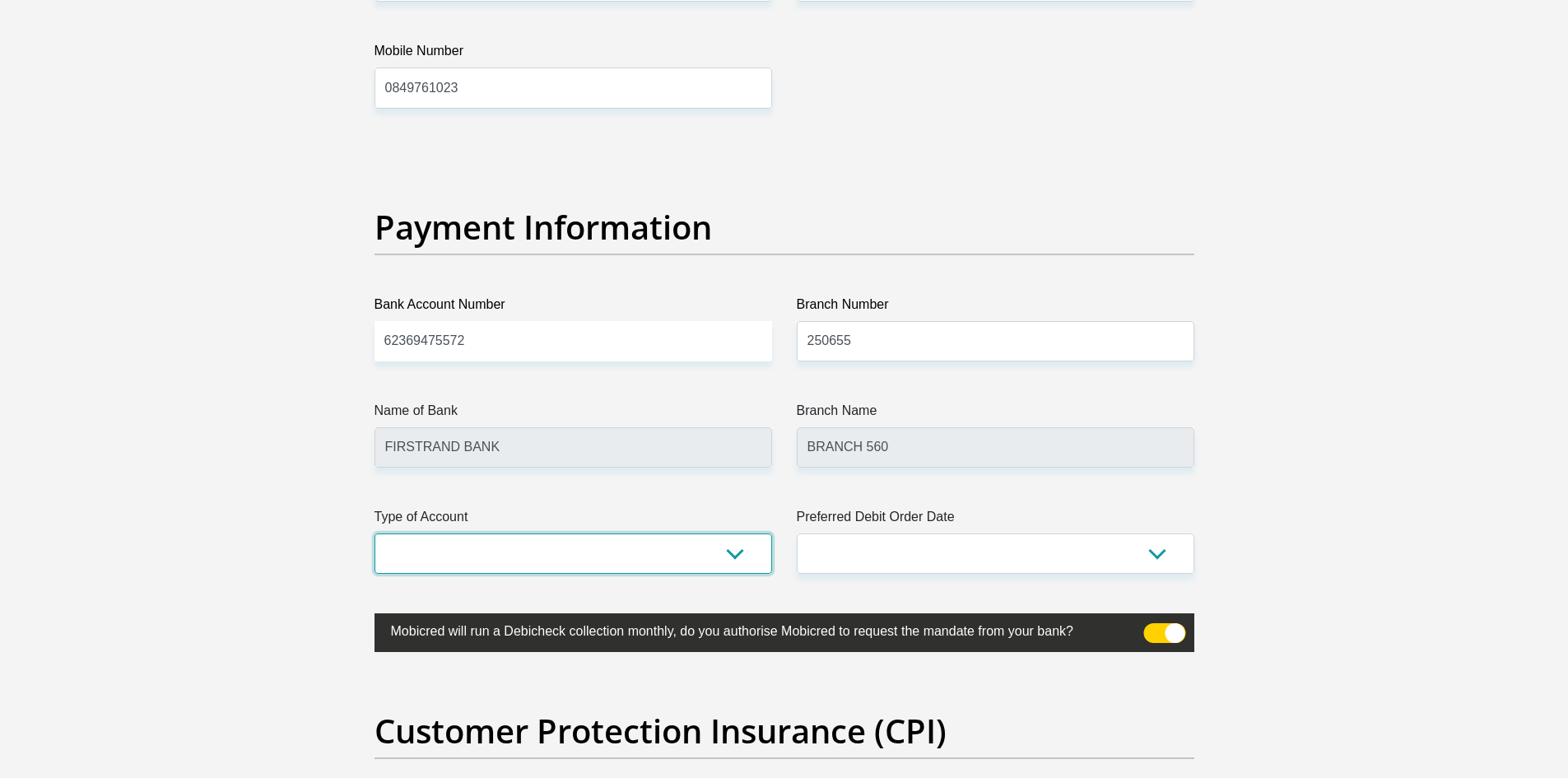
click at [737, 554] on select "Cheque Savings" at bounding box center [573, 553] width 398 height 40
select select "CUR"
click at [374, 533] on select "Cheque Savings" at bounding box center [573, 553] width 398 height 40
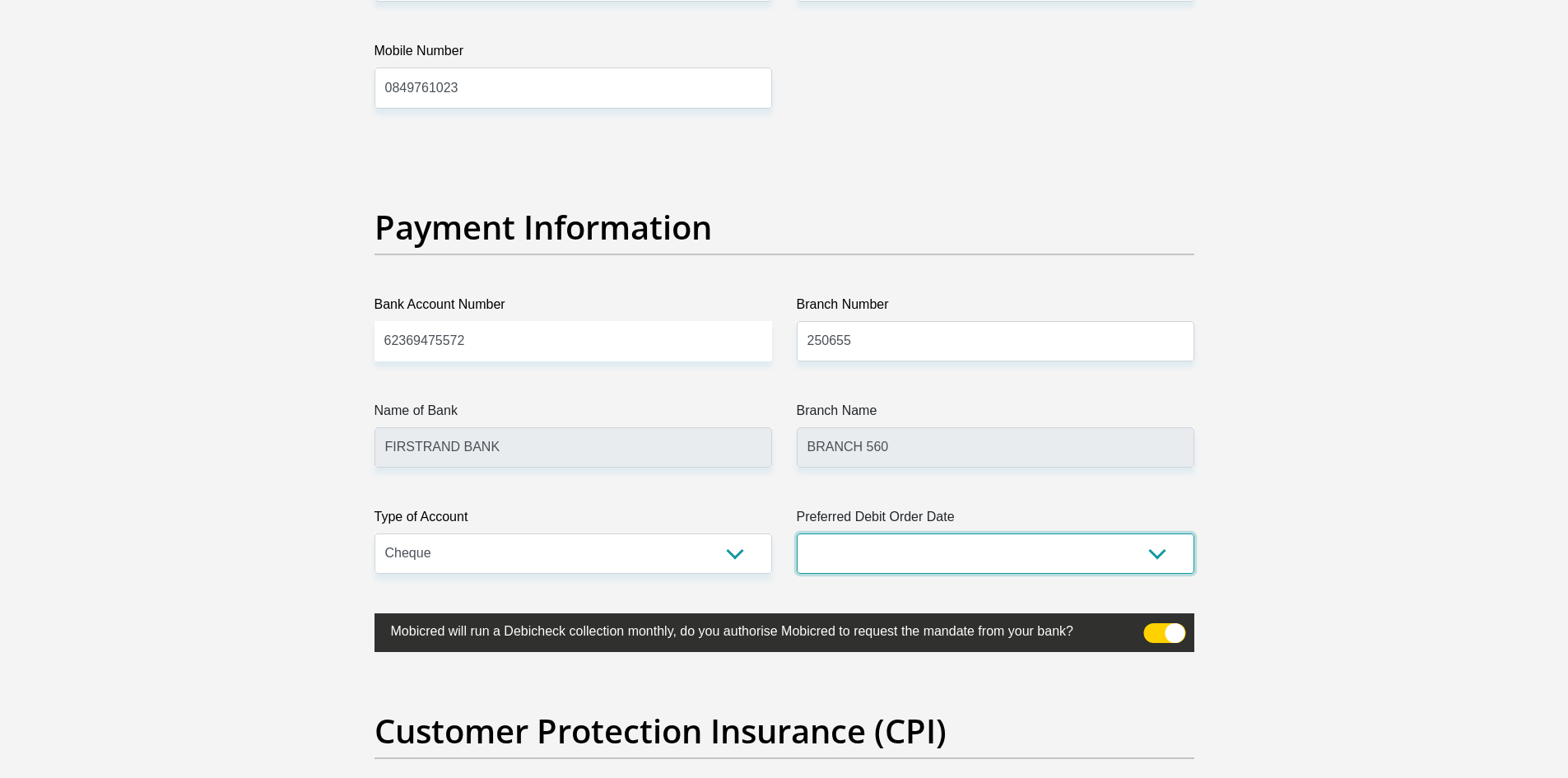
click at [1163, 553] on select "1st 2nd 3rd 4th 5th 7th 18th 19th 20th 21st 22nd 23rd 24th 25th 26th 27th 28th …" at bounding box center [995, 553] width 398 height 40
click at [797, 533] on select "1st 2nd 3rd 4th 5th 7th 18th 19th 20th 21st 22nd 23rd 24th 25th 26th 27th 28th …" at bounding box center [995, 553] width 398 height 40
click at [1154, 546] on select "1st 2nd 3rd 4th 5th 7th 18th 19th 20th 21st 22nd 23rd 24th 25th 26th 27th 28th …" at bounding box center [995, 553] width 398 height 40
select select "26"
click at [797, 533] on select "1st 2nd 3rd 4th 5th 7th 18th 19th 20th 21st 22nd 23rd 24th 25th 26th 27th 28th …" at bounding box center [995, 553] width 398 height 40
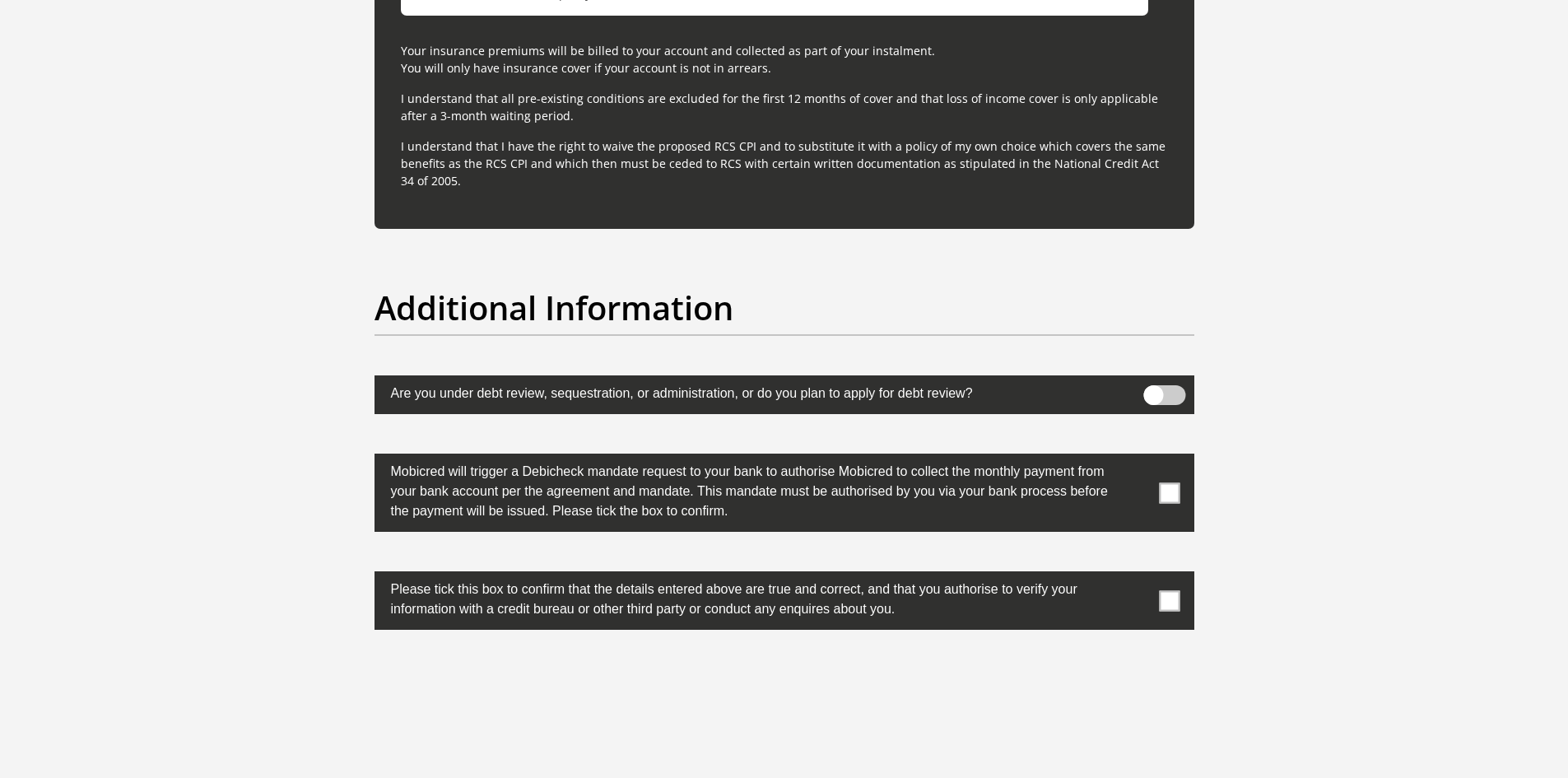
scroll to position [4886, 0]
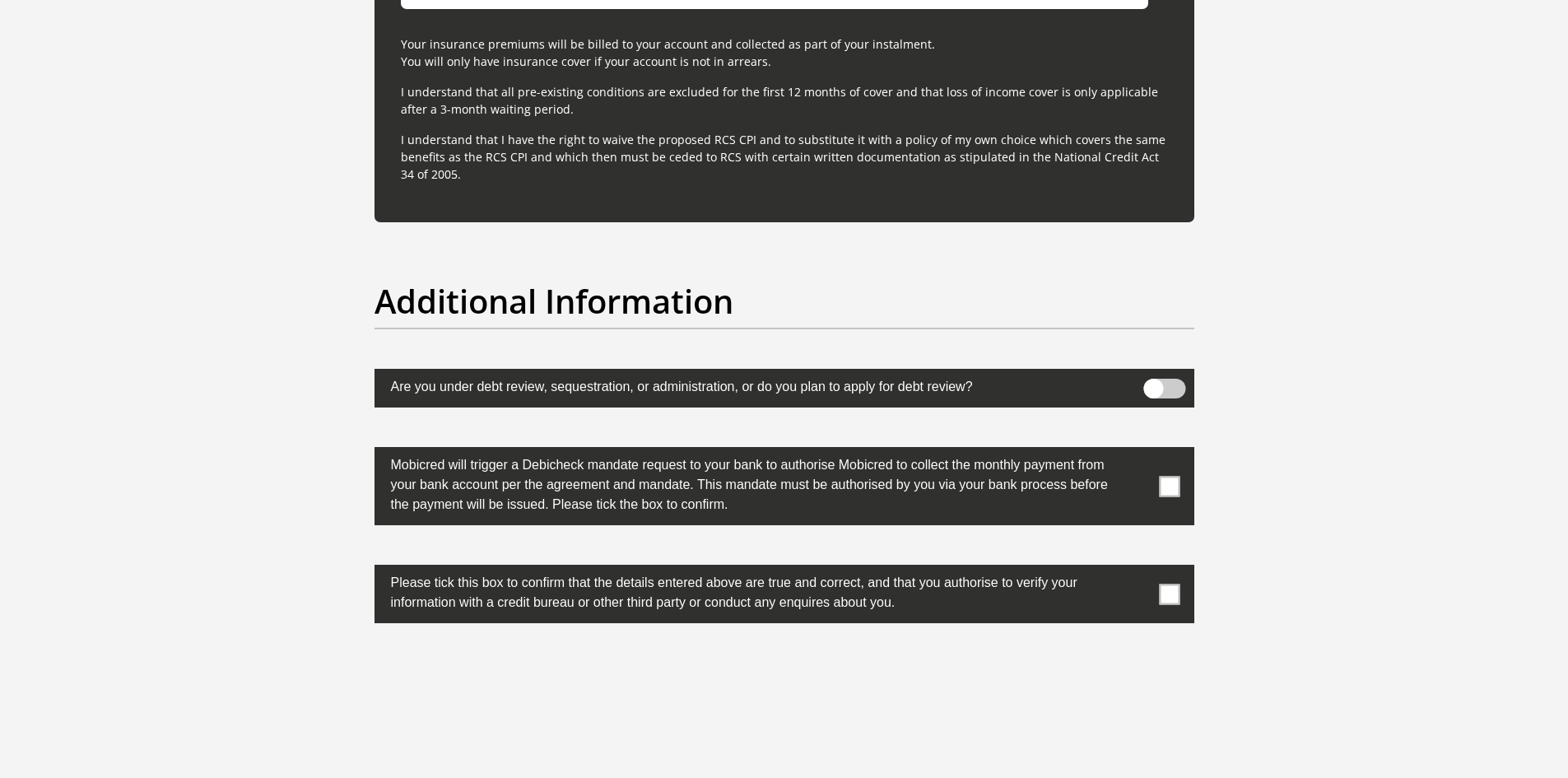
click at [1178, 483] on span at bounding box center [1168, 485] width 21 height 21
click at [1137, 451] on input "checkbox" at bounding box center [1137, 451] width 0 height 0
click at [1171, 592] on span at bounding box center [1168, 594] width 21 height 21
click at [1137, 569] on input "checkbox" at bounding box center [1137, 569] width 0 height 0
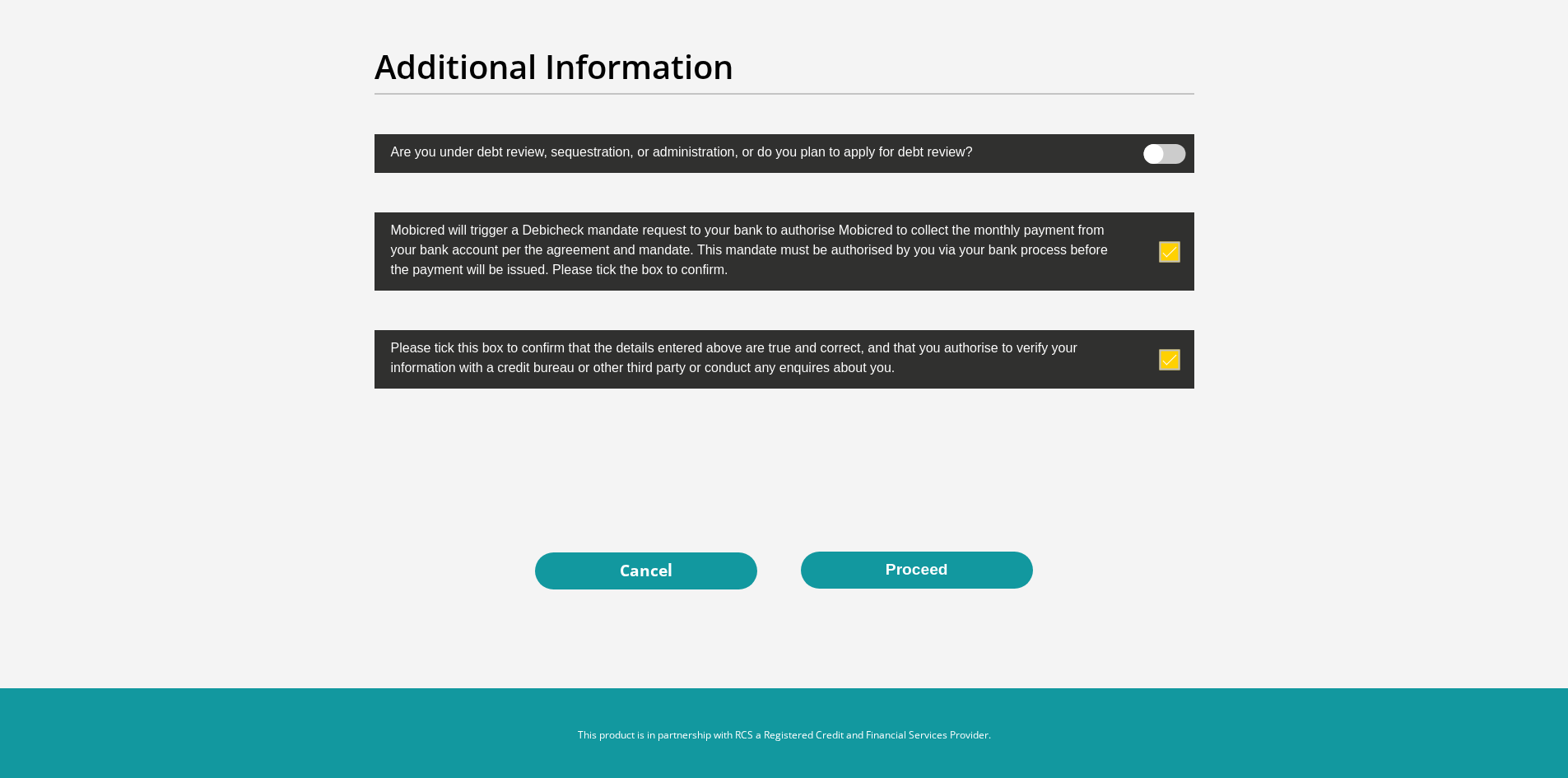
scroll to position [5127, 0]
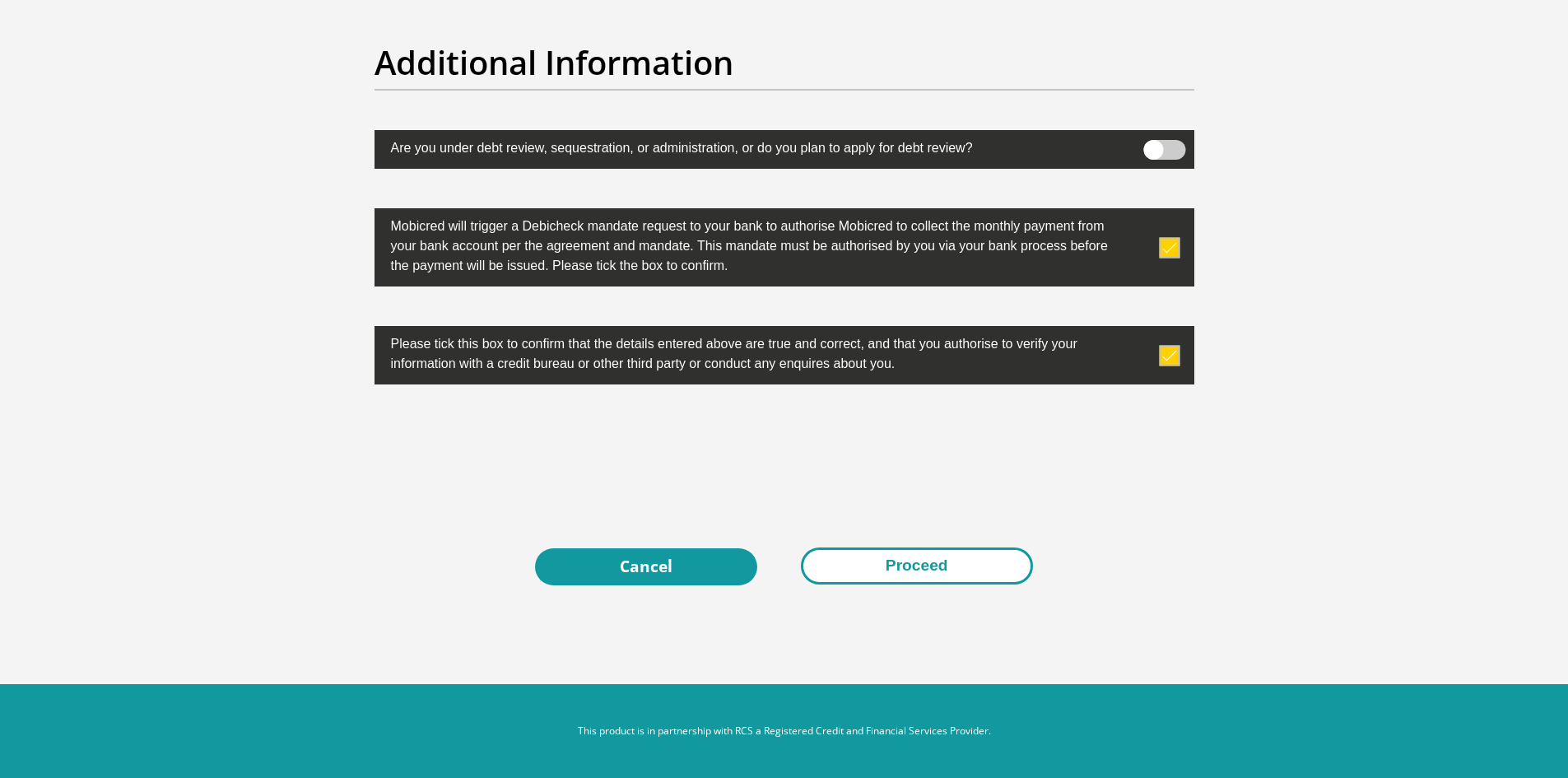
click at [954, 567] on button "Proceed" at bounding box center [917, 565] width 232 height 37
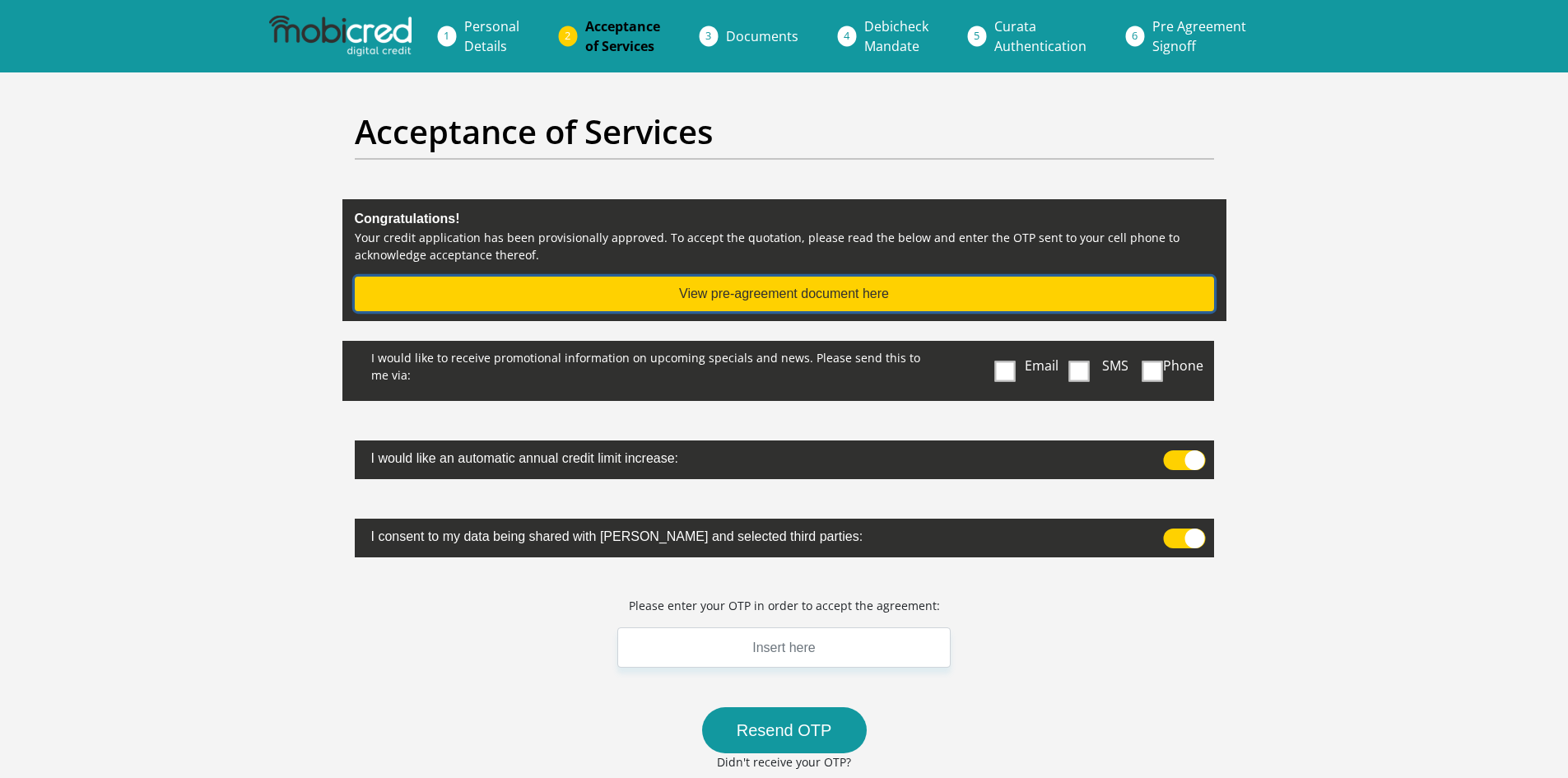
click at [802, 292] on button "View pre-agreement document here" at bounding box center [784, 294] width 859 height 34
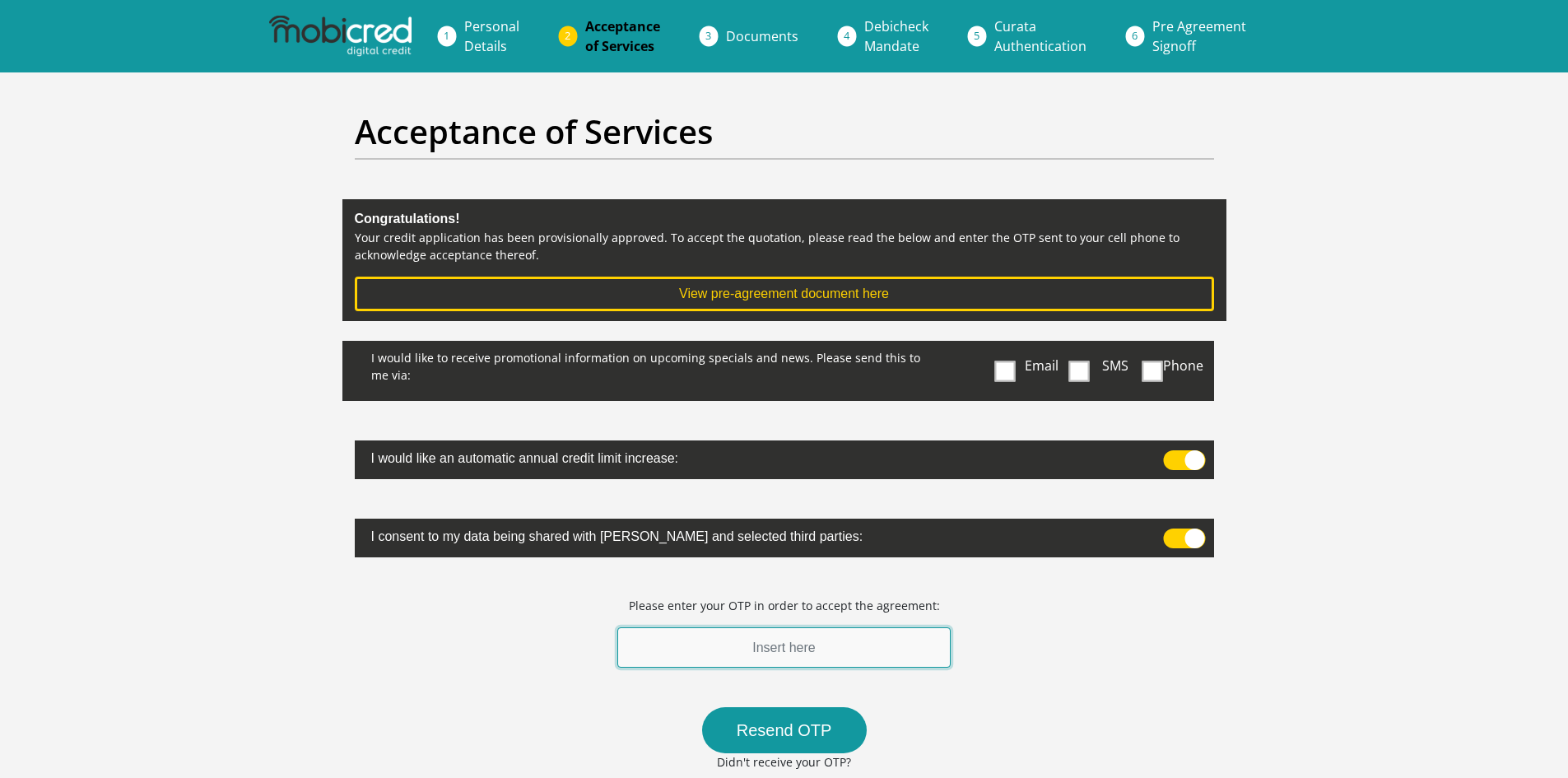
drag, startPoint x: 787, startPoint y: 653, endPoint x: 784, endPoint y: 644, distance: 9.5
click at [787, 654] on input "text" at bounding box center [784, 647] width 334 height 40
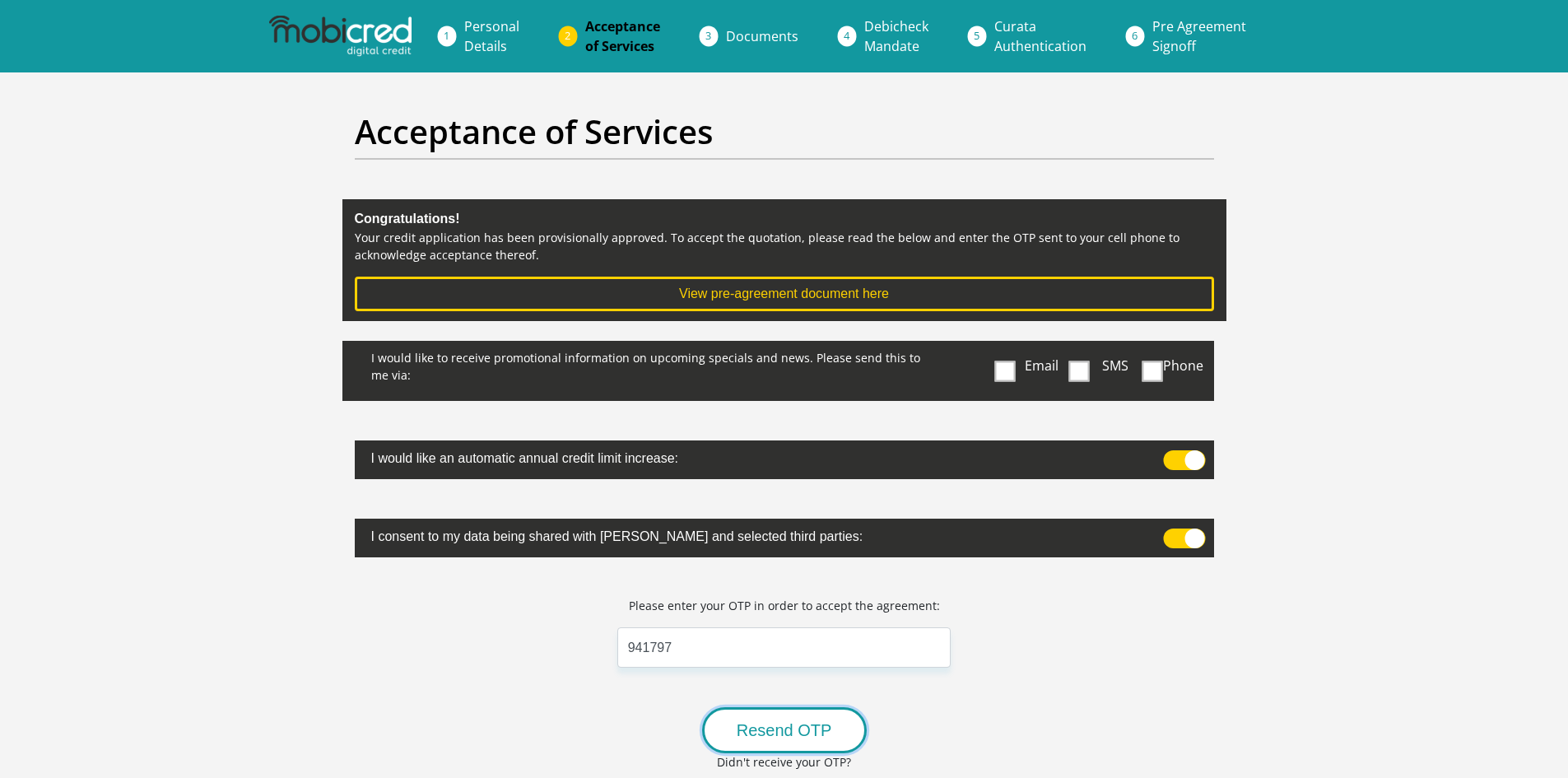
click at [797, 728] on button "Resend OTP" at bounding box center [784, 730] width 164 height 46
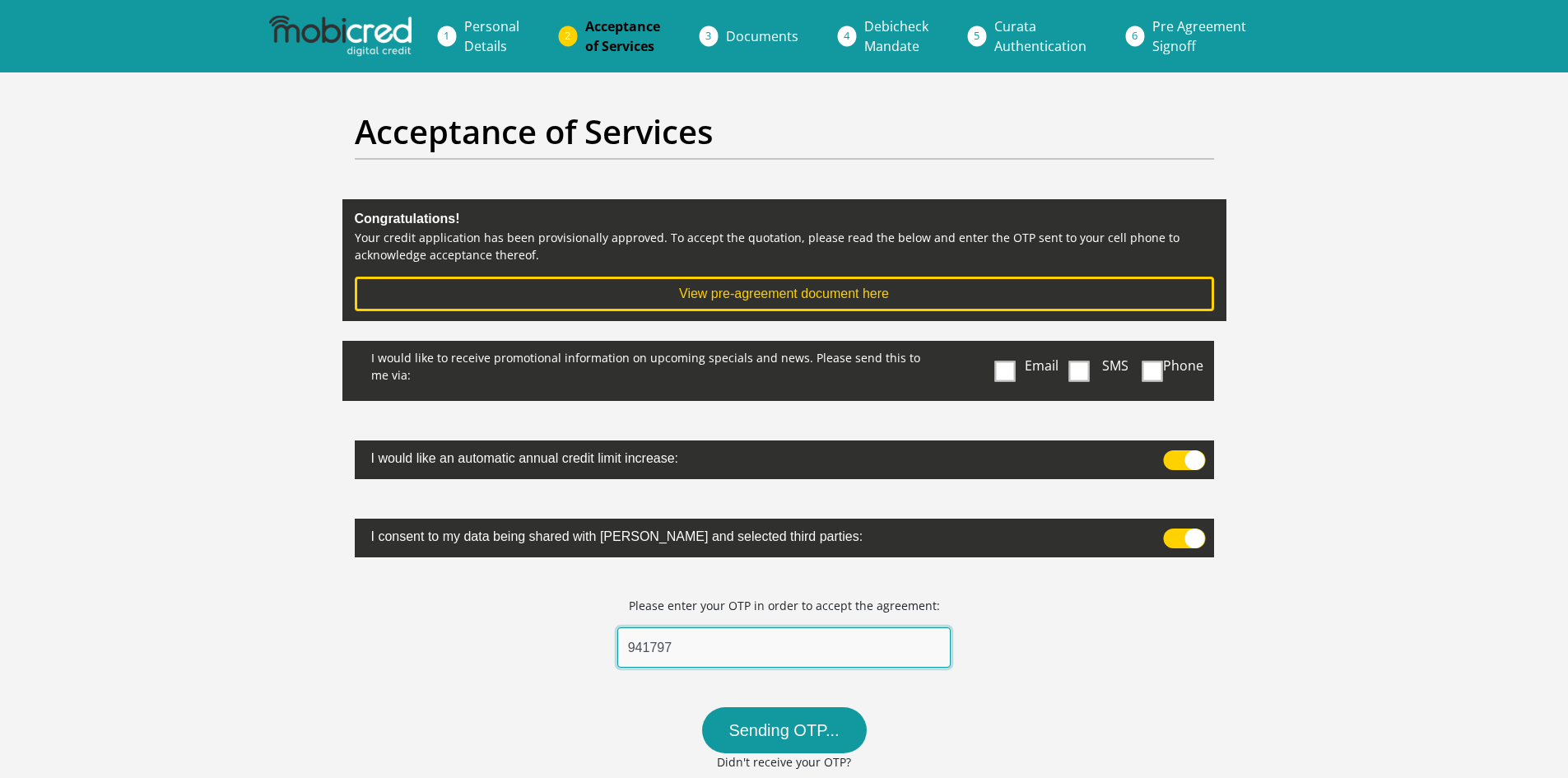
click at [715, 648] on input "941797" at bounding box center [784, 647] width 334 height 40
type input "94179"
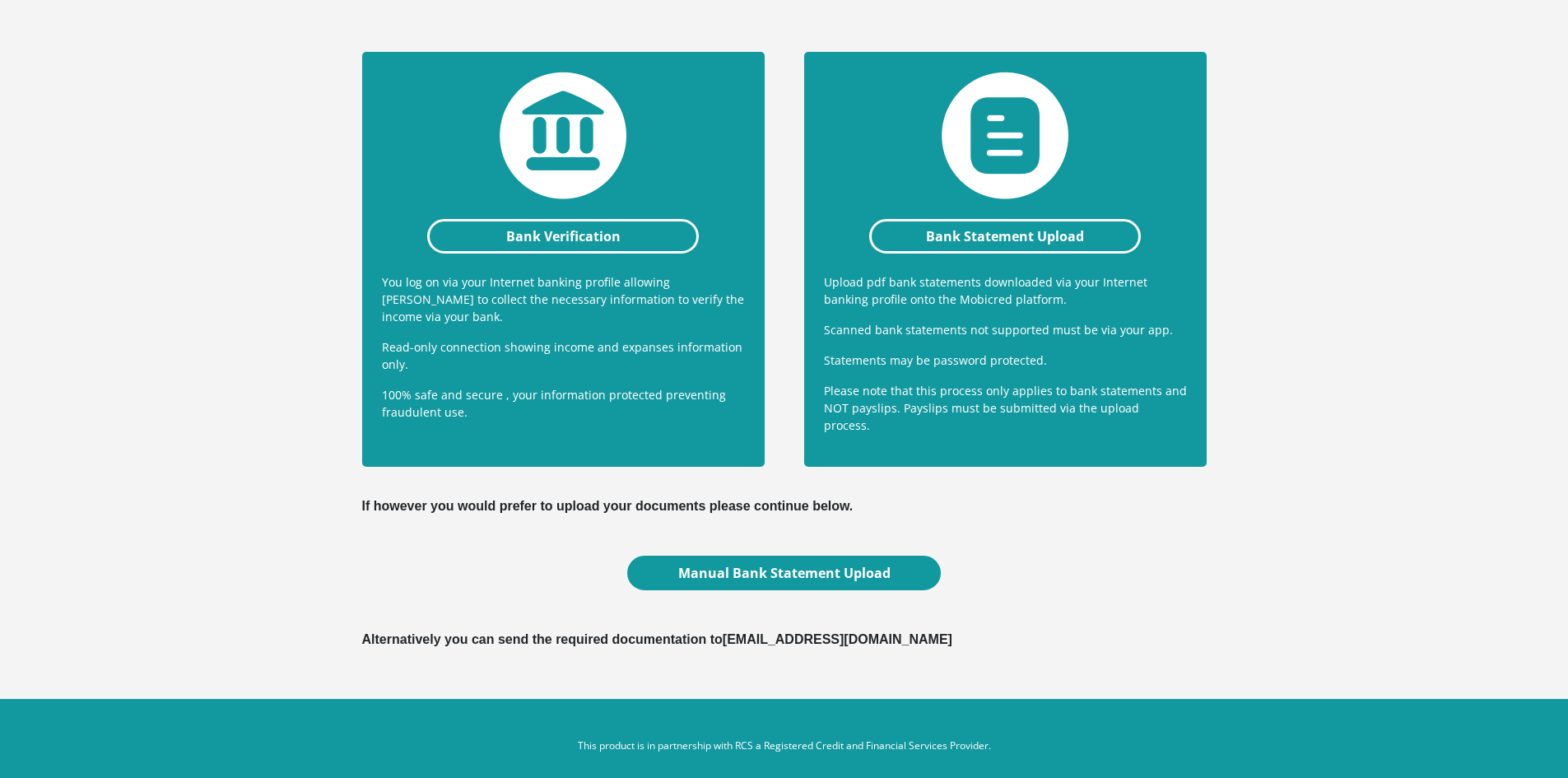
scroll to position [354, 0]
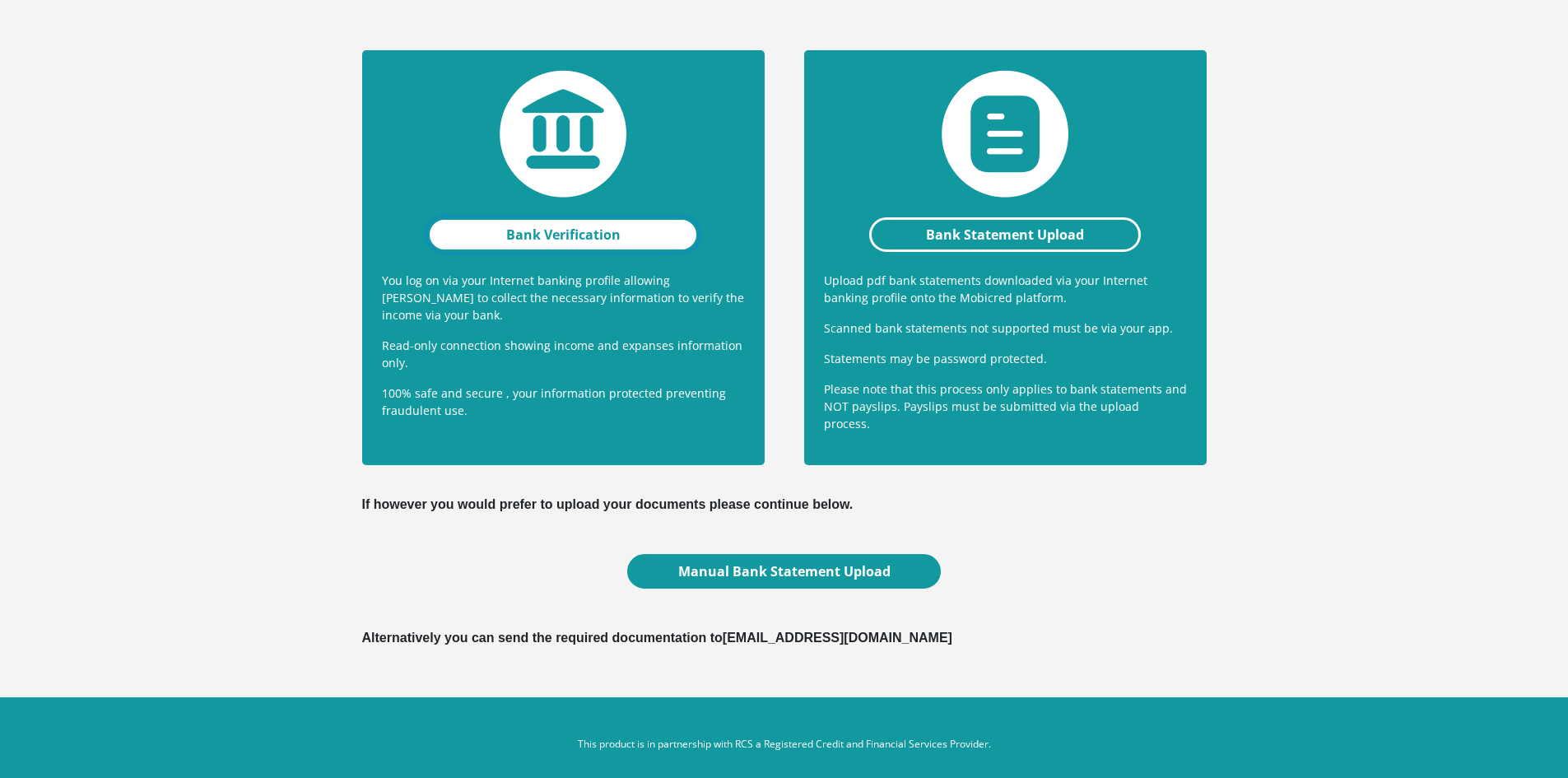
click at [585, 232] on link "Bank Verification" at bounding box center [563, 234] width 273 height 34
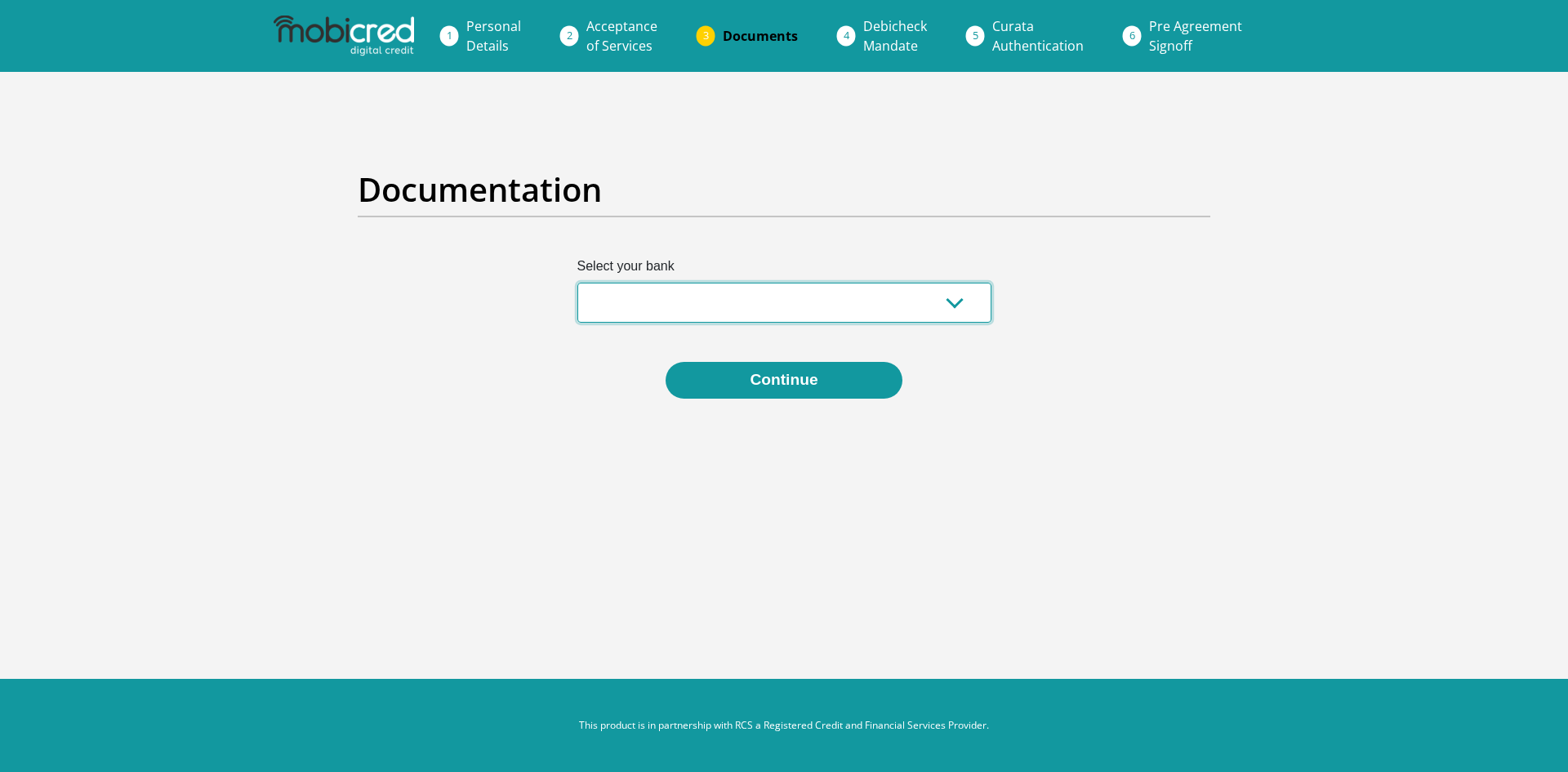
click at [952, 301] on select "Absa Capitec Bank Discovery Bank First National Bank Nedbank Standard Bank Tyme…" at bounding box center [784, 302] width 414 height 40
select select "{"id":"1","title":"First National Bank","institution":"Rand Merchant Bank","ali…"
click at [578, 282] on select "Absa Capitec Bank Discovery Bank First National Bank Nedbank Standard Bank Tyme…" at bounding box center [784, 302] width 414 height 40
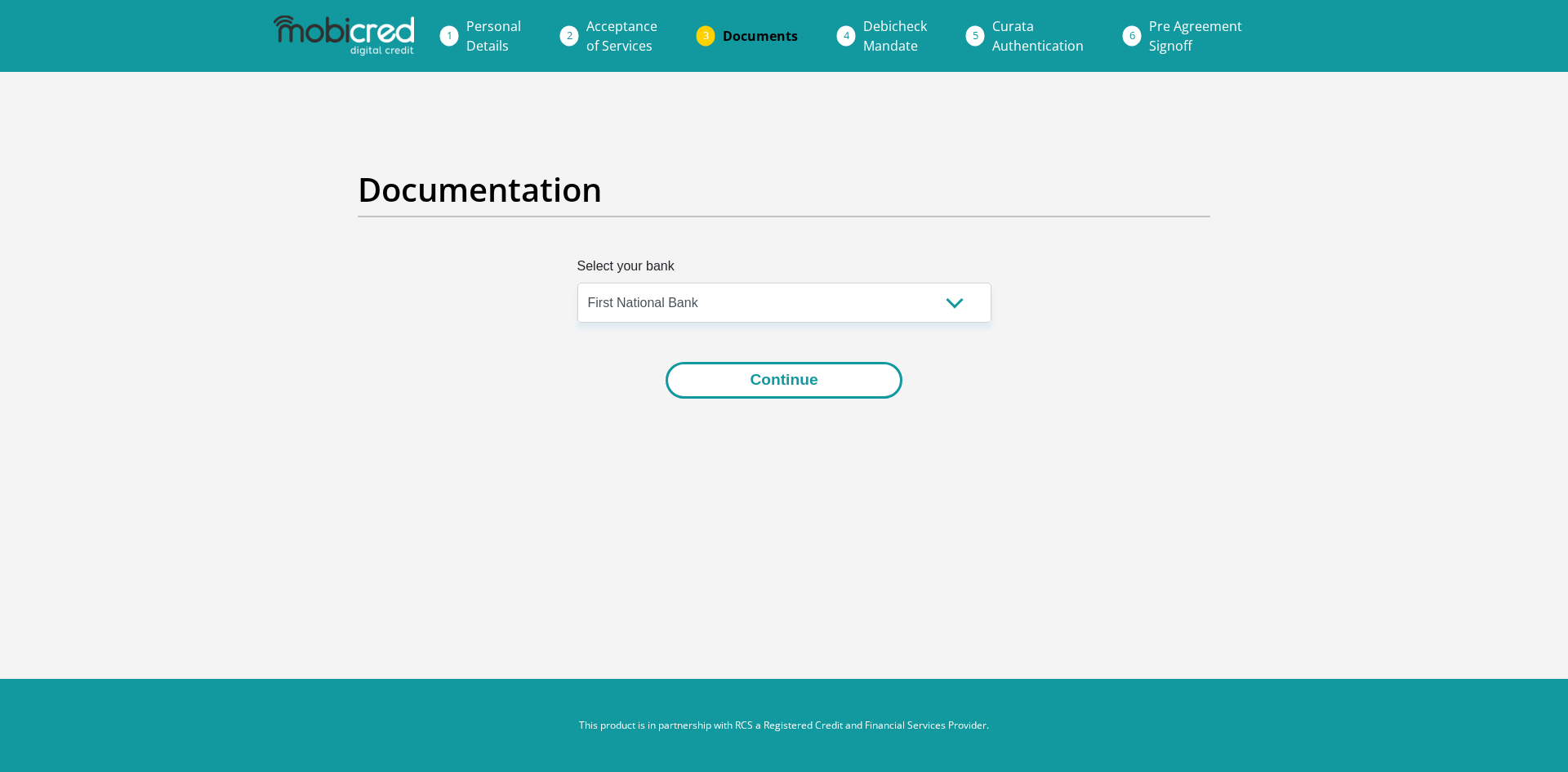
click at [829, 386] on button "Continue" at bounding box center [783, 380] width 236 height 36
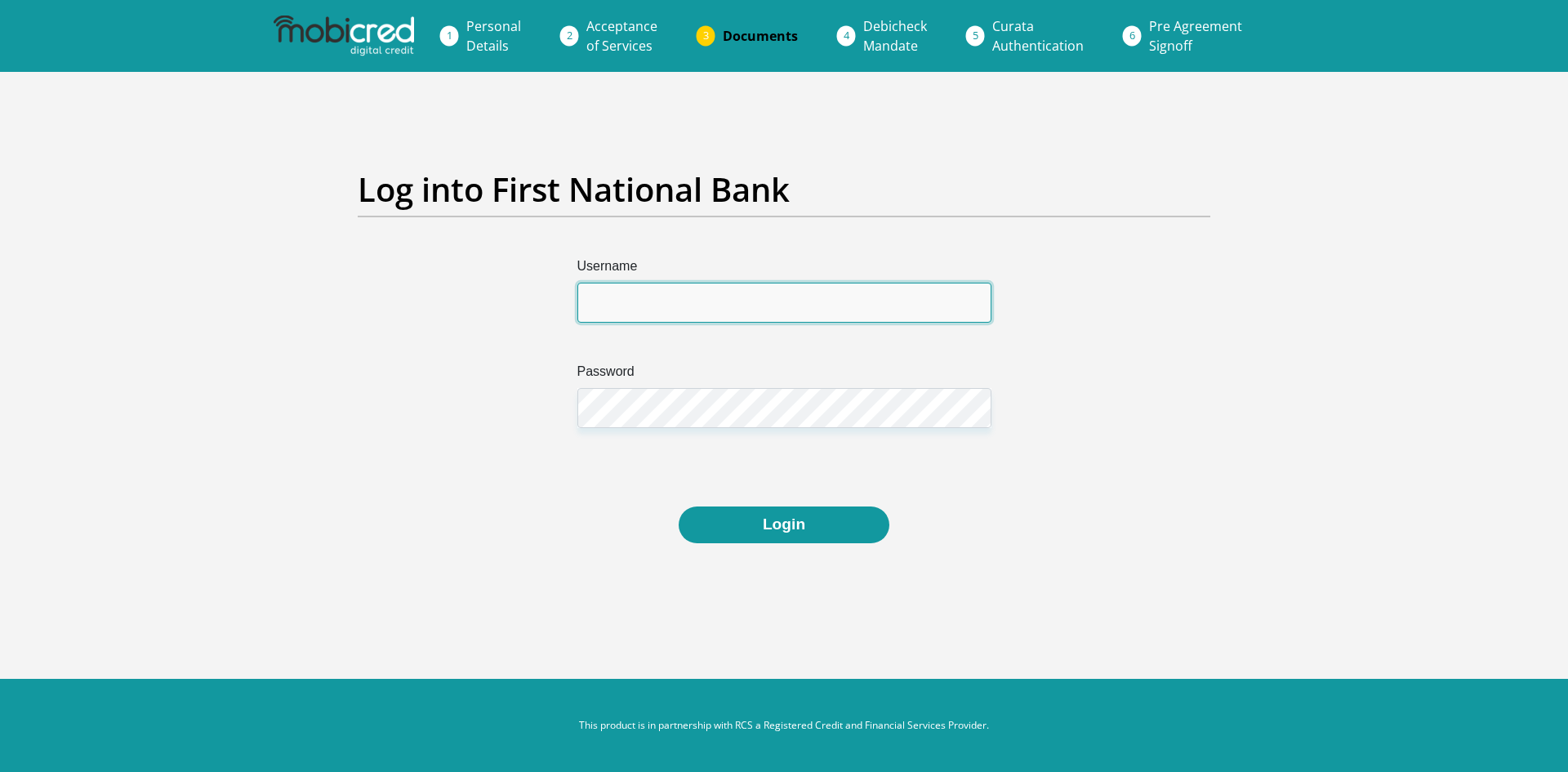
click at [688, 310] on input "Username" at bounding box center [784, 302] width 414 height 40
type input "Dinafnb123"
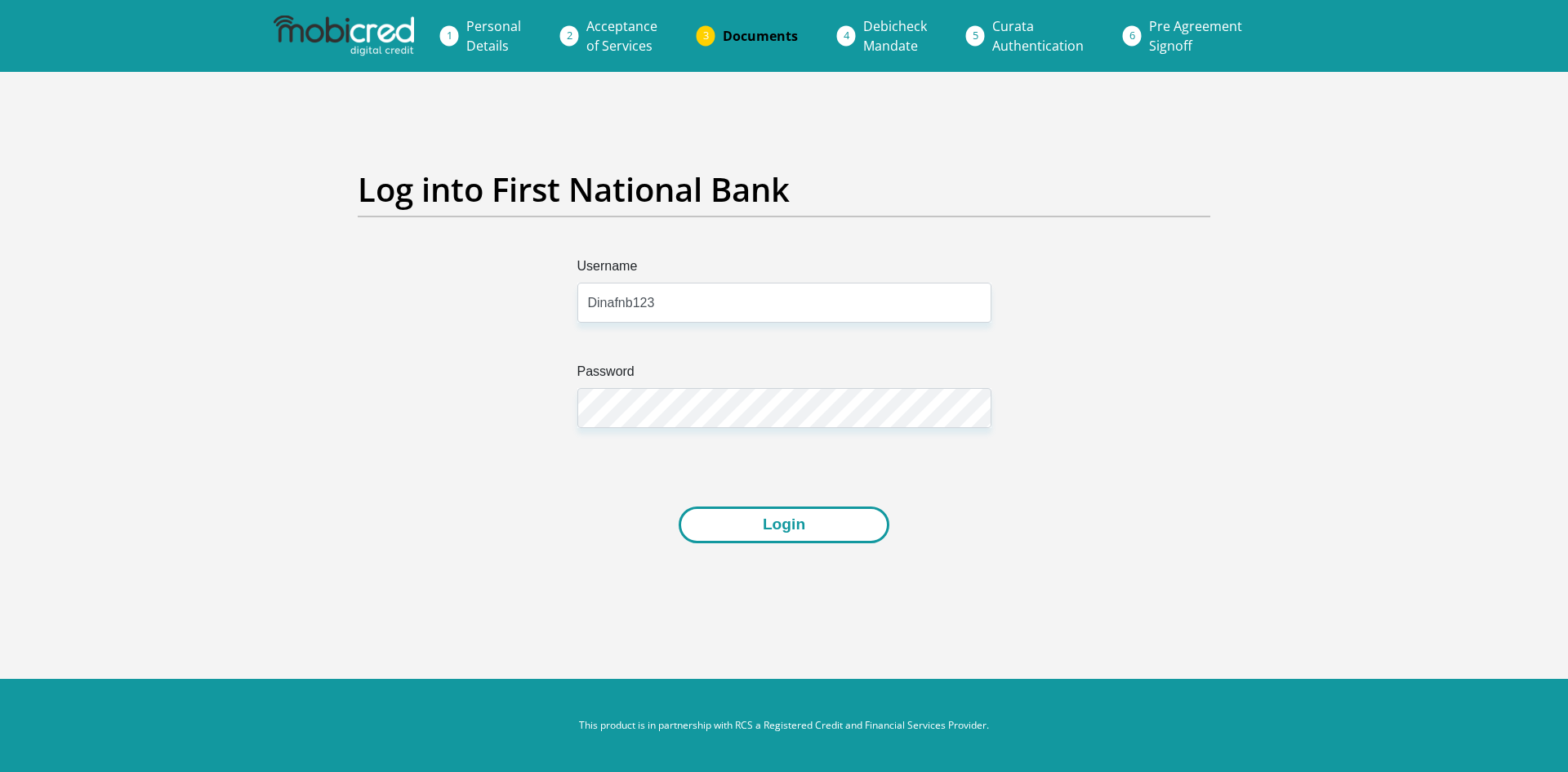
click at [774, 528] on button "Login" at bounding box center [784, 525] width 211 height 36
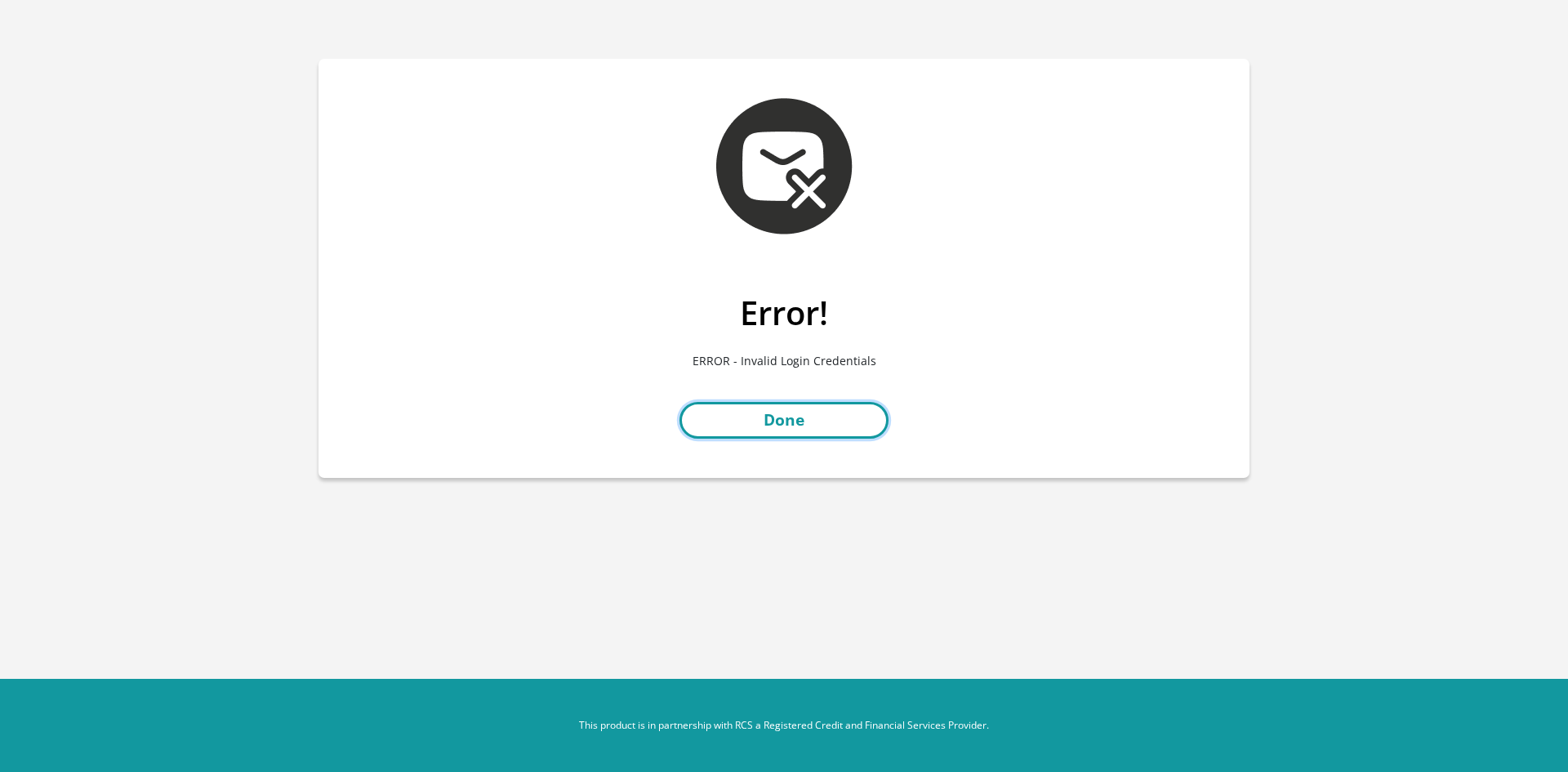
click at [783, 427] on link "Done" at bounding box center [784, 420] width 209 height 36
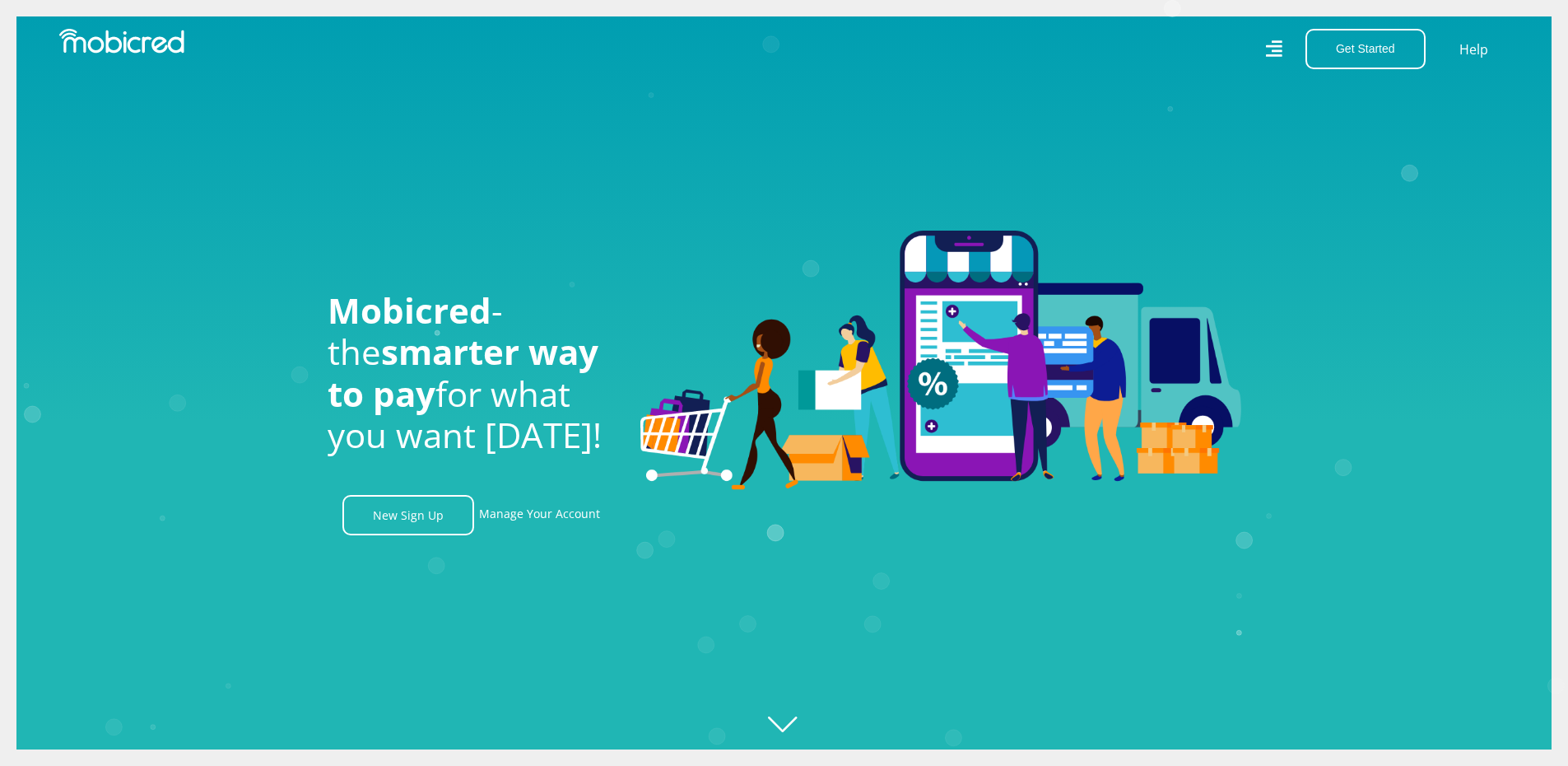
scroll to position [0, 1173]
click at [570, 523] on link "Manage Your Account" at bounding box center [539, 515] width 121 height 40
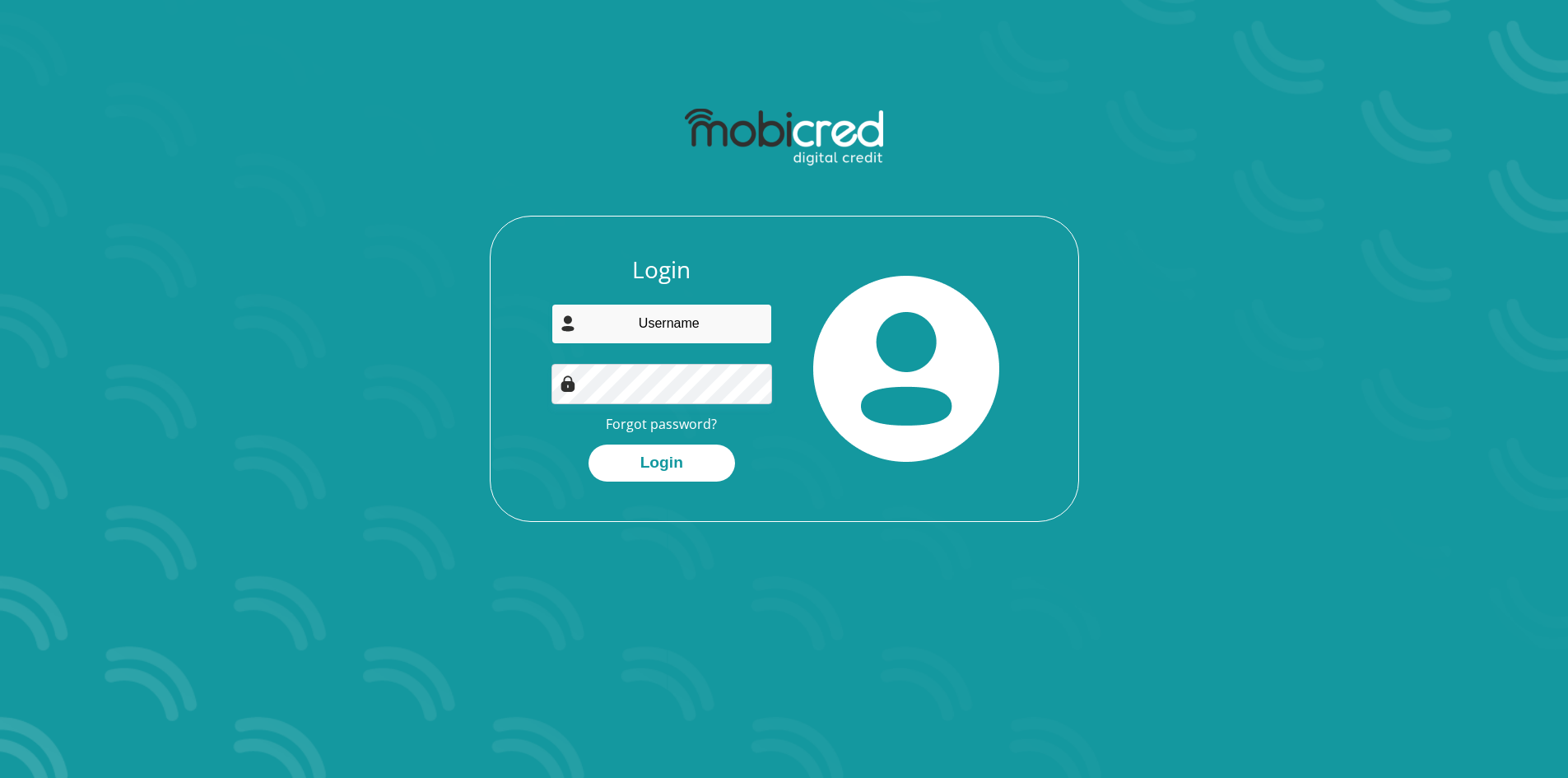
click at [700, 325] on input "email" at bounding box center [661, 324] width 220 height 40
type input "[PERSON_NAME][EMAIL_ADDRESS][DOMAIN_NAME]"
click at [755, 329] on input "[PERSON_NAME][EMAIL_ADDRESS][DOMAIN_NAME]" at bounding box center [661, 324] width 220 height 40
click at [669, 463] on button "Login" at bounding box center [662, 463] width 147 height 37
